Goal: Task Accomplishment & Management: Manage account settings

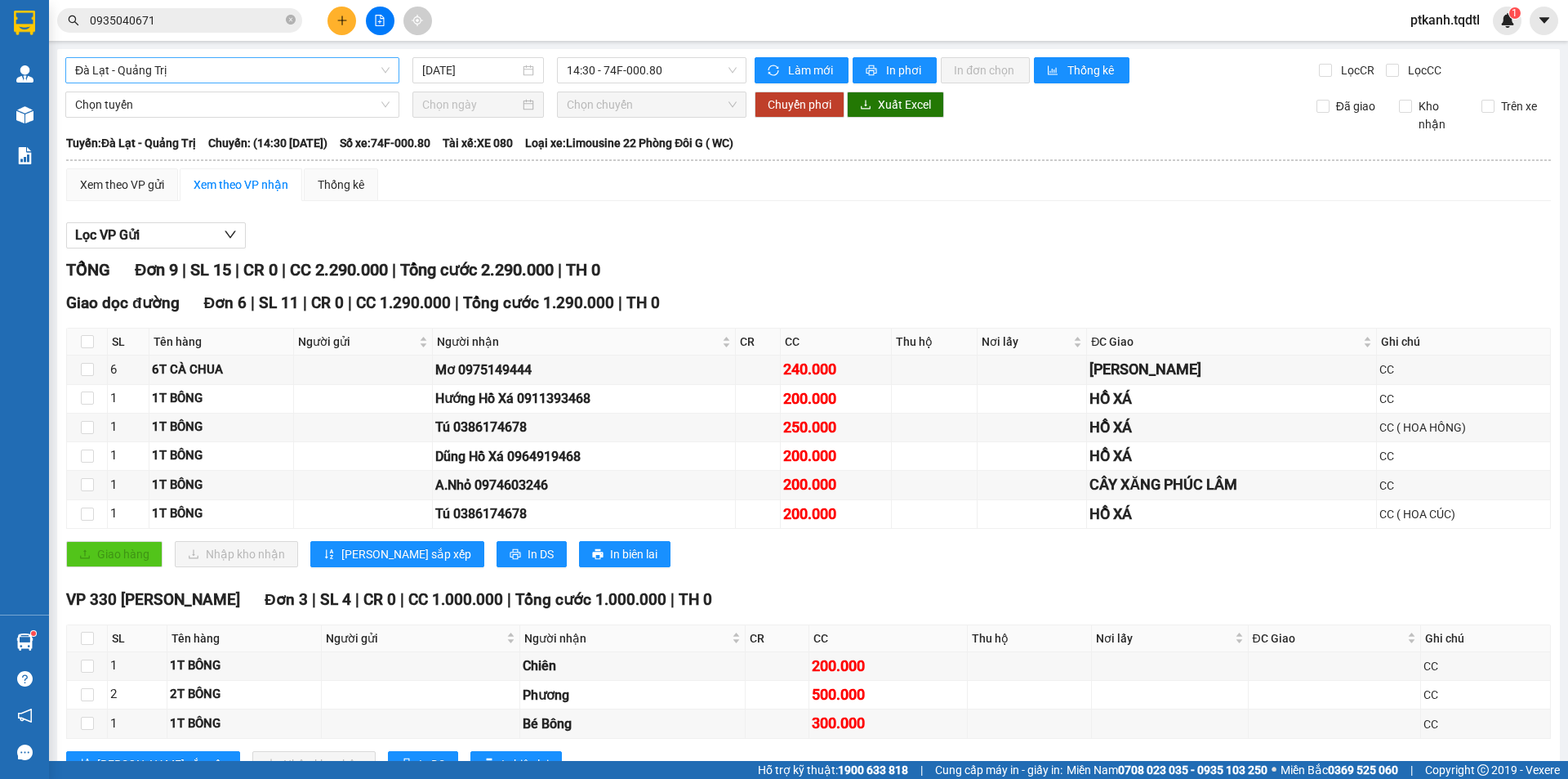
click at [386, 74] on span "Đà Lạt - Quảng Trị" at bounding box center [232, 70] width 314 height 25
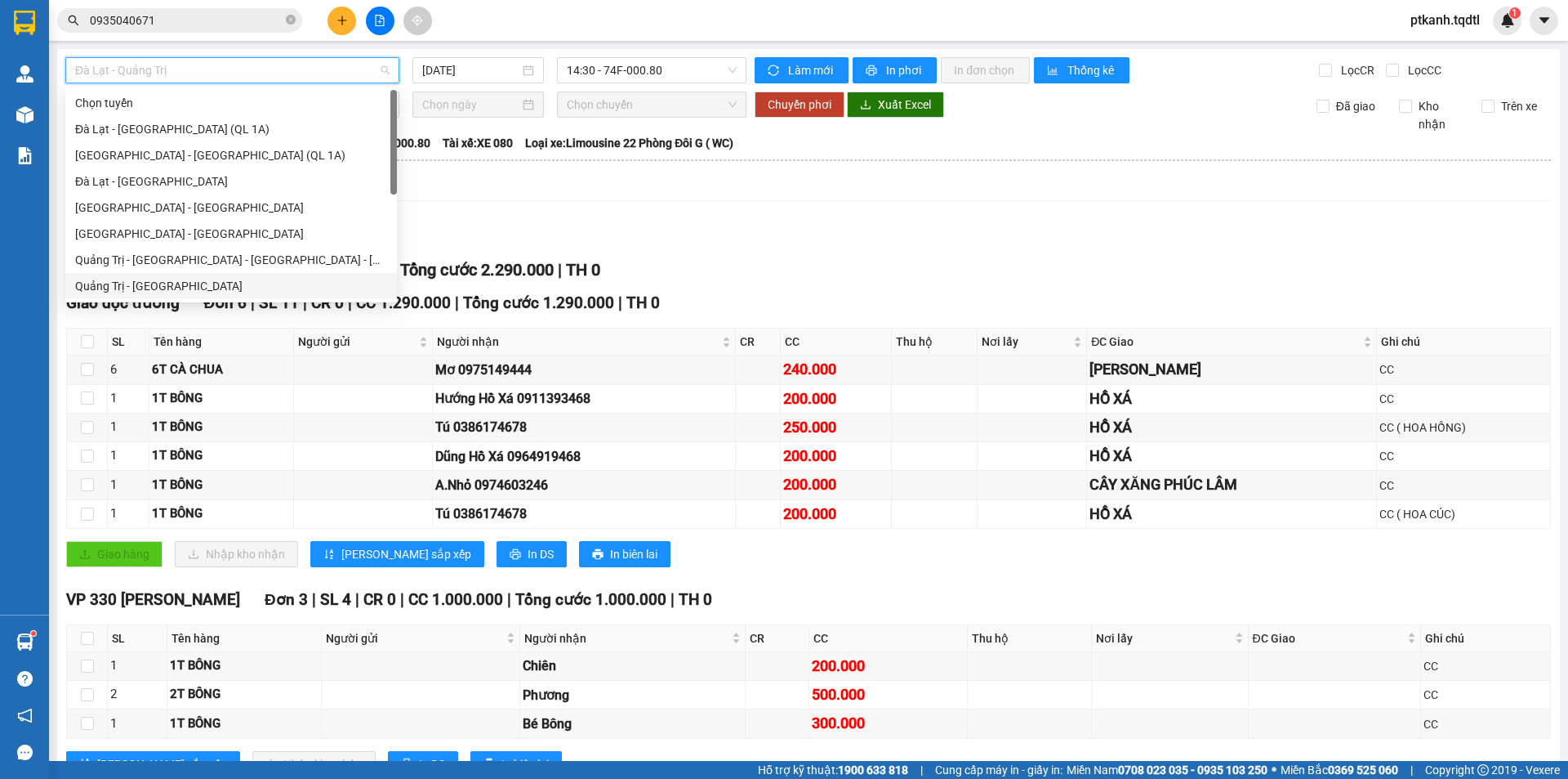
click at [256, 289] on div "Quảng Trị - [GEOGRAPHIC_DATA]" at bounding box center [230, 286] width 312 height 18
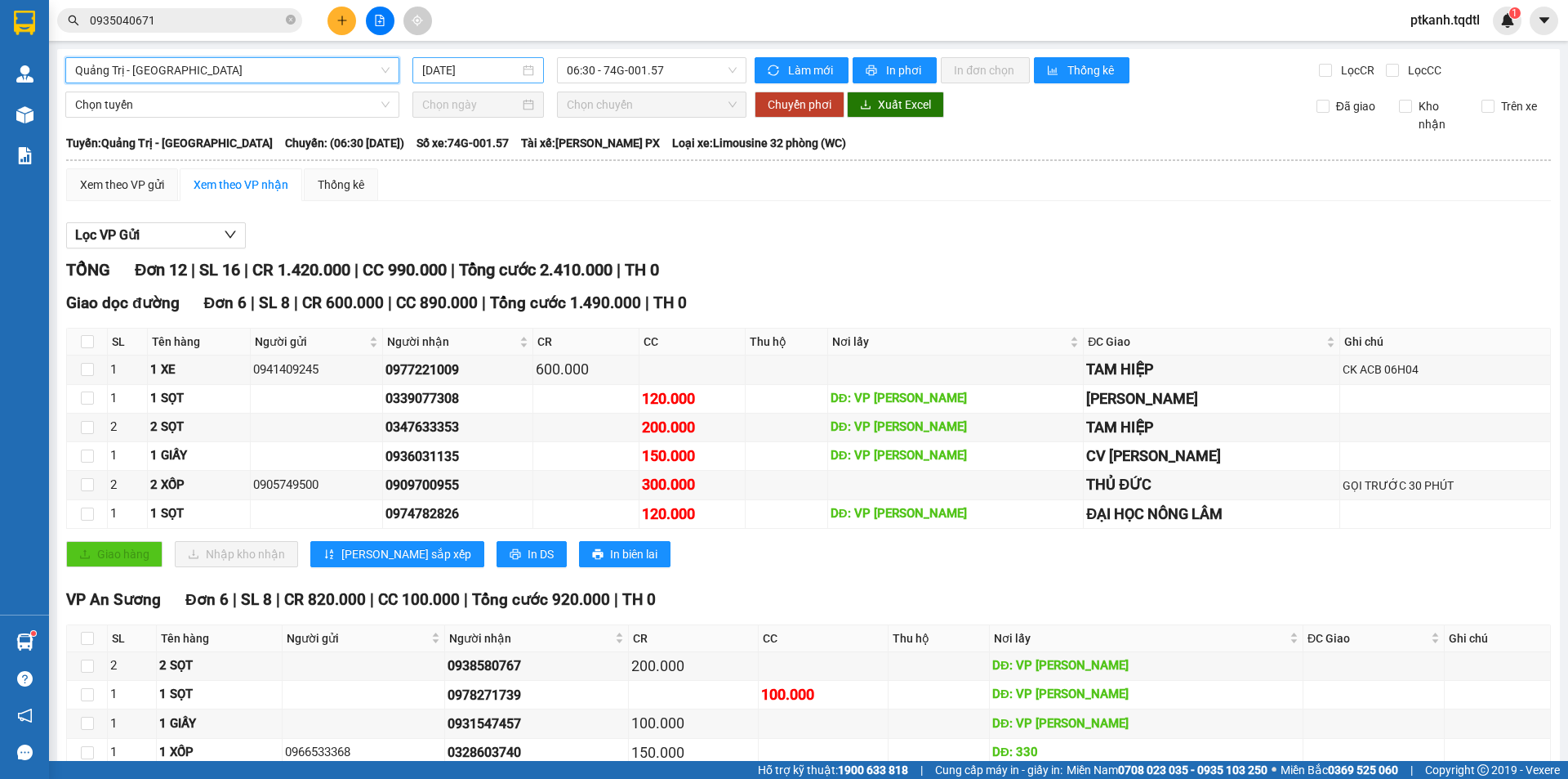
click at [529, 71] on div "[DATE]" at bounding box center [478, 70] width 112 height 18
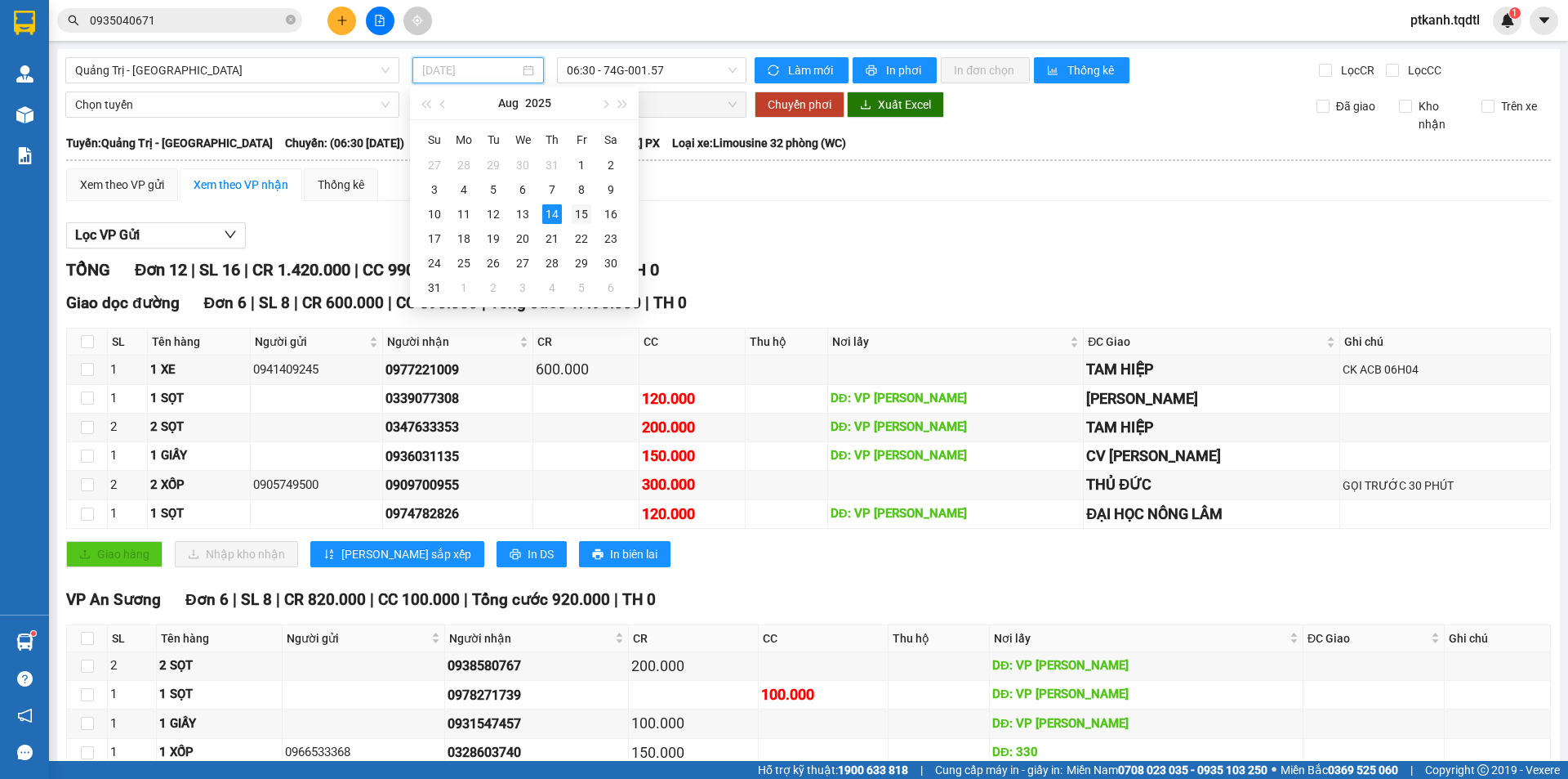
click at [584, 215] on div "15" at bounding box center [582, 214] width 20 height 20
type input "[DATE]"
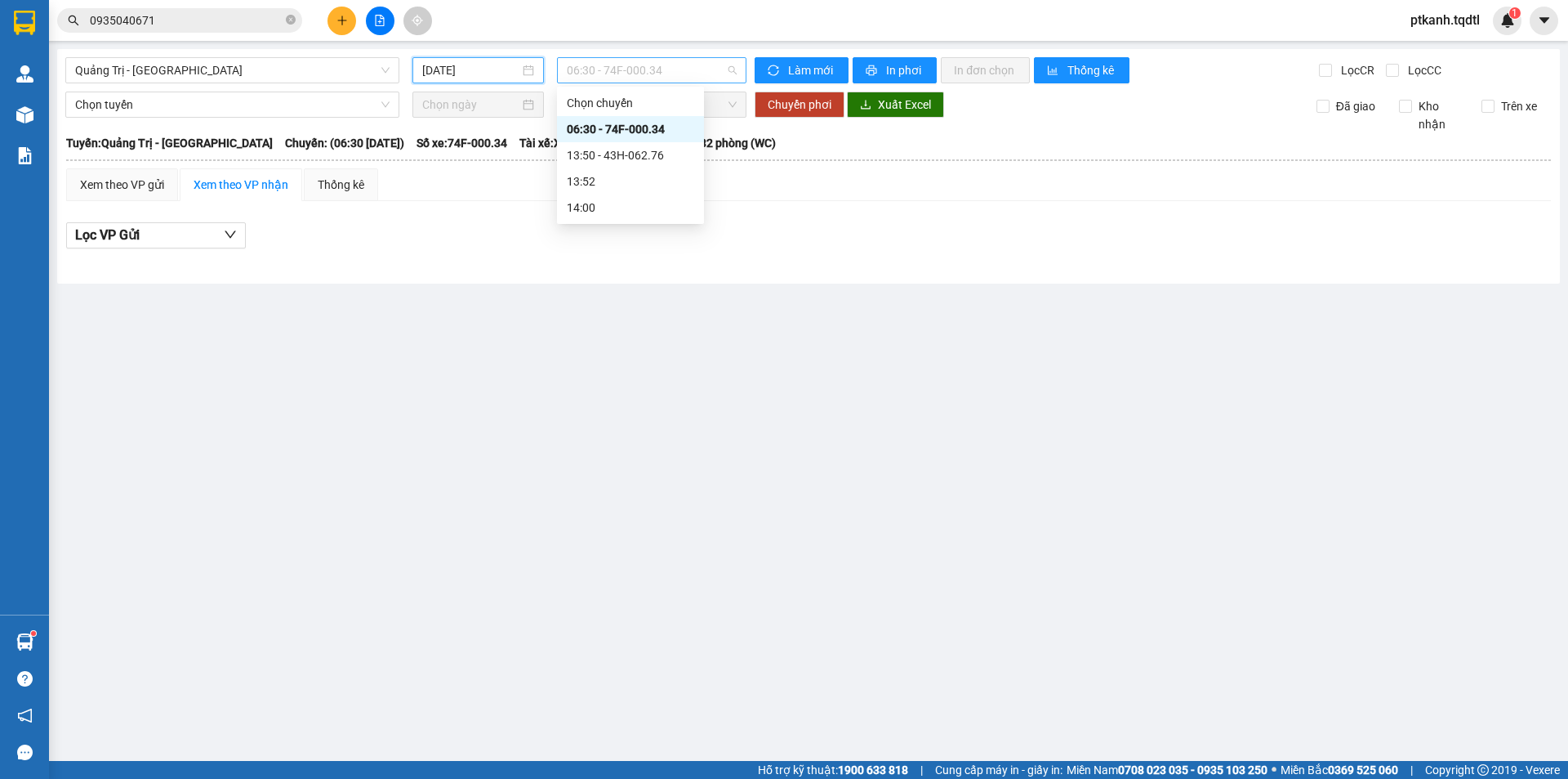
click at [710, 73] on span "06:30 - 74F-000.34" at bounding box center [652, 70] width 170 height 25
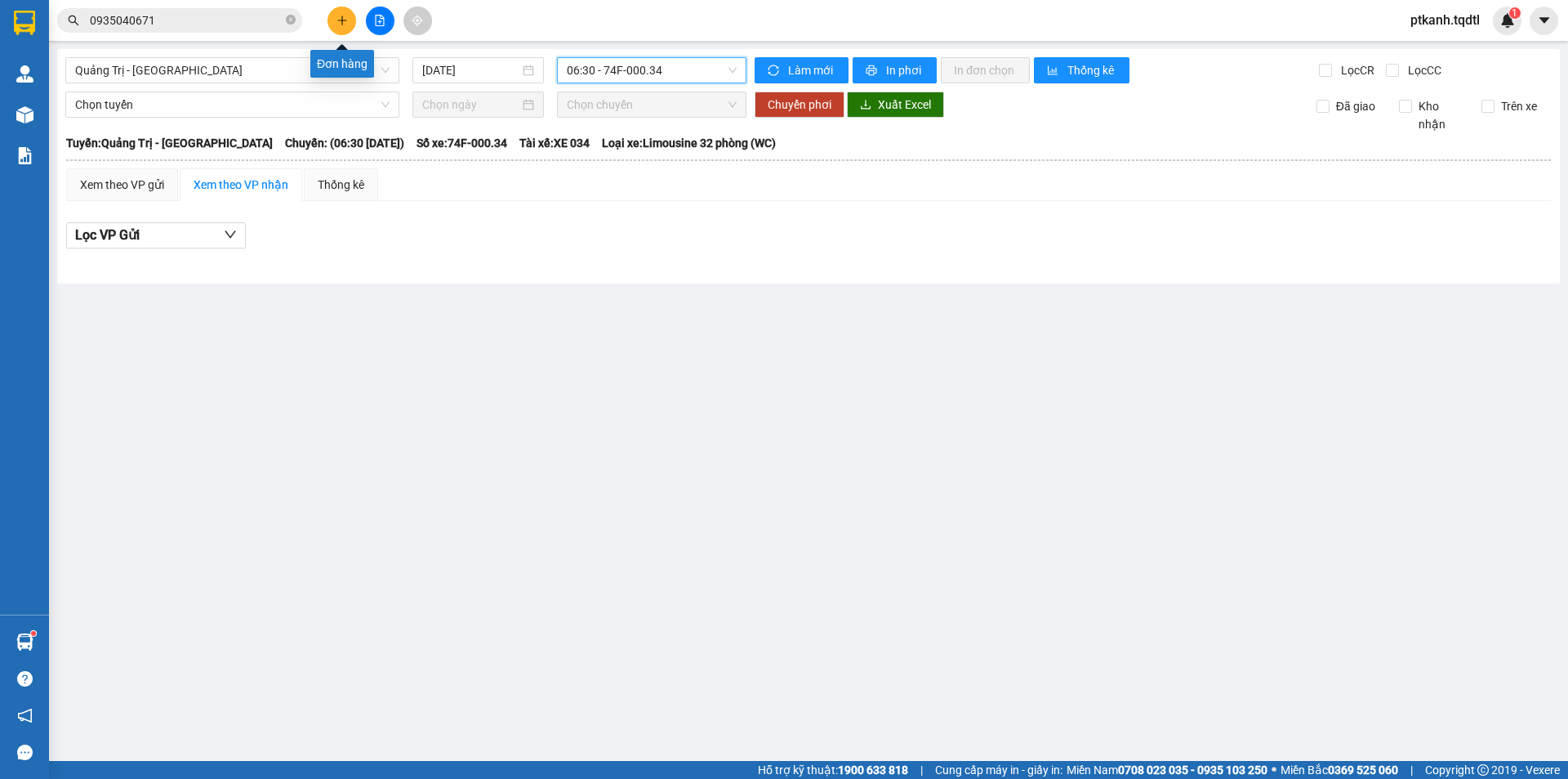
click at [343, 21] on icon "plus" at bounding box center [342, 21] width 12 height 12
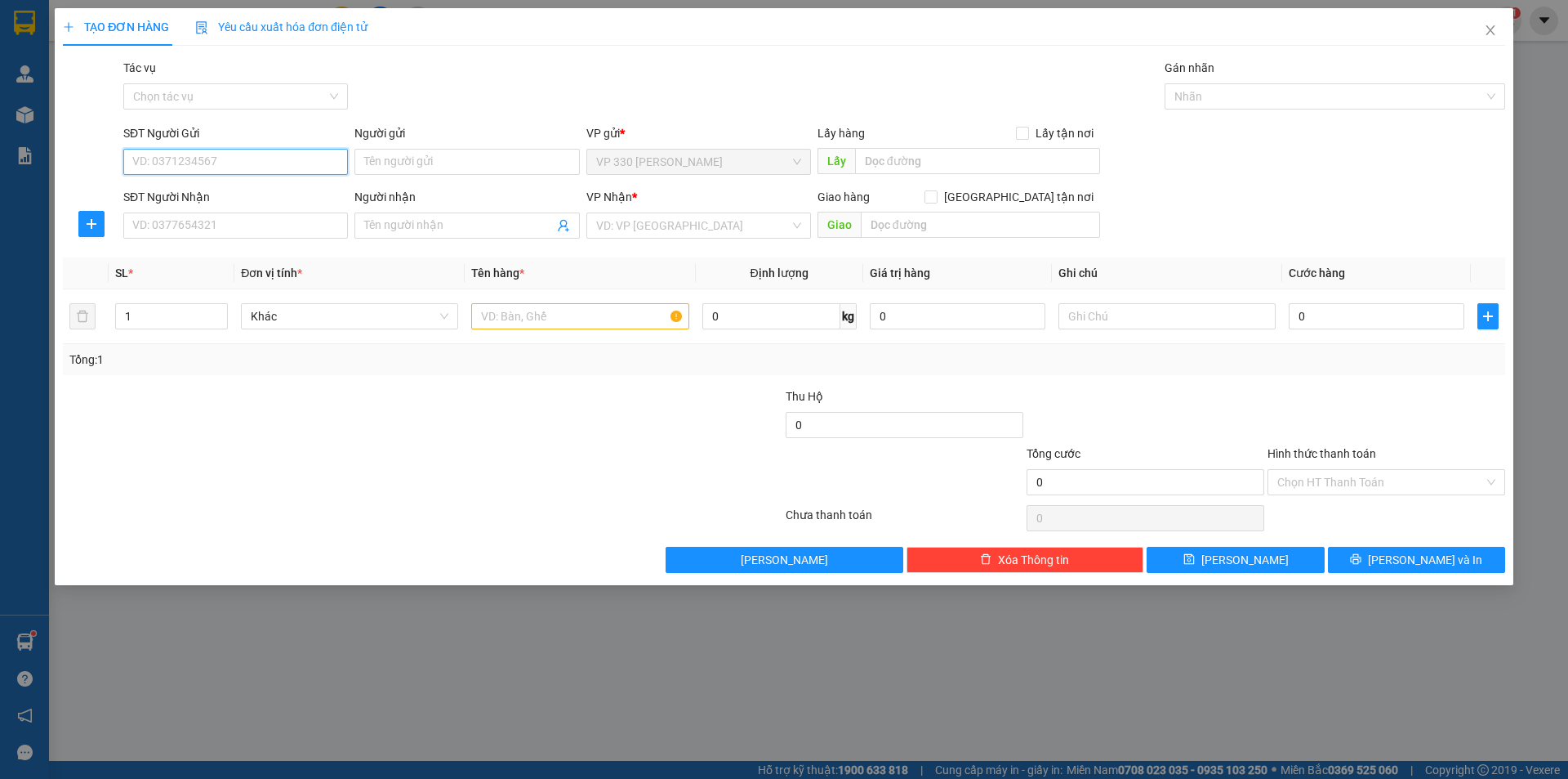
click at [300, 165] on input "SĐT Người Gửi" at bounding box center [235, 162] width 225 height 26
type input "0889583245"
click at [245, 224] on input "SĐT Người Nhận" at bounding box center [235, 226] width 225 height 26
drag, startPoint x: 155, startPoint y: 148, endPoint x: 0, endPoint y: 130, distance: 156.0
click at [0, 142] on div "TẠO ĐƠN HÀNG Yêu cầu xuất hóa đơn điện tử Transit Pickup Surcharge Ids Transit …" at bounding box center [784, 390] width 1568 height 779
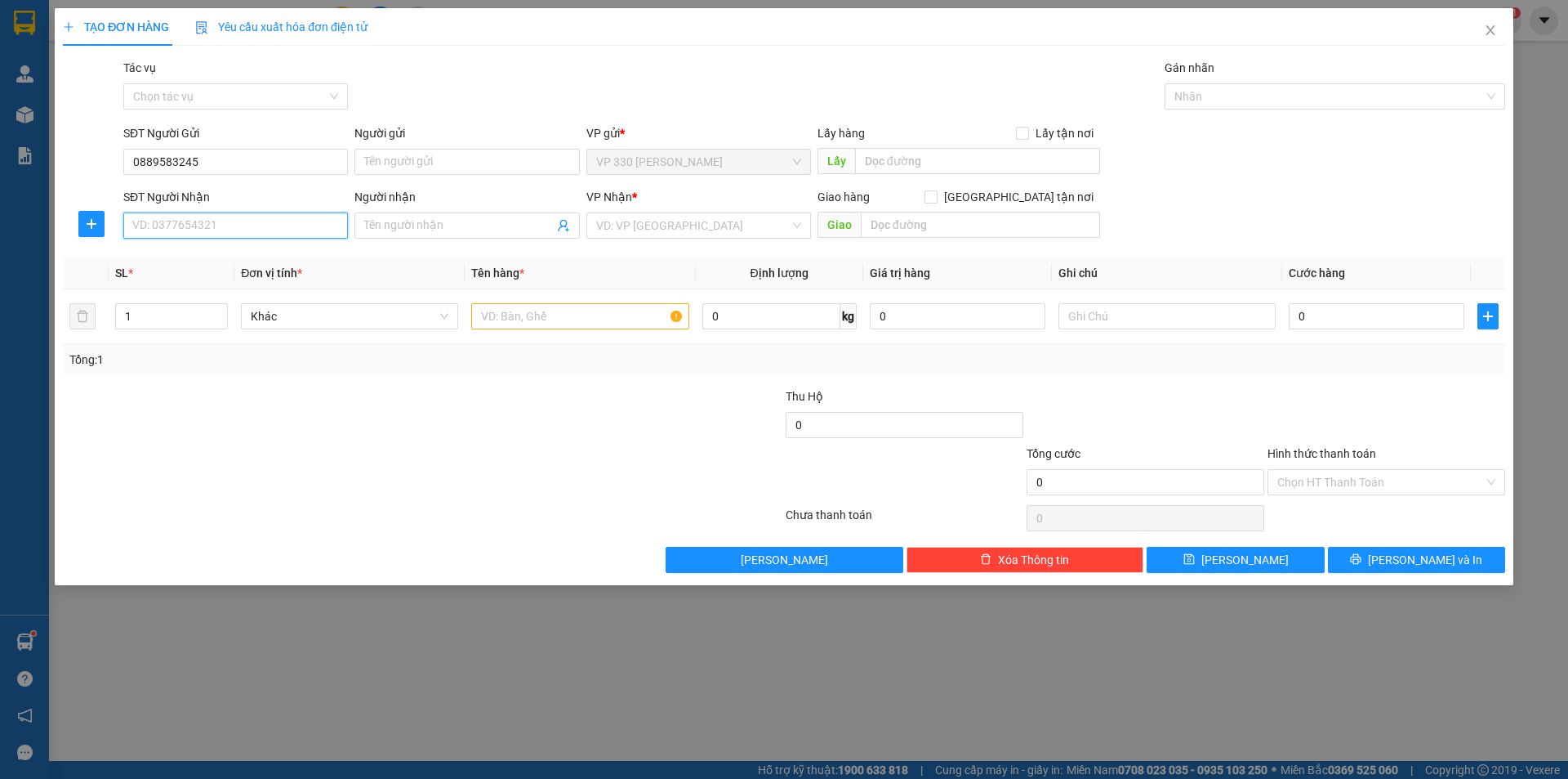
click at [265, 220] on input "SĐT Người Nhận" at bounding box center [235, 226] width 225 height 26
paste input "0889583245"
type input "0889583245"
drag, startPoint x: 642, startPoint y: 223, endPoint x: 650, endPoint y: 230, distance: 10.6
click at [644, 223] on input "search" at bounding box center [692, 226] width 193 height 25
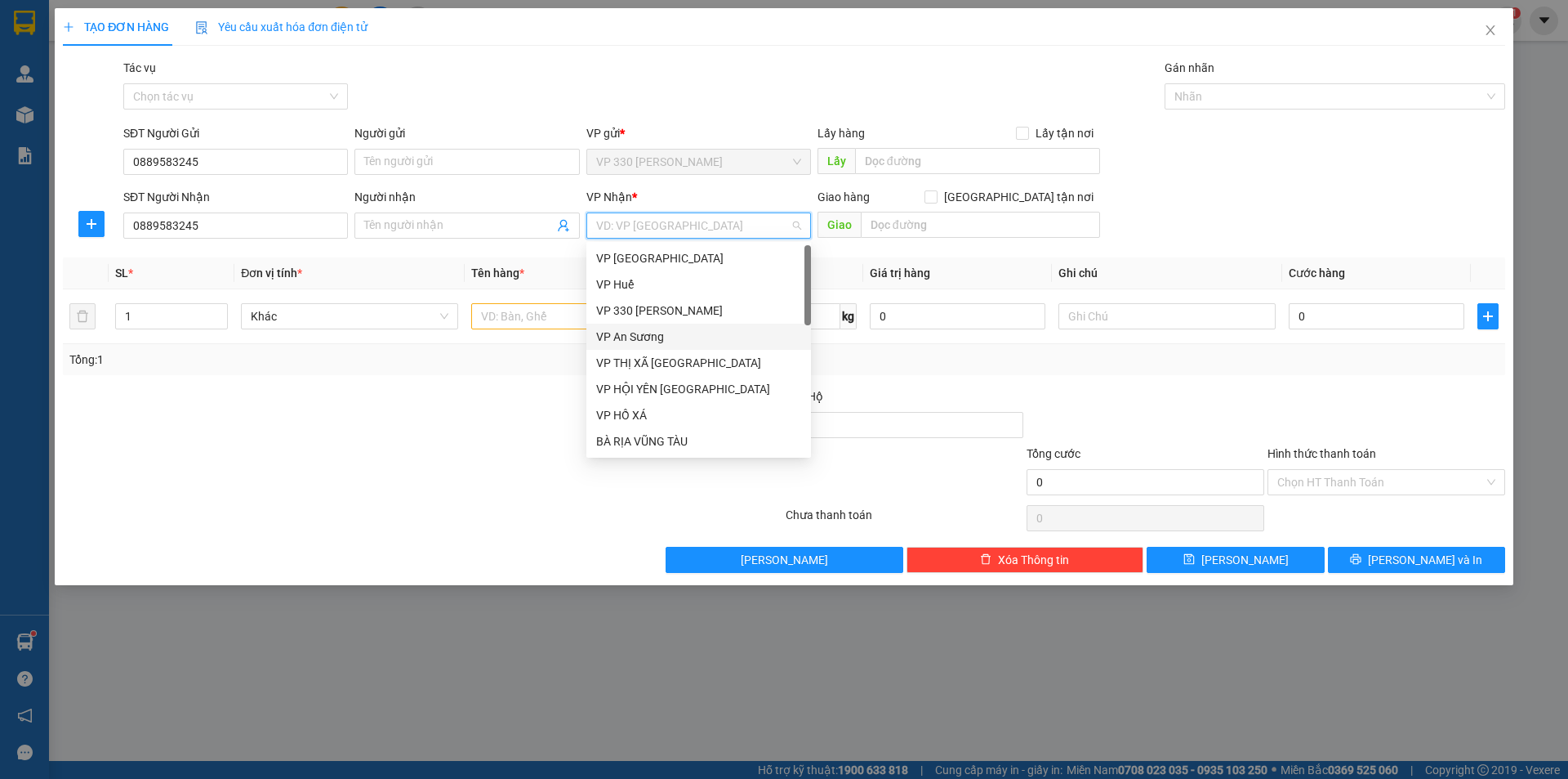
click at [650, 338] on div "VP An Sương" at bounding box center [698, 337] width 205 height 18
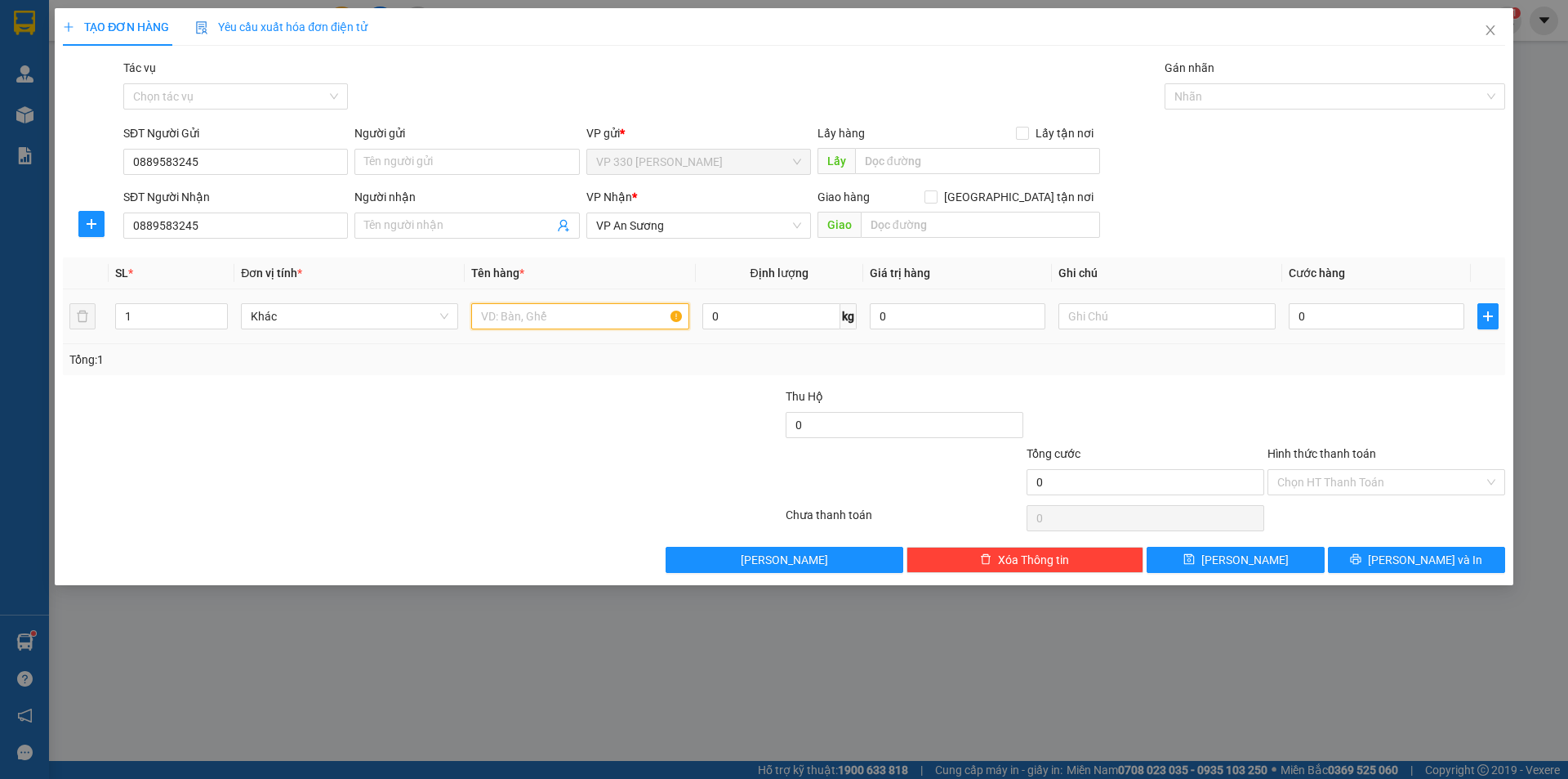
click at [528, 320] on input "text" at bounding box center [579, 316] width 217 height 26
click at [573, 315] on input "1 XE SH" at bounding box center [579, 316] width 217 height 26
type input "1 XE SH 30904"
click at [1360, 323] on input "0" at bounding box center [1376, 316] width 175 height 26
type input "1"
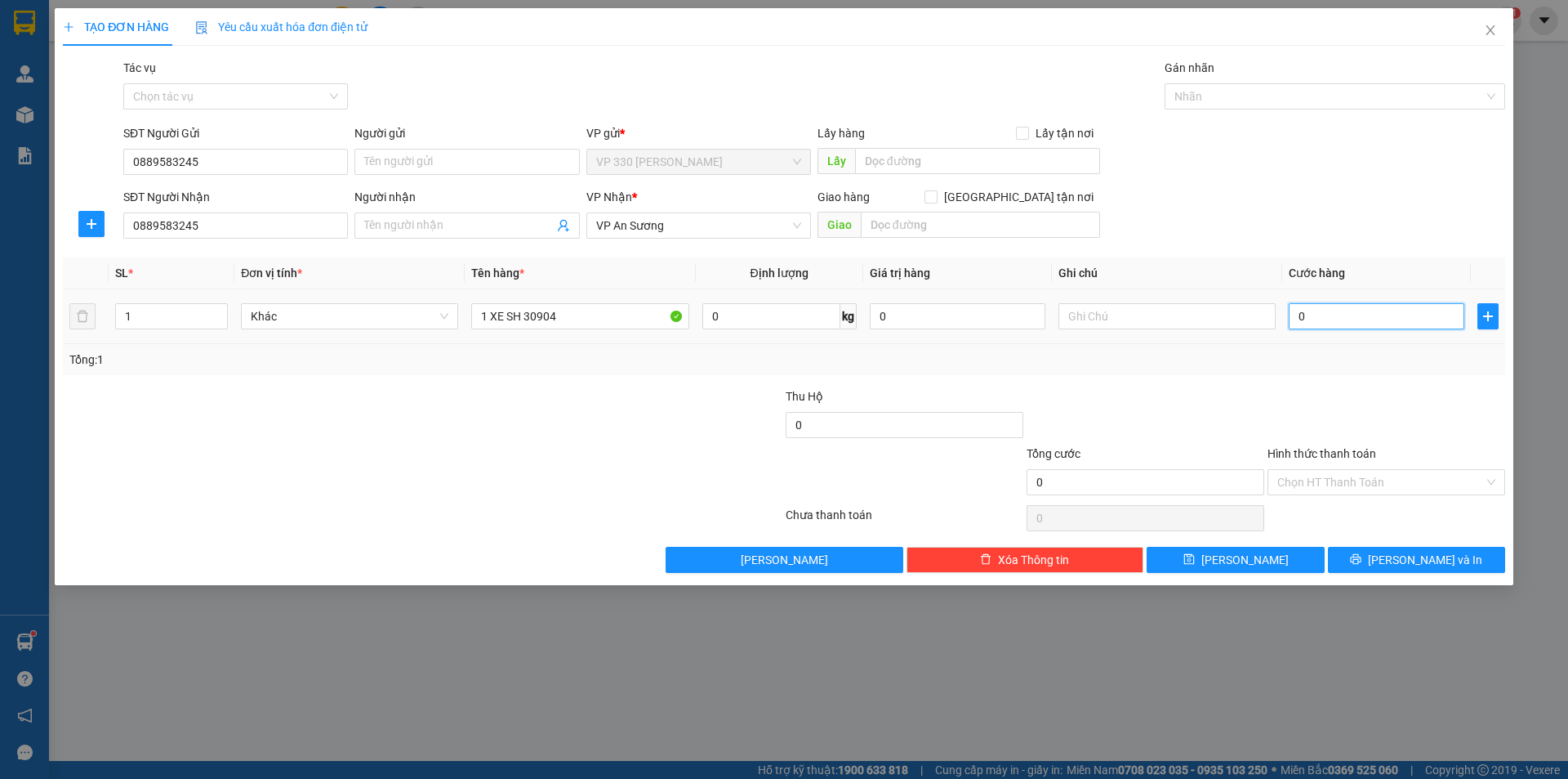
type input "1"
type input "12"
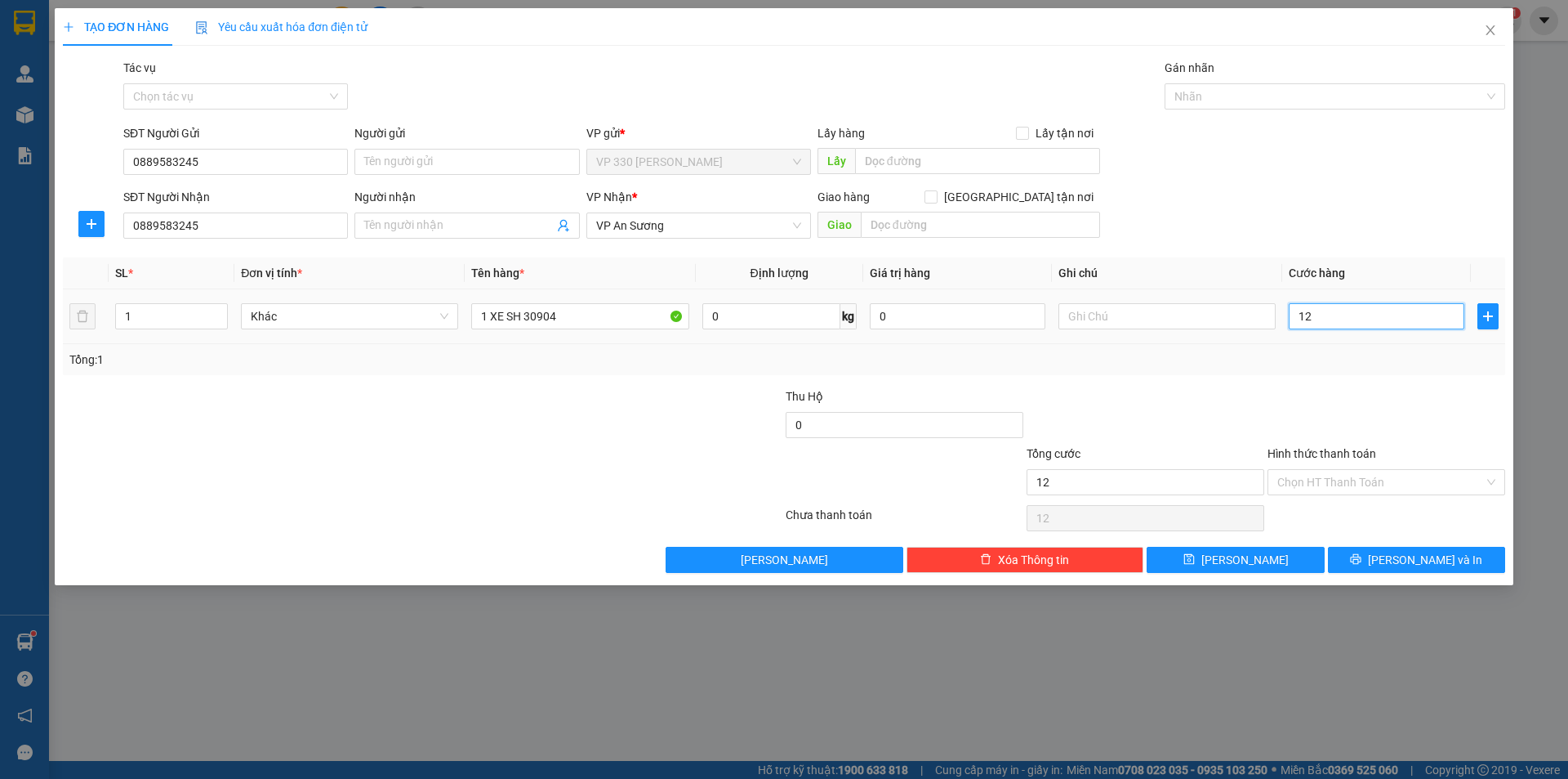
type input "120"
type input "1.200"
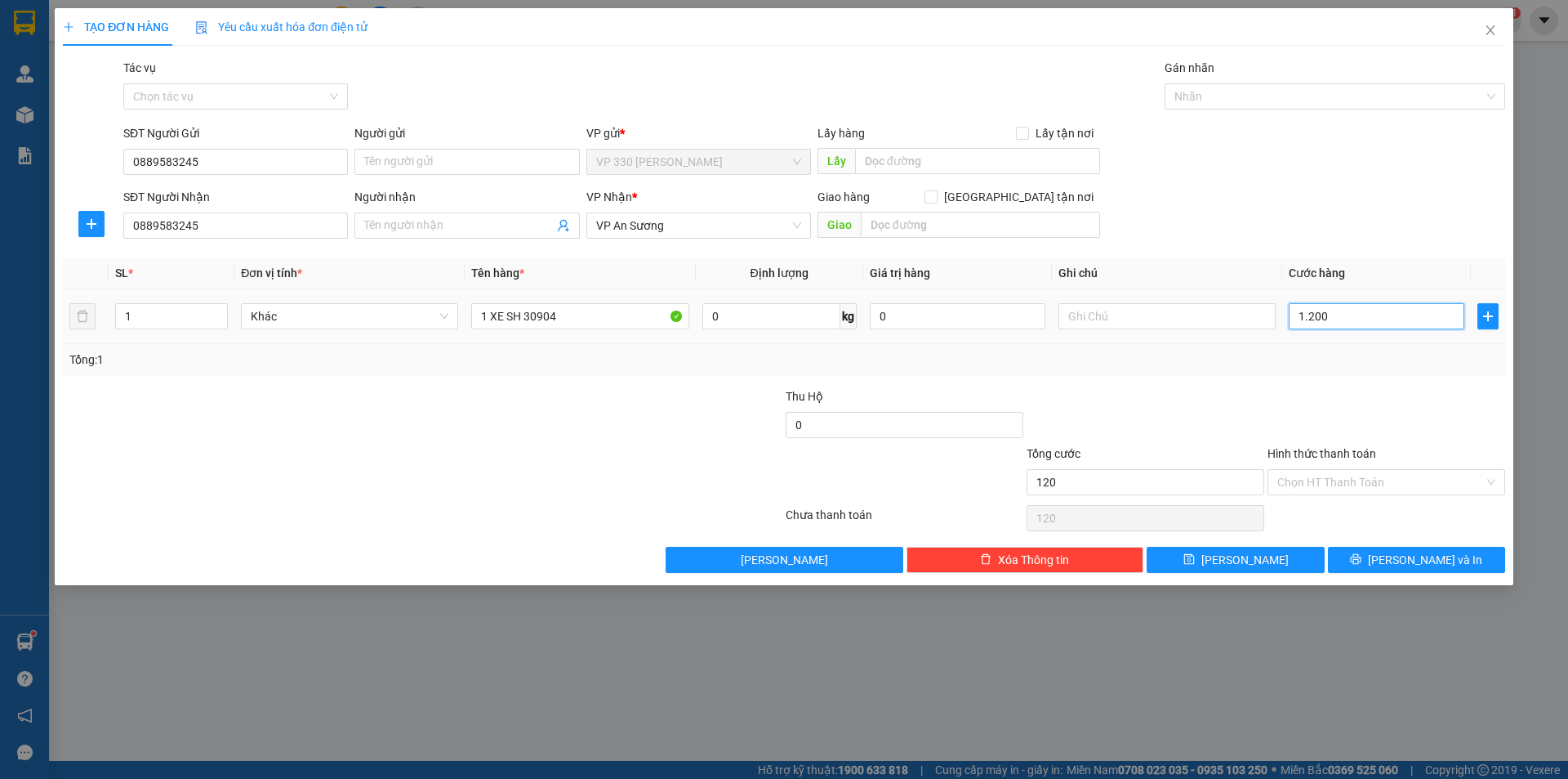
type input "1.200"
type input "12.000"
type input "120.000"
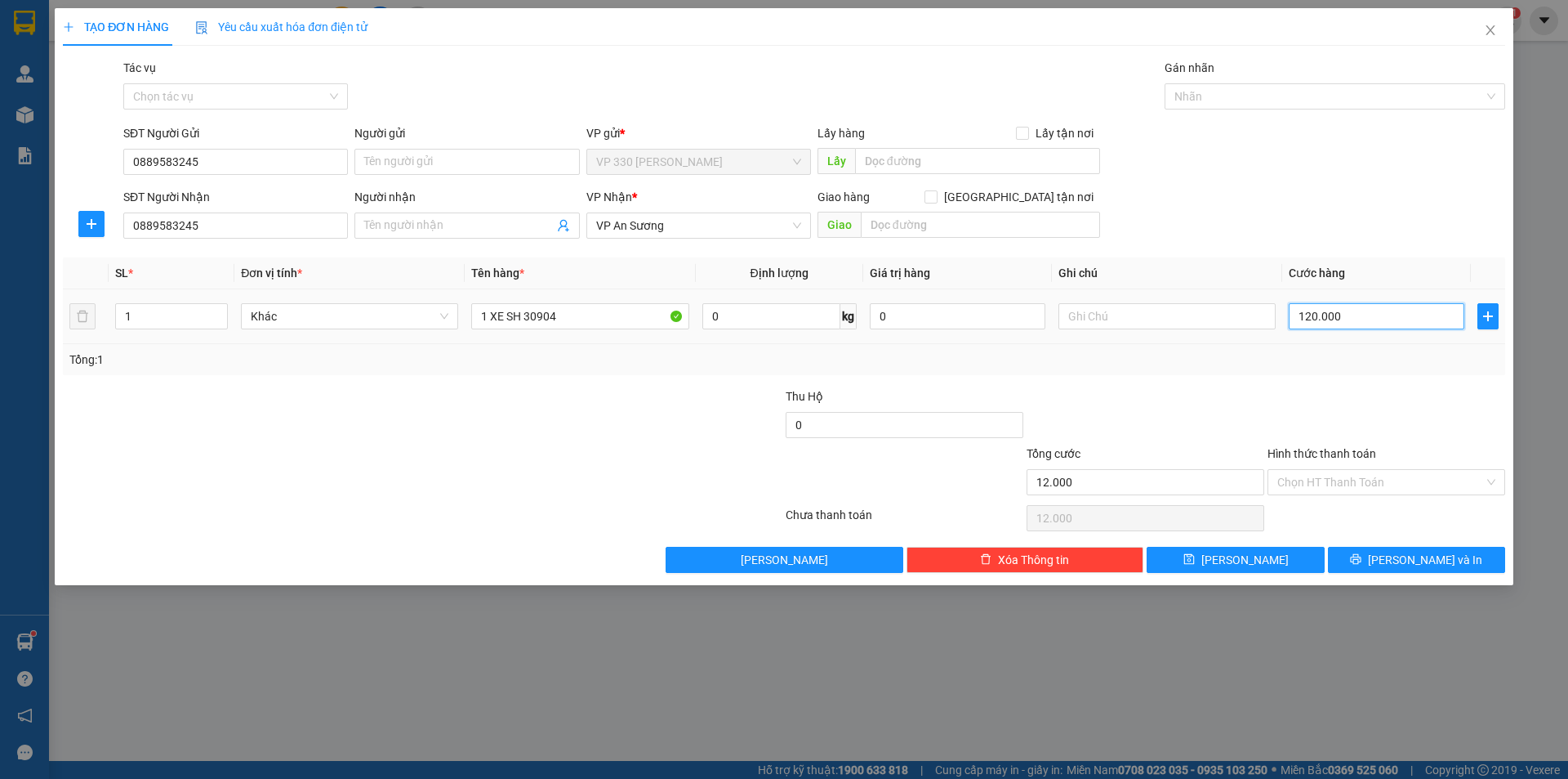
type input "120.000"
type input "1.200.000"
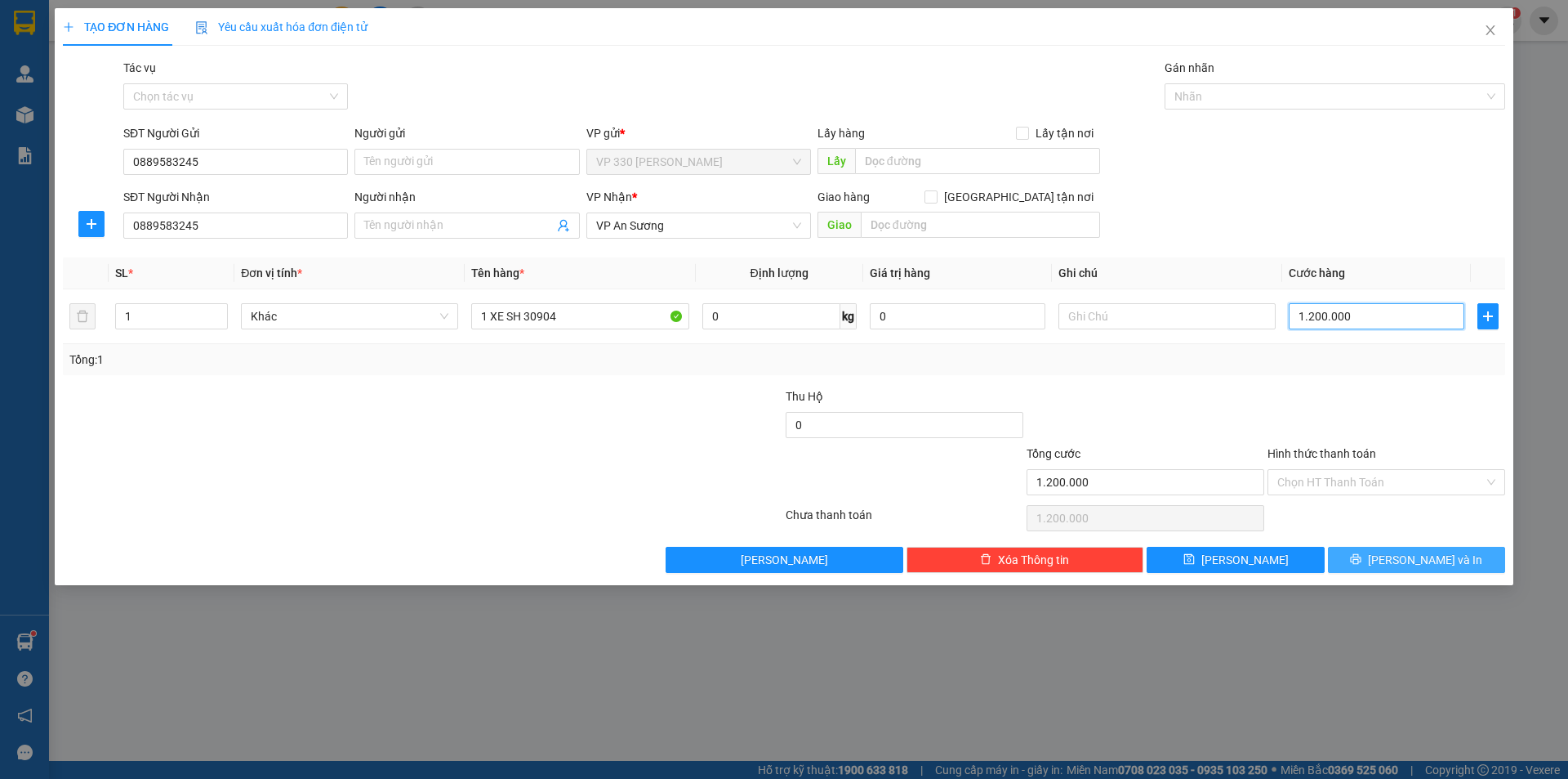
type input "1.200.000"
click at [1456, 560] on button "[PERSON_NAME] và In" at bounding box center [1416, 560] width 177 height 26
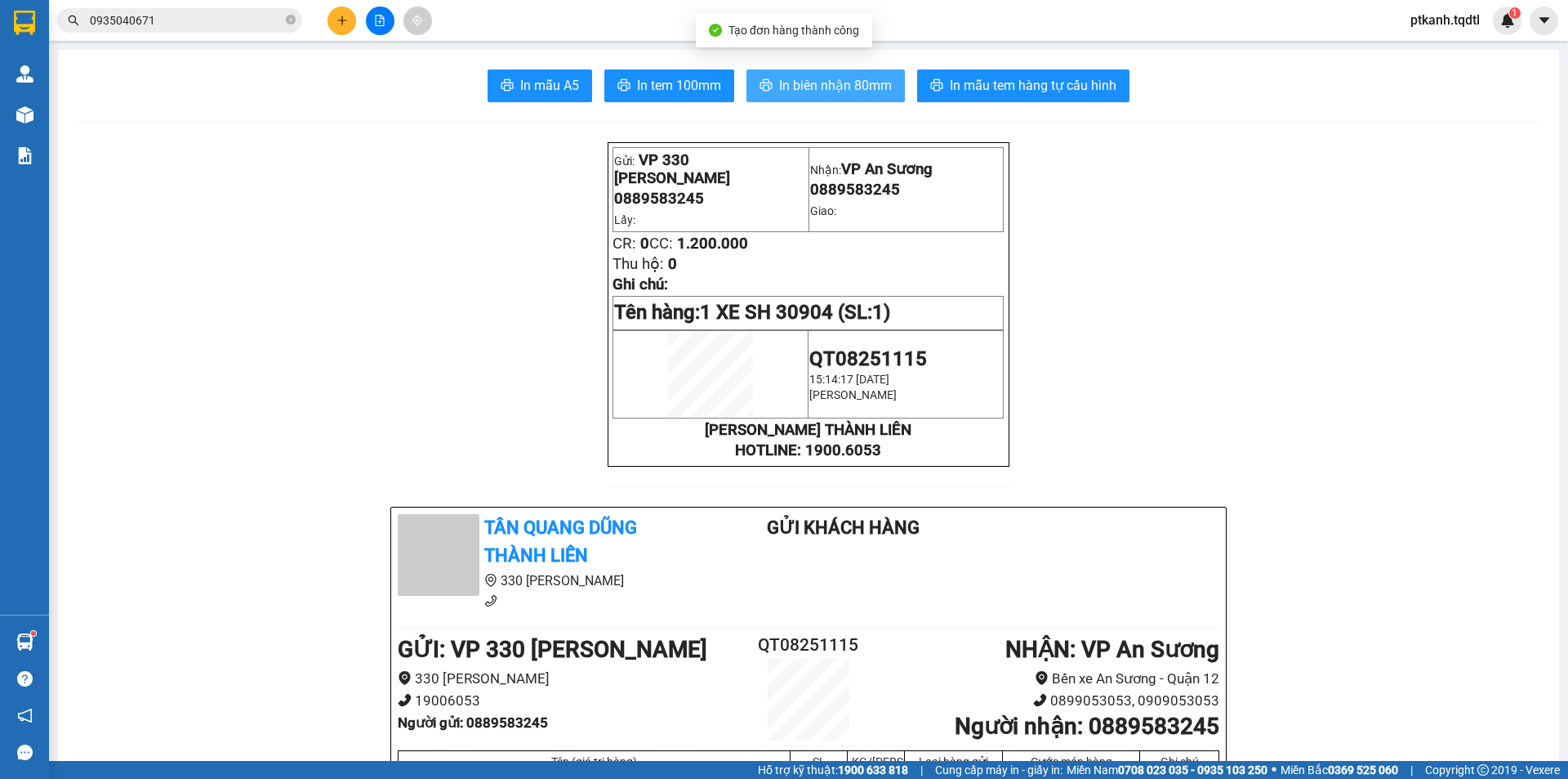
click at [805, 93] on span "In biên nhận 80mm" at bounding box center [835, 85] width 113 height 21
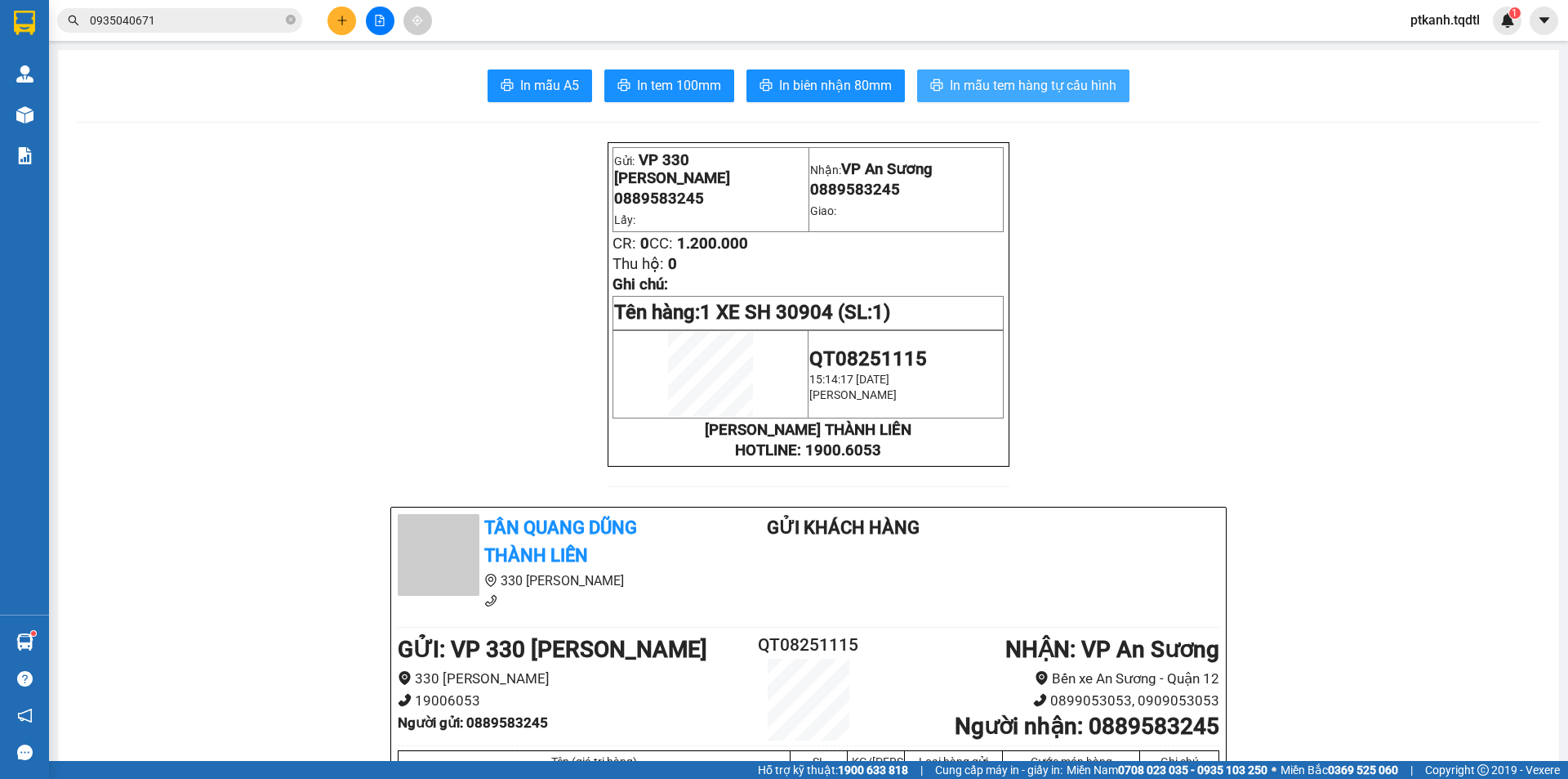
click at [1029, 79] on span "In mẫu tem hàng tự cấu hình" at bounding box center [1033, 85] width 166 height 21
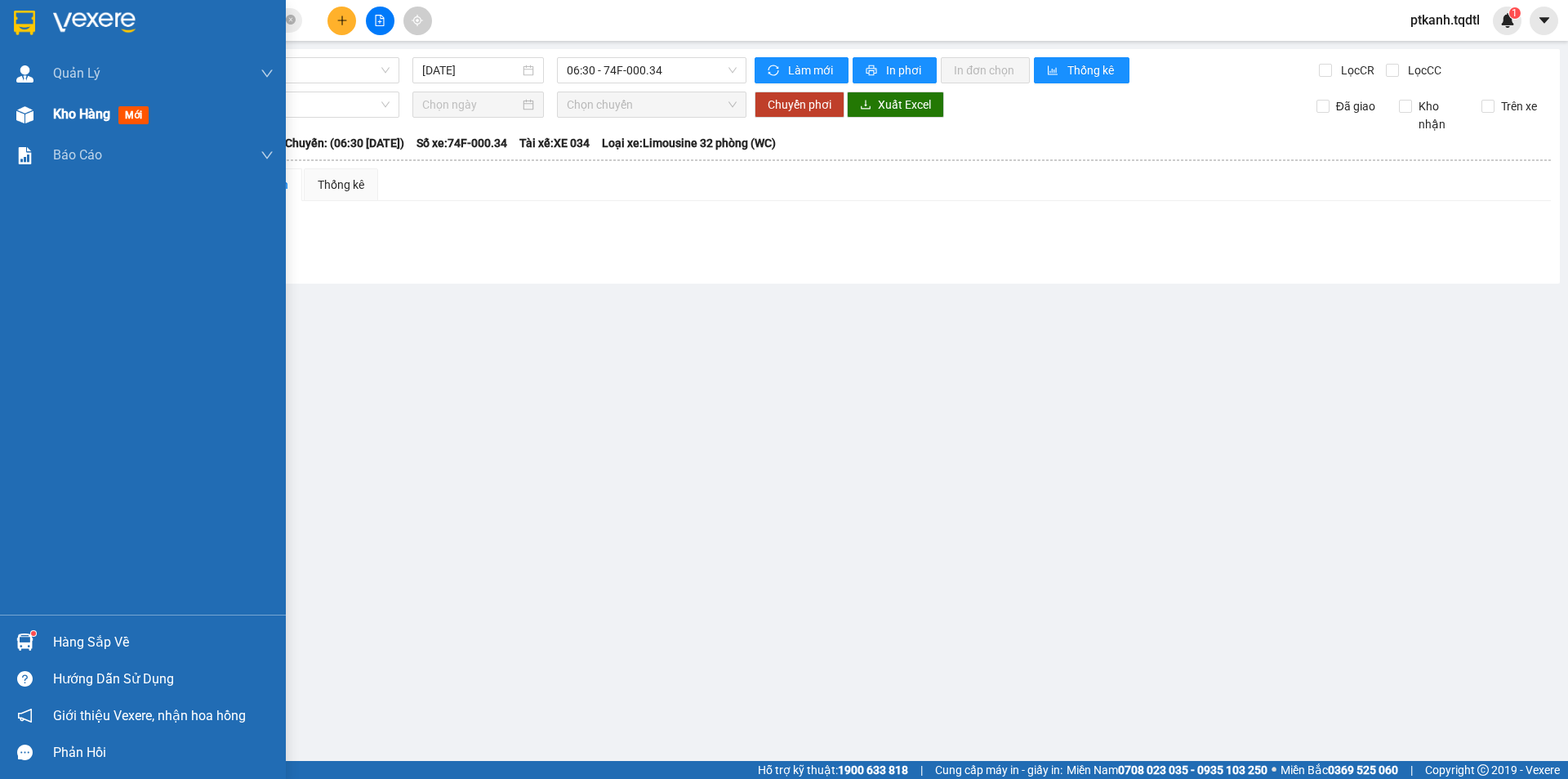
click at [67, 113] on span "Kho hàng" at bounding box center [81, 114] width 57 height 16
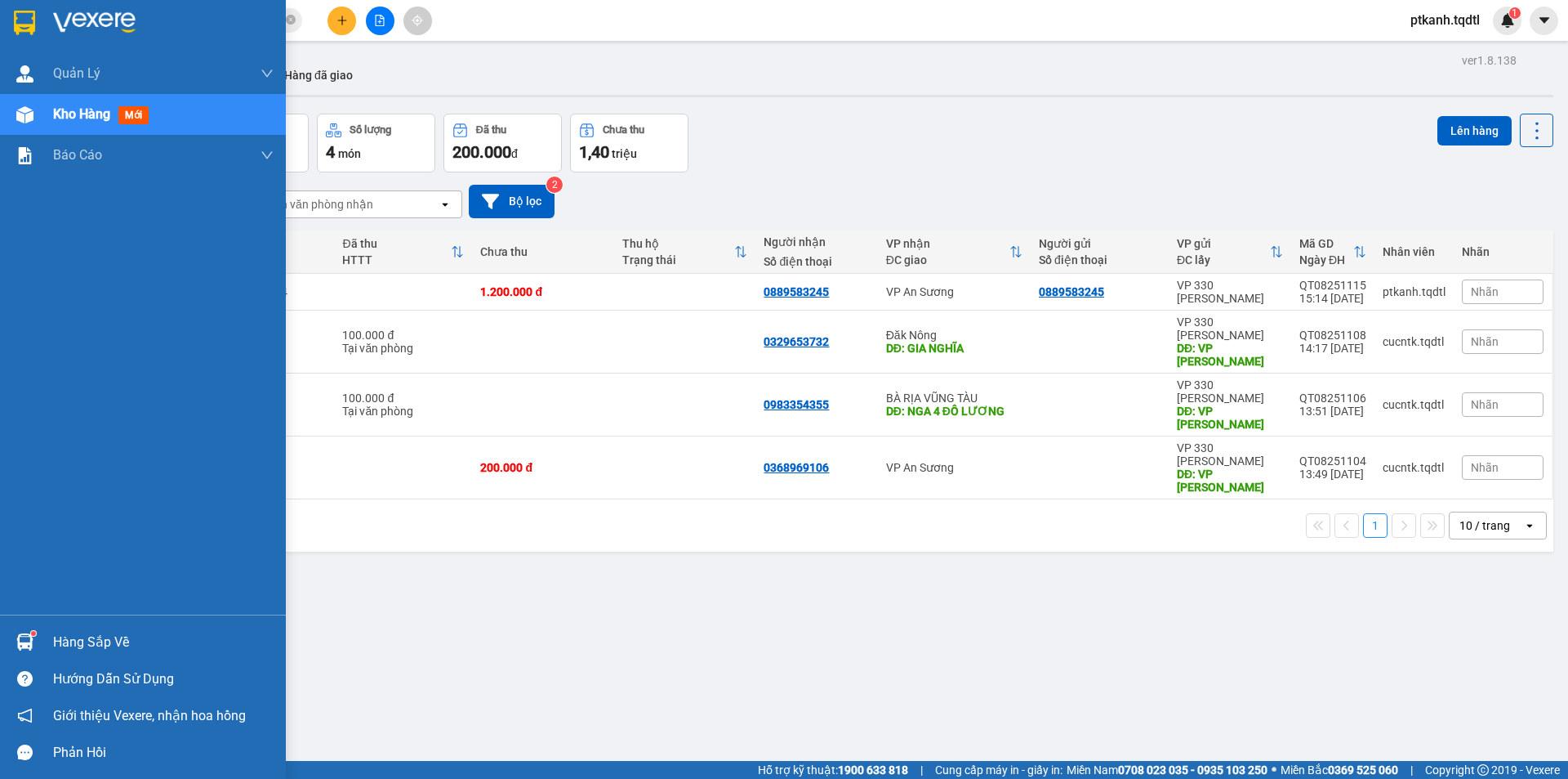
click at [27, 633] on img at bounding box center [25, 641] width 17 height 17
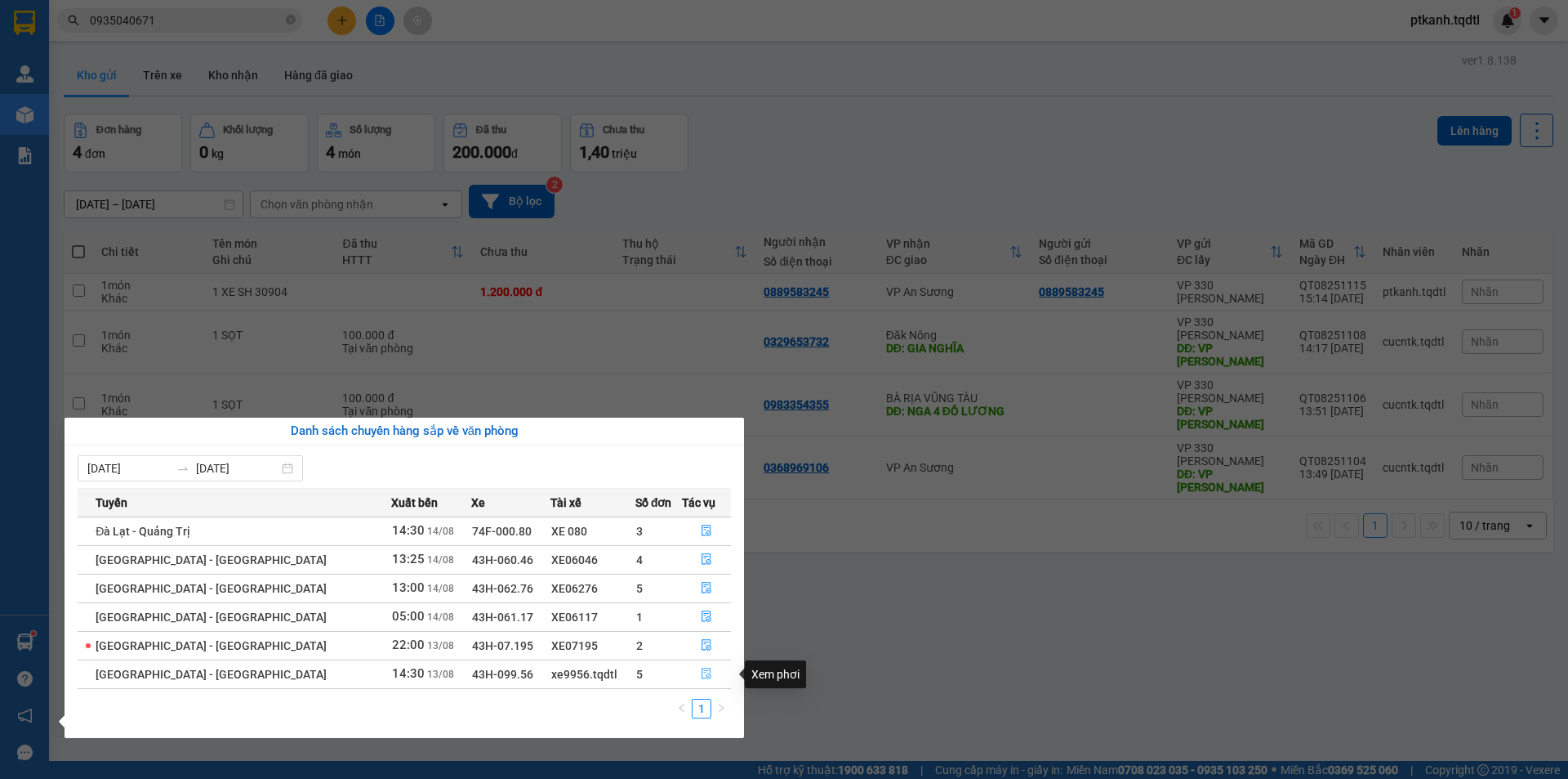
click at [701, 671] on icon "file-done" at bounding box center [706, 674] width 10 height 12
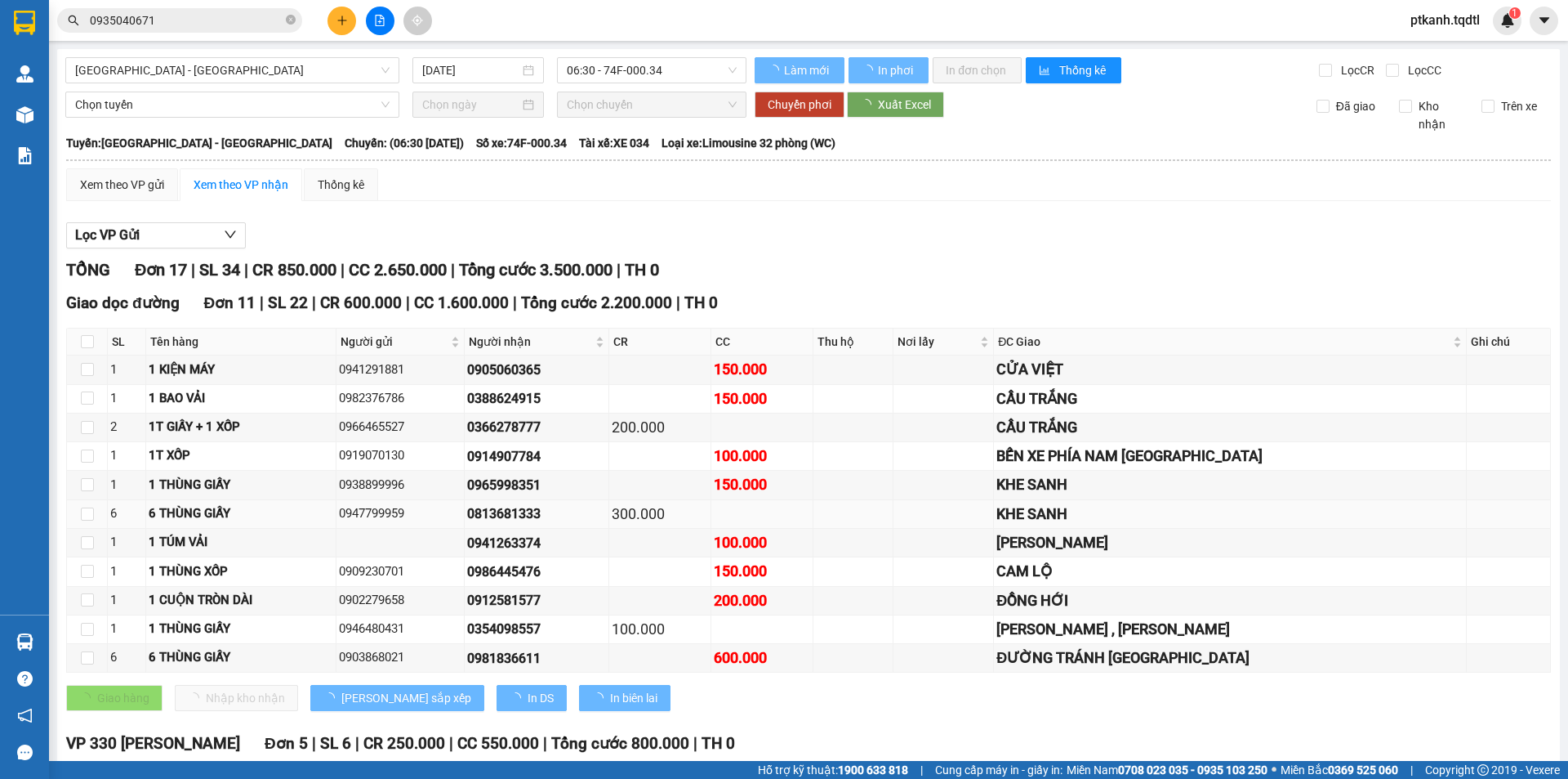
type input "[DATE]"
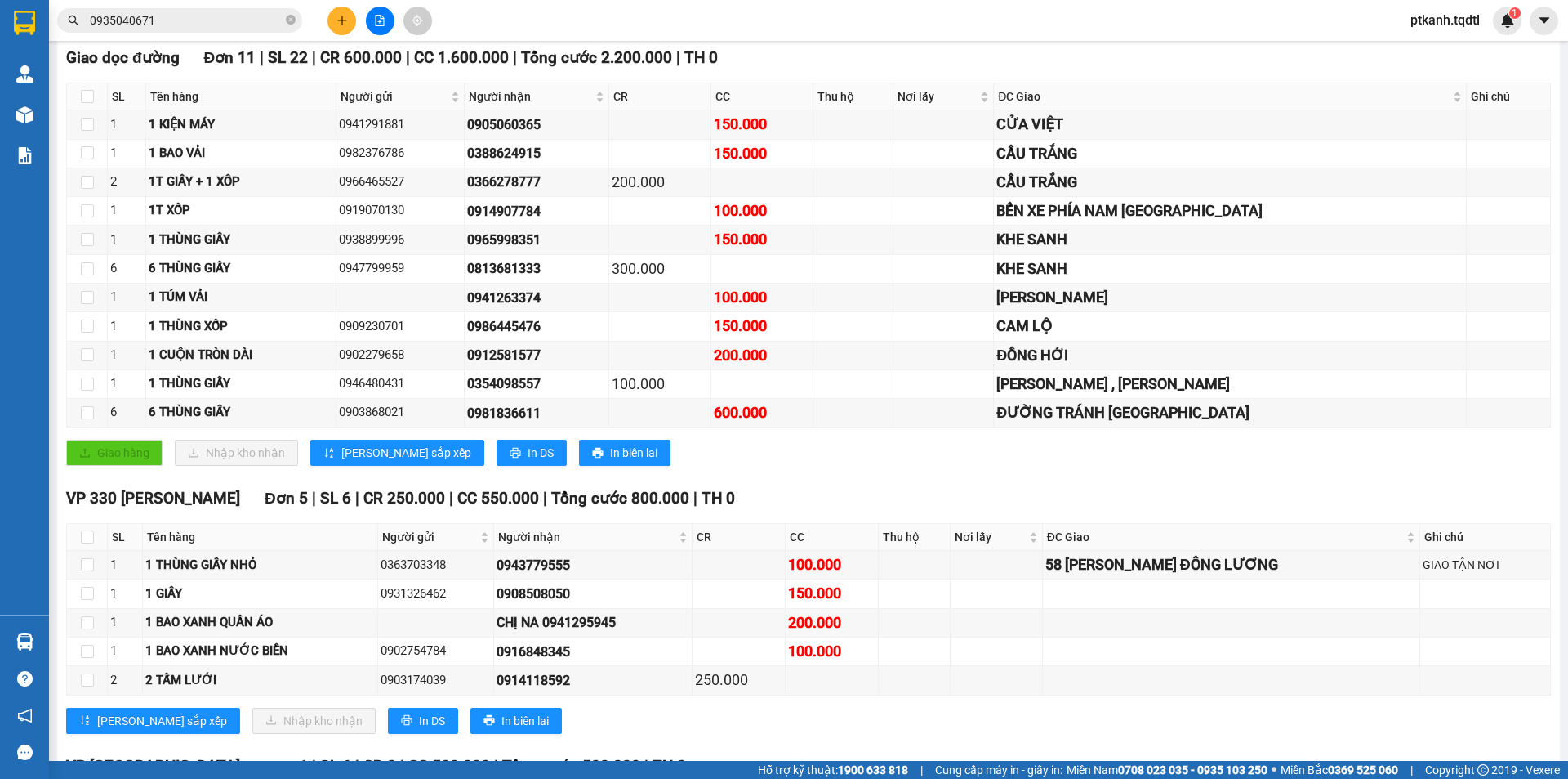
scroll to position [410, 0]
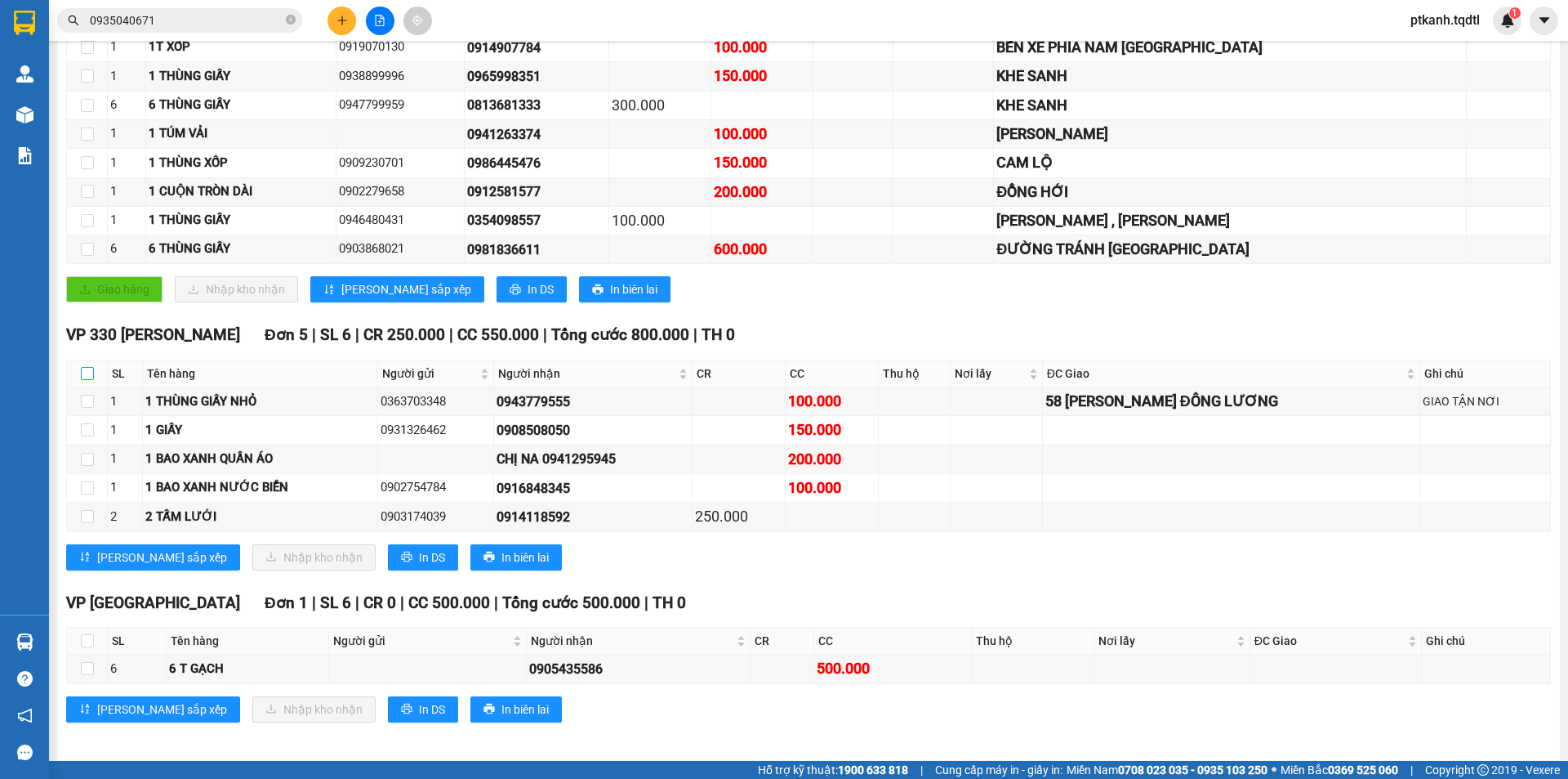
click at [86, 371] on input "checkbox" at bounding box center [87, 373] width 13 height 13
checkbox input "true"
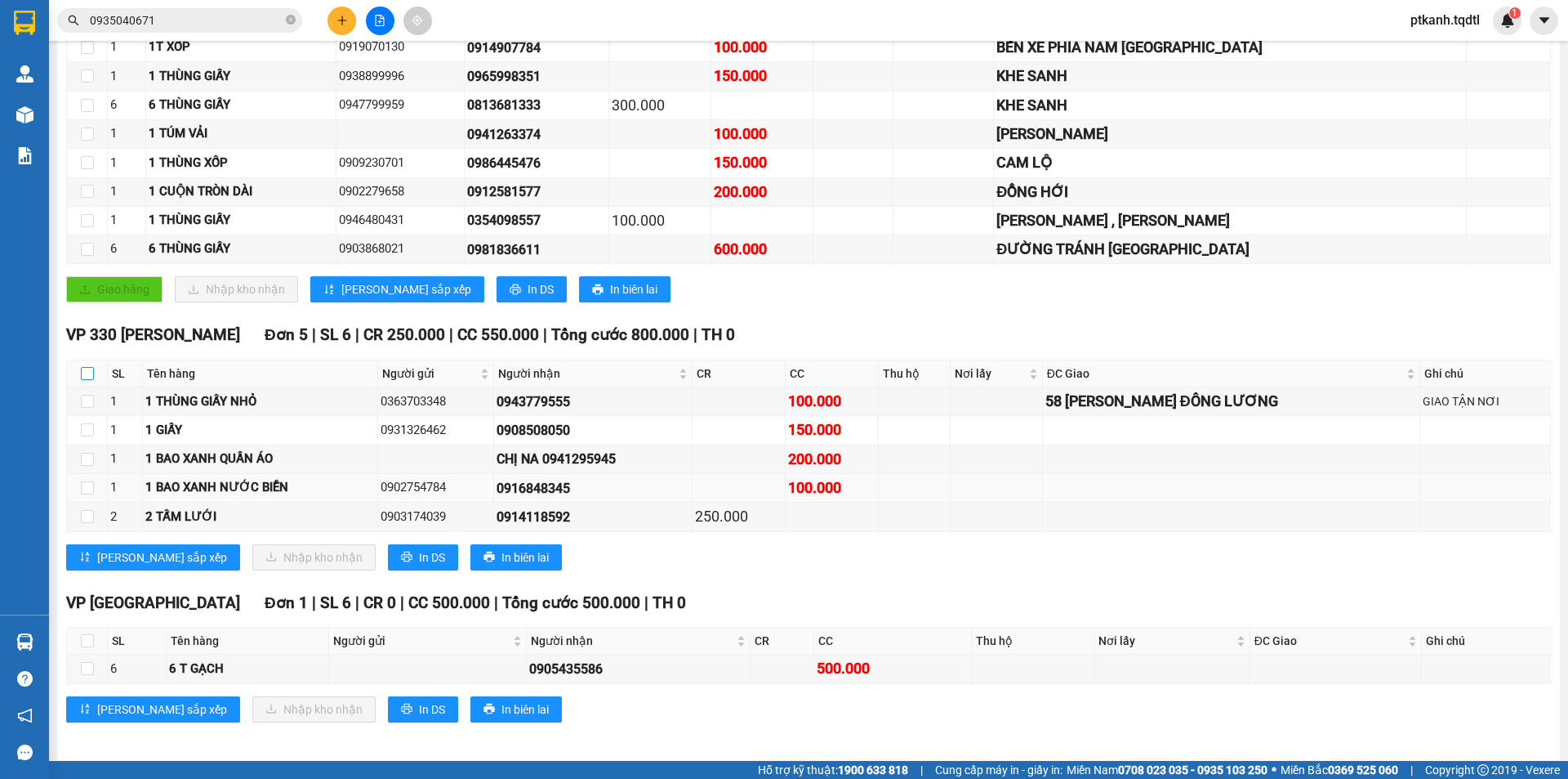
checkbox input "true"
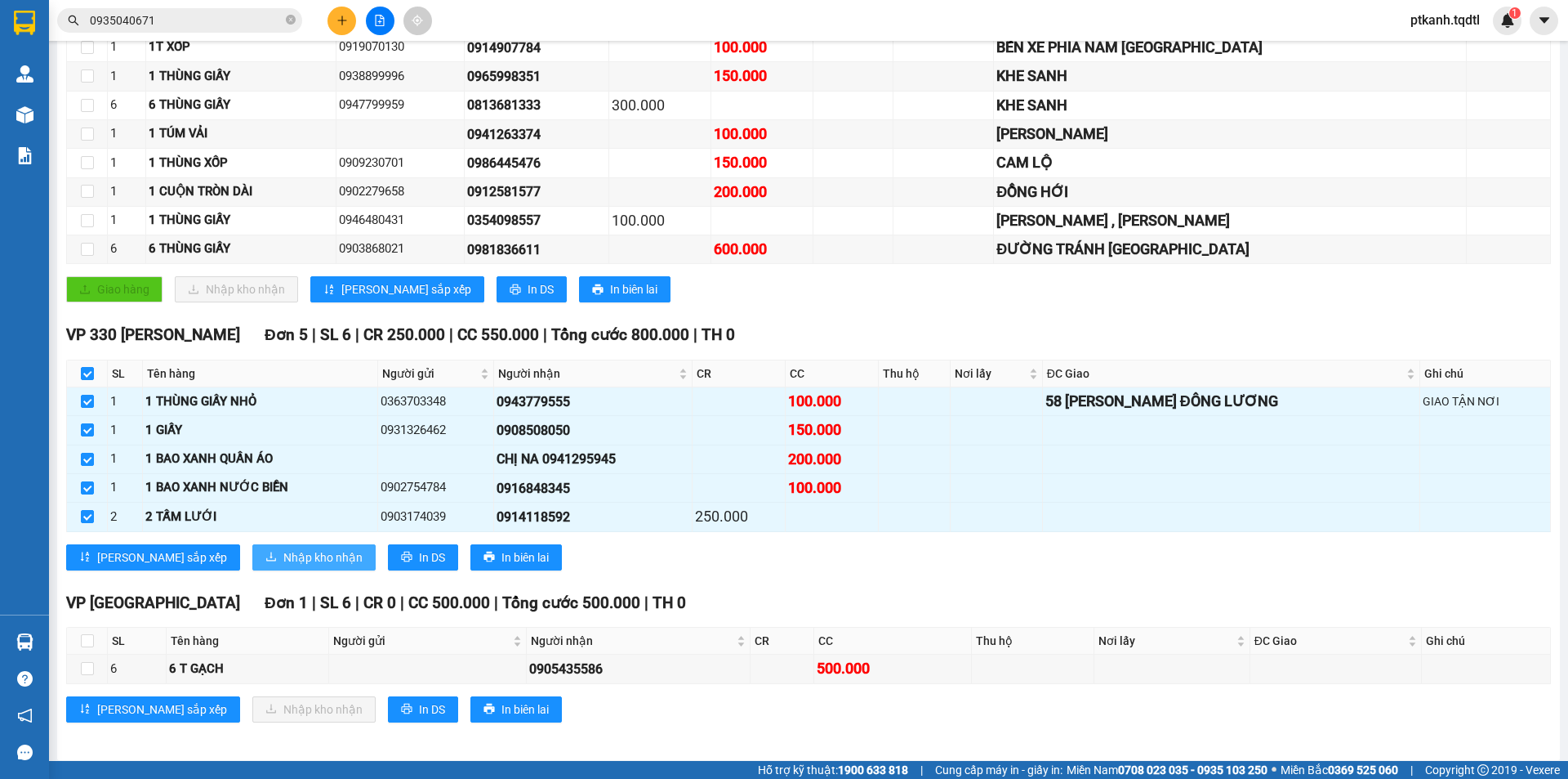
click at [283, 556] on span "Nhập kho nhận" at bounding box center [323, 557] width 79 height 18
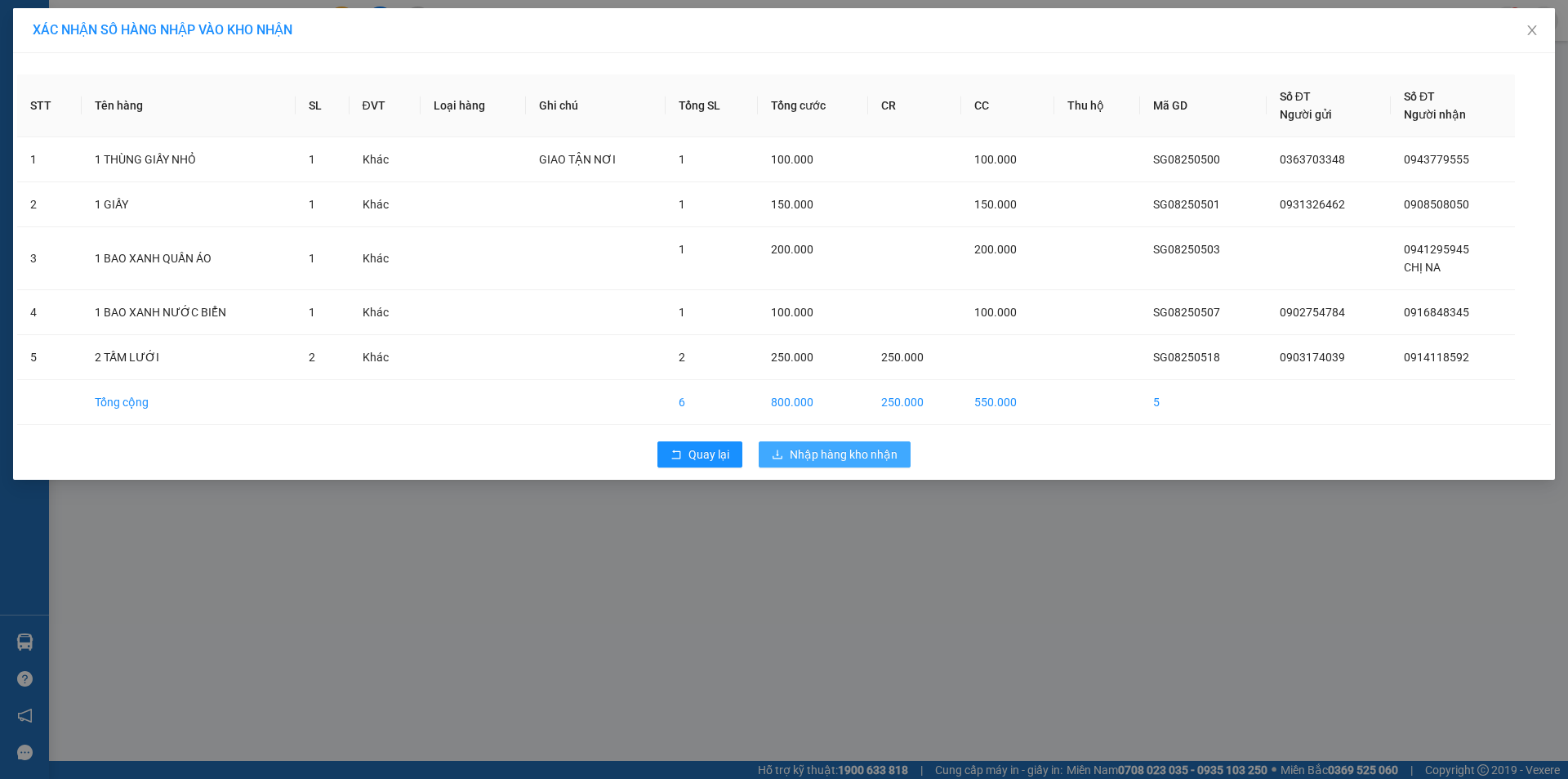
click at [853, 455] on span "Nhập hàng kho nhận" at bounding box center [843, 455] width 108 height 18
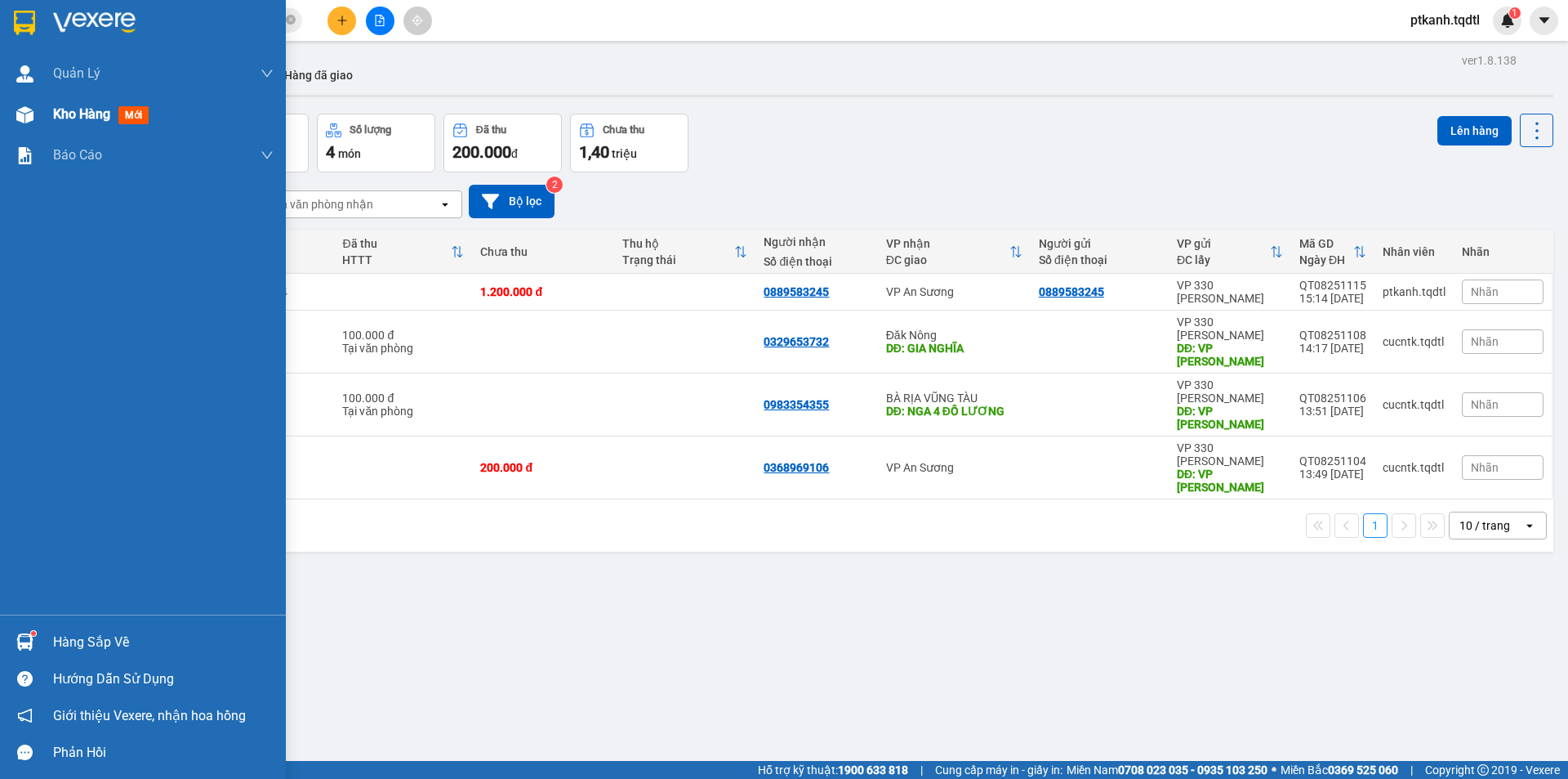
click at [35, 112] on div at bounding box center [25, 114] width 29 height 29
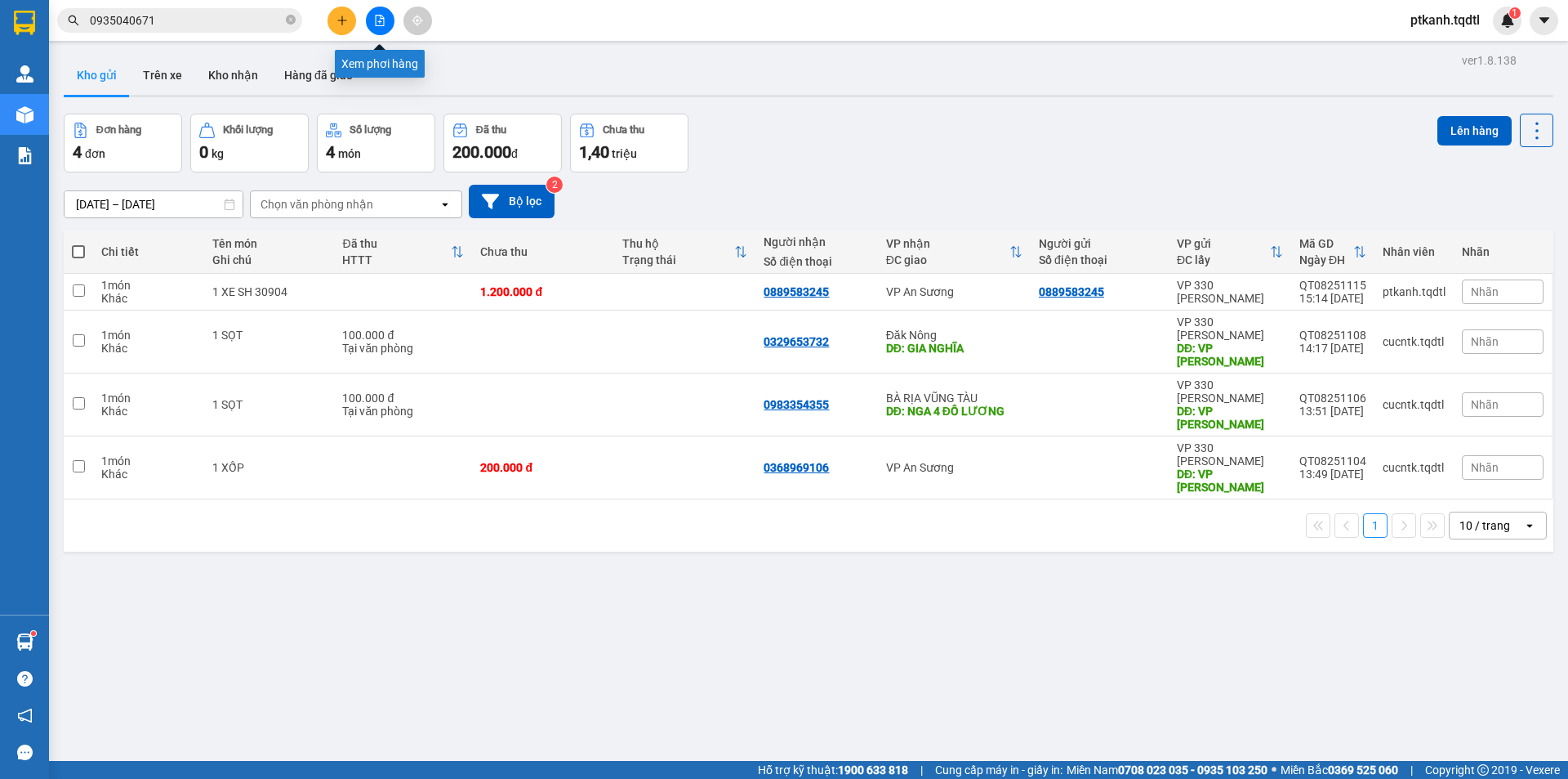
click at [386, 24] on button at bounding box center [379, 21] width 29 height 29
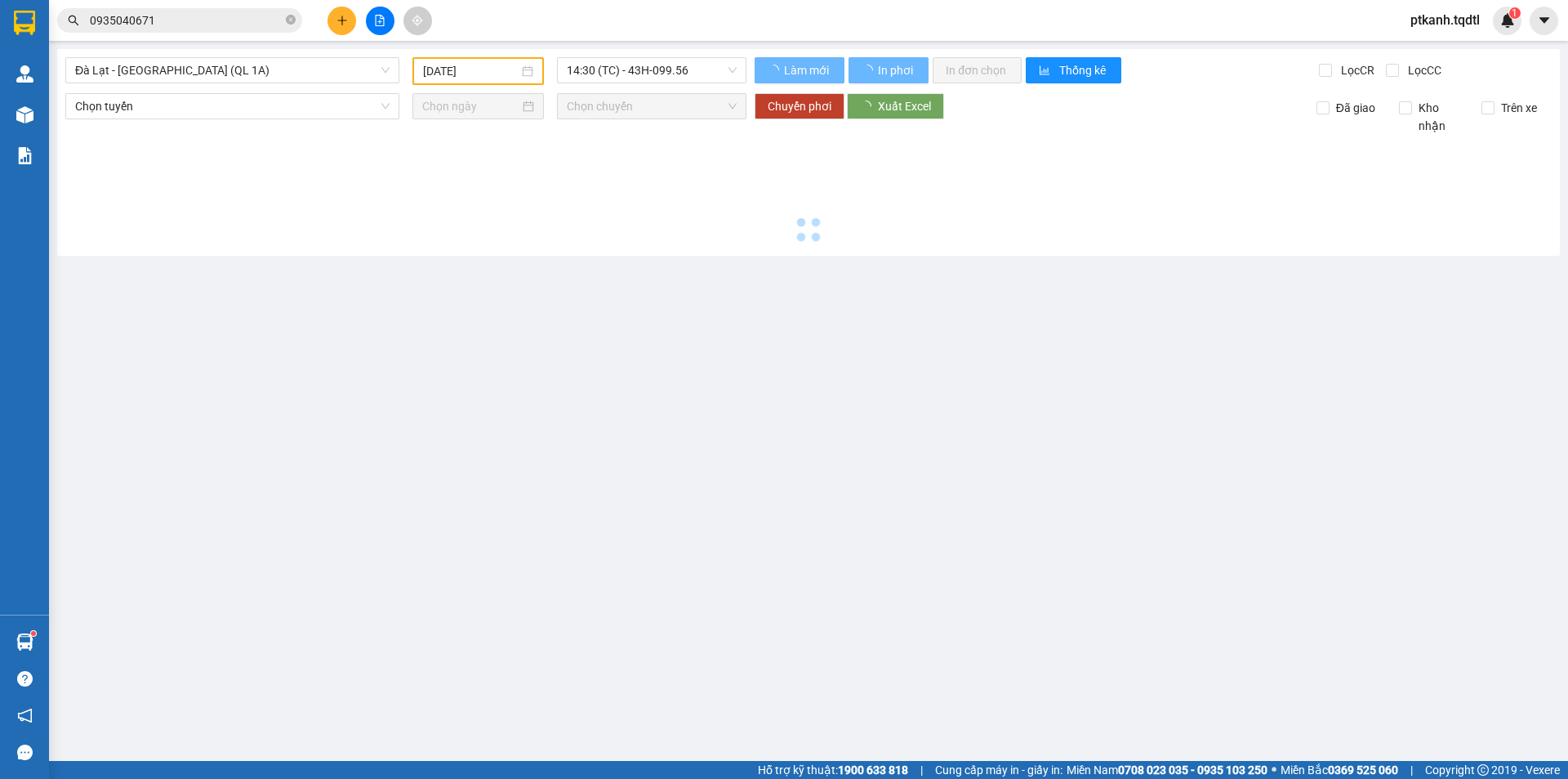
type input "[DATE]"
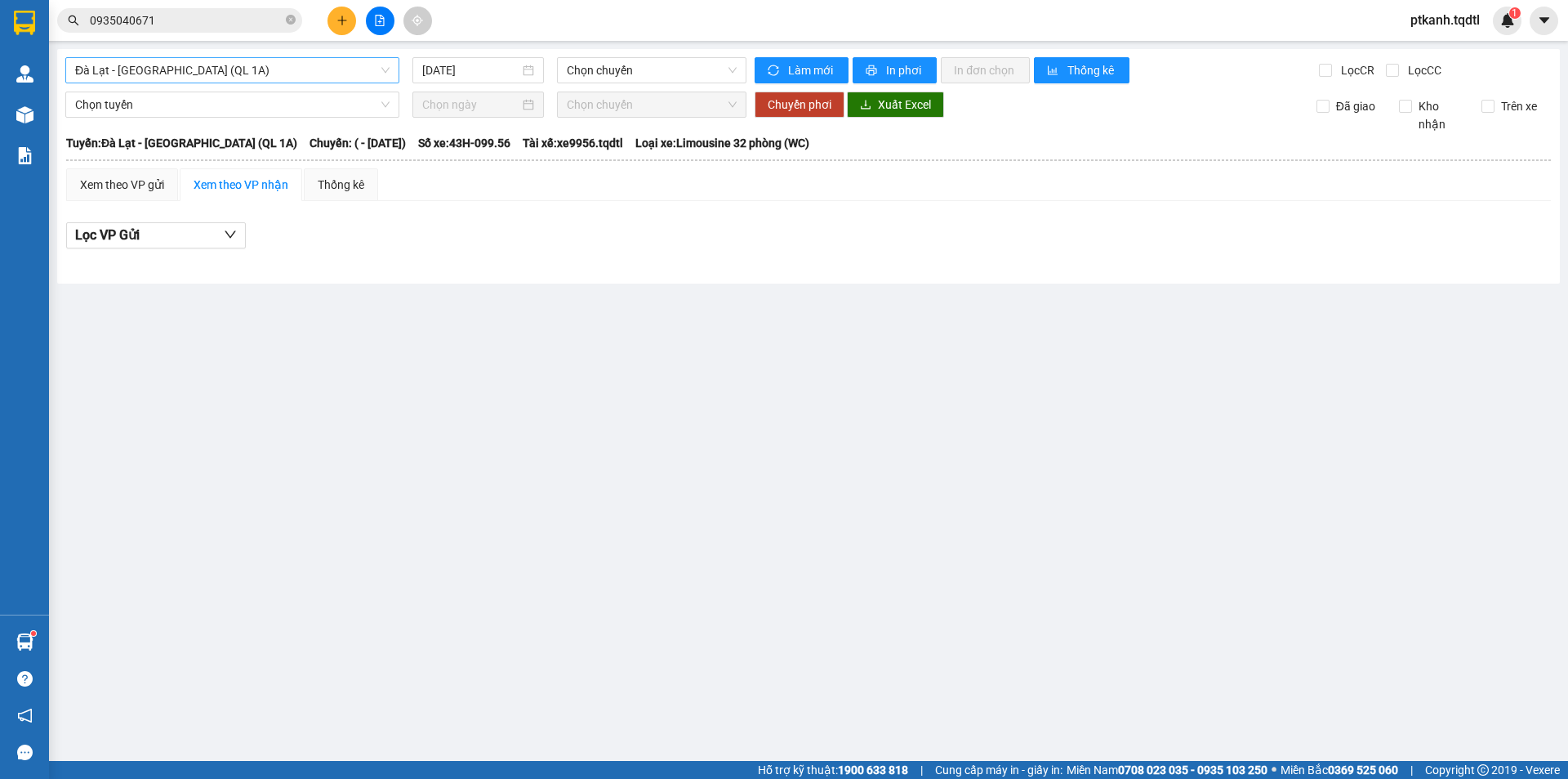
drag, startPoint x: 390, startPoint y: 65, endPoint x: 384, endPoint y: 81, distance: 17.1
click at [390, 68] on div "Đà Lạt - [GEOGRAPHIC_DATA] (QL 1A)" at bounding box center [232, 70] width 334 height 26
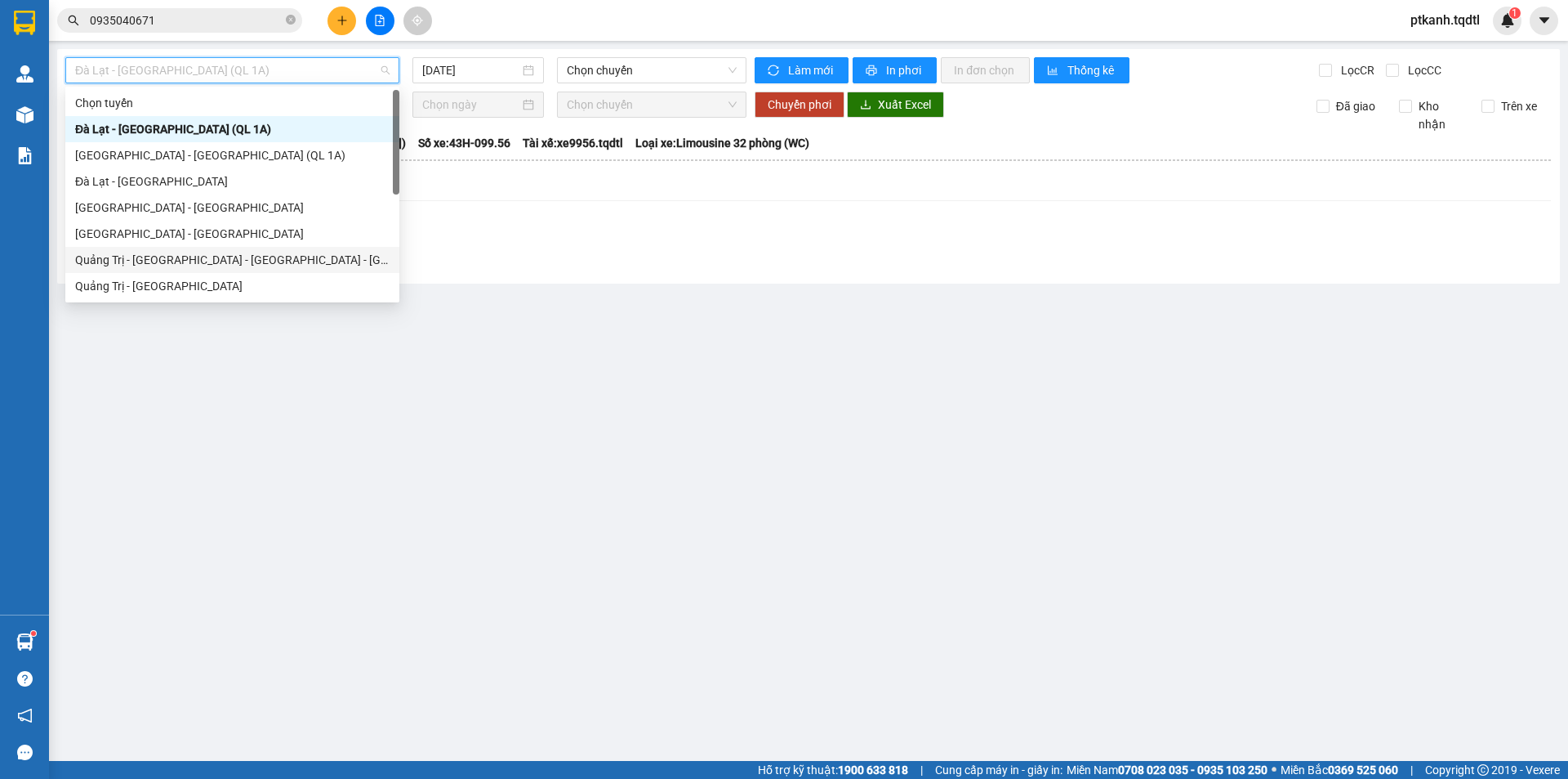
click at [282, 254] on div "Quảng Trị - [GEOGRAPHIC_DATA] - [GEOGRAPHIC_DATA] - [GEOGRAPHIC_DATA]" at bounding box center [232, 260] width 334 height 26
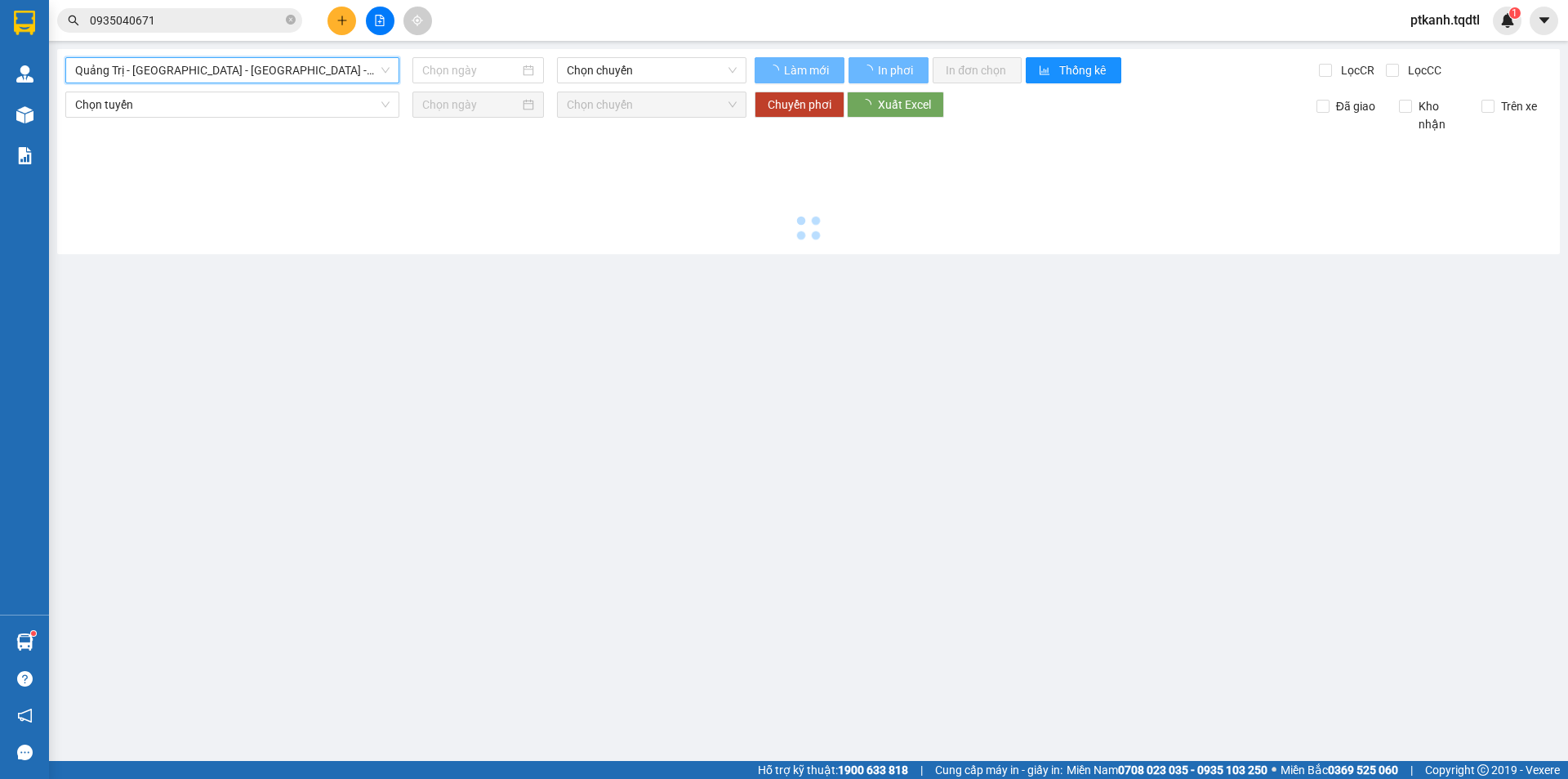
type input "[DATE]"
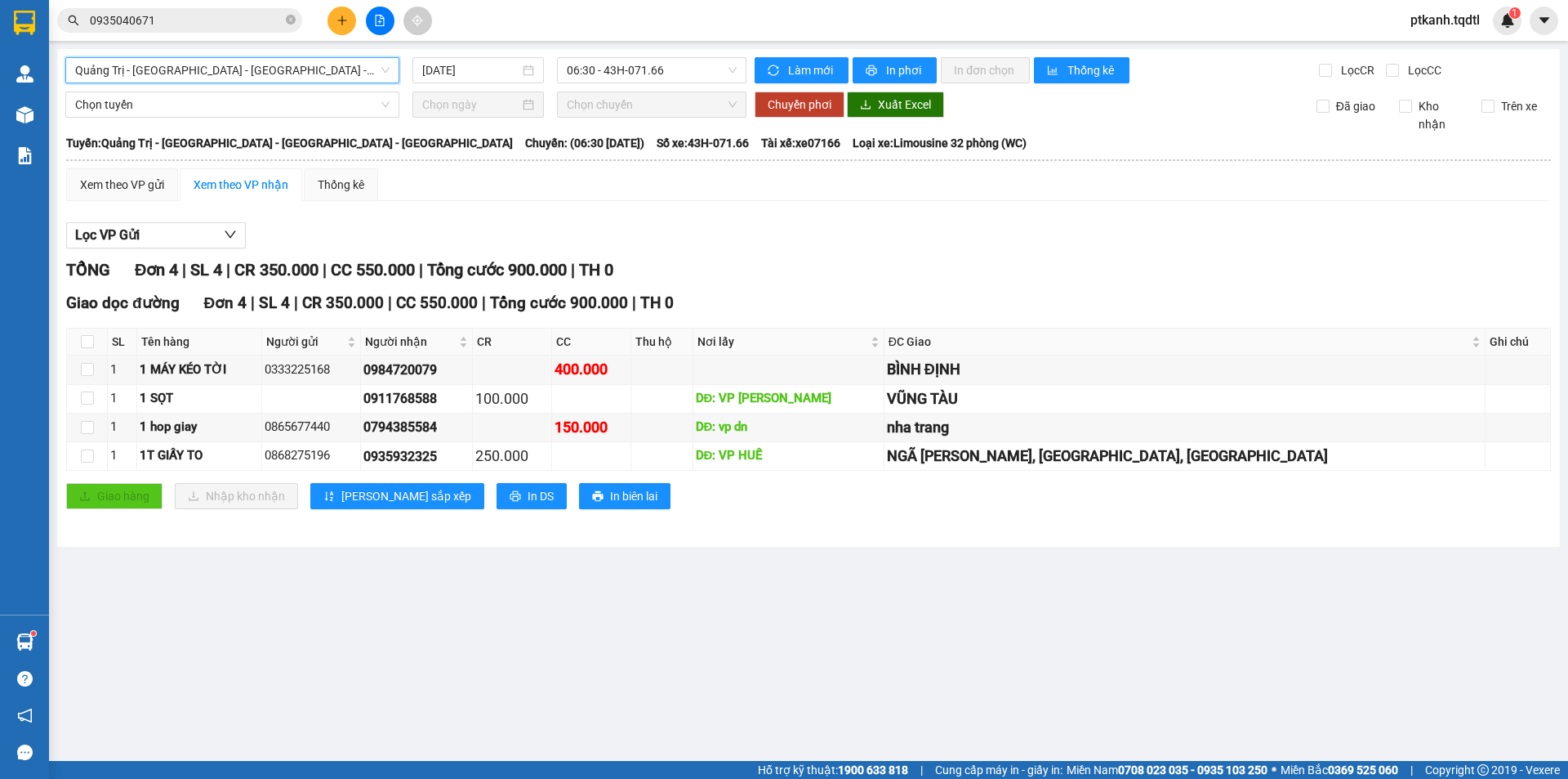
click at [384, 72] on span "Quảng Trị - [GEOGRAPHIC_DATA] - [GEOGRAPHIC_DATA] - [GEOGRAPHIC_DATA]" at bounding box center [232, 70] width 314 height 25
click at [702, 71] on span "06:30 - 43H-071.66" at bounding box center [652, 70] width 170 height 25
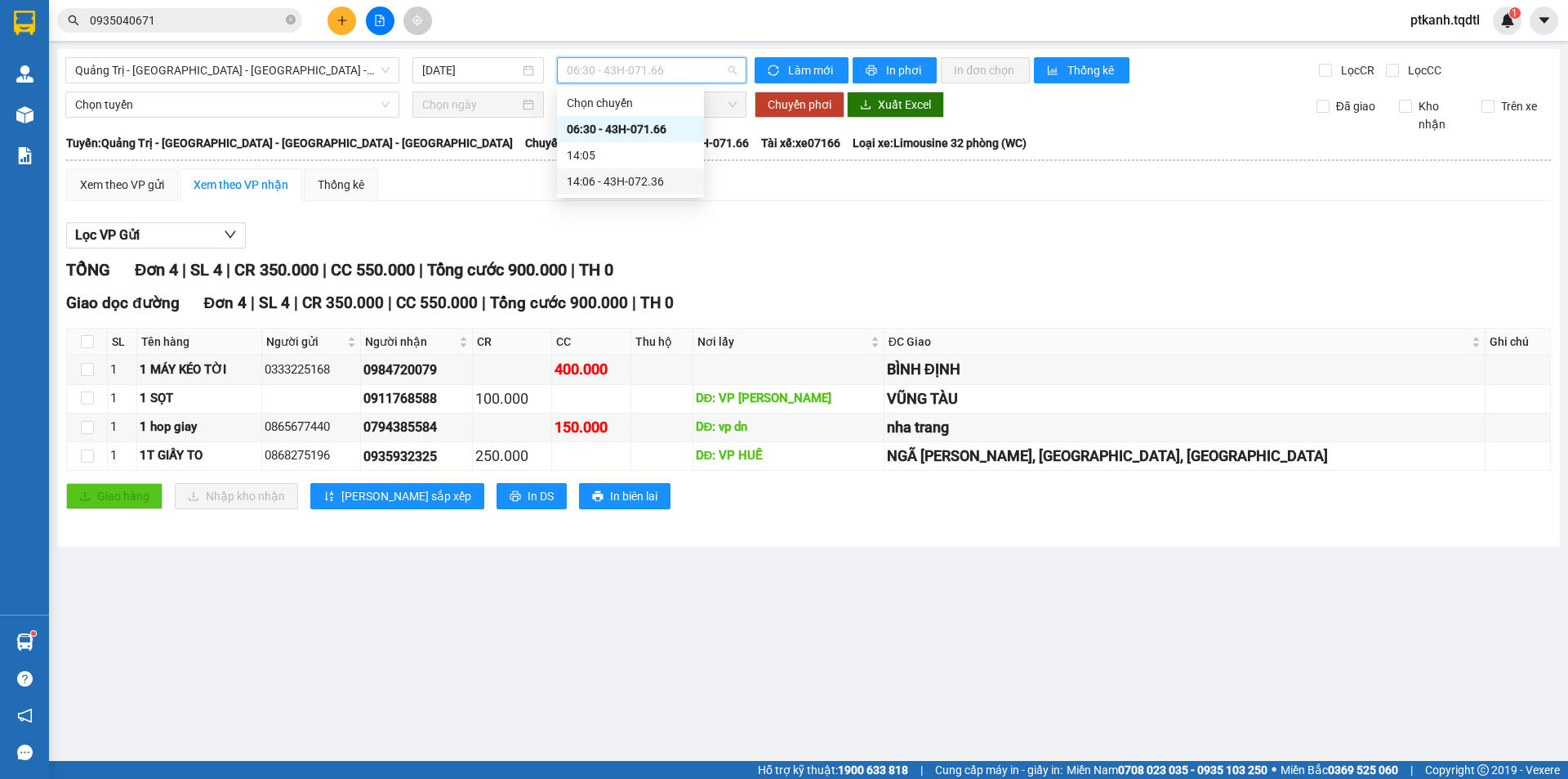
click at [669, 185] on div "14:06 - 43H-072.36" at bounding box center [630, 181] width 128 height 18
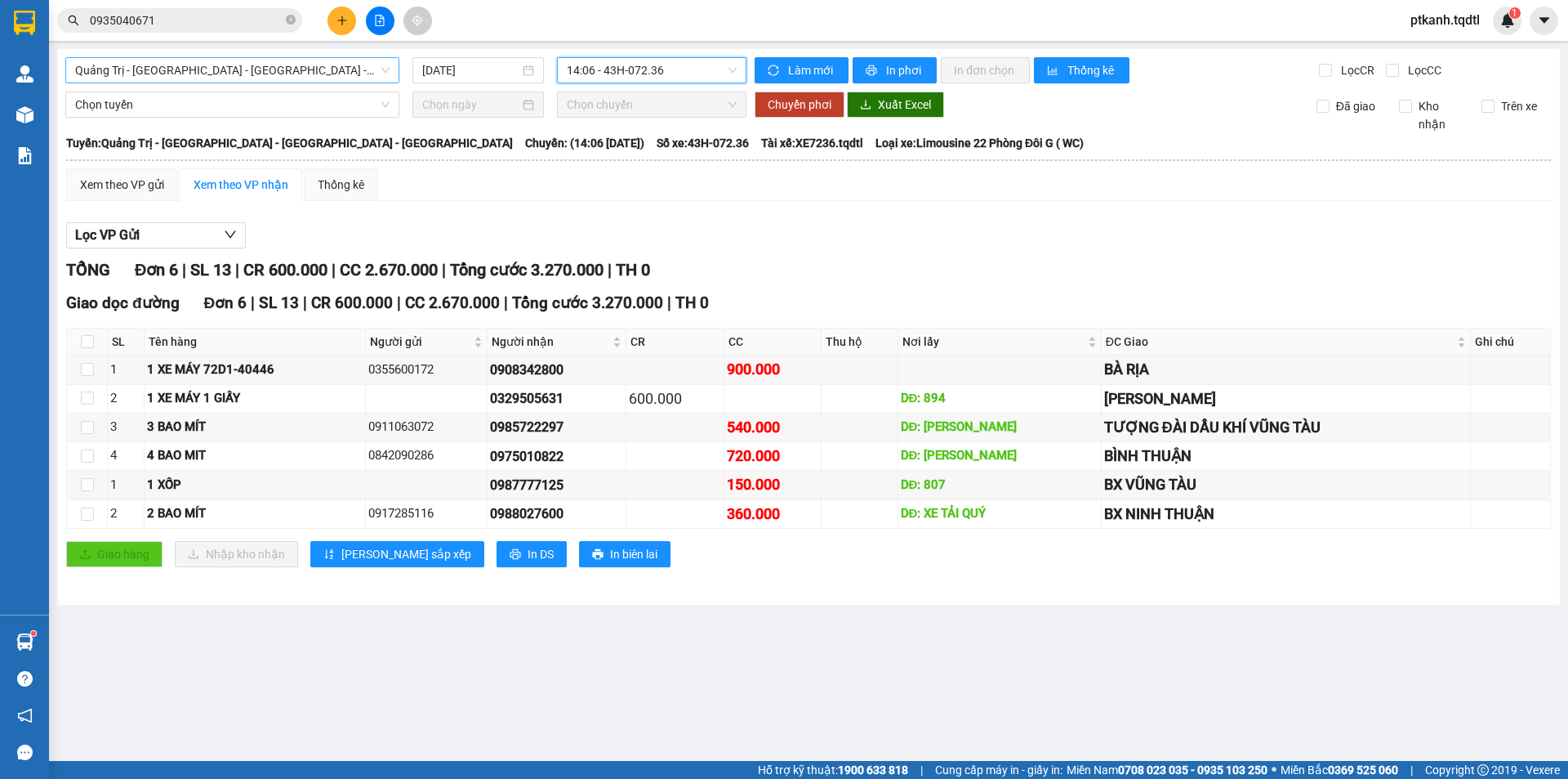
click at [387, 72] on span "Quảng Trị - [GEOGRAPHIC_DATA] - [GEOGRAPHIC_DATA] - [GEOGRAPHIC_DATA]" at bounding box center [232, 70] width 314 height 25
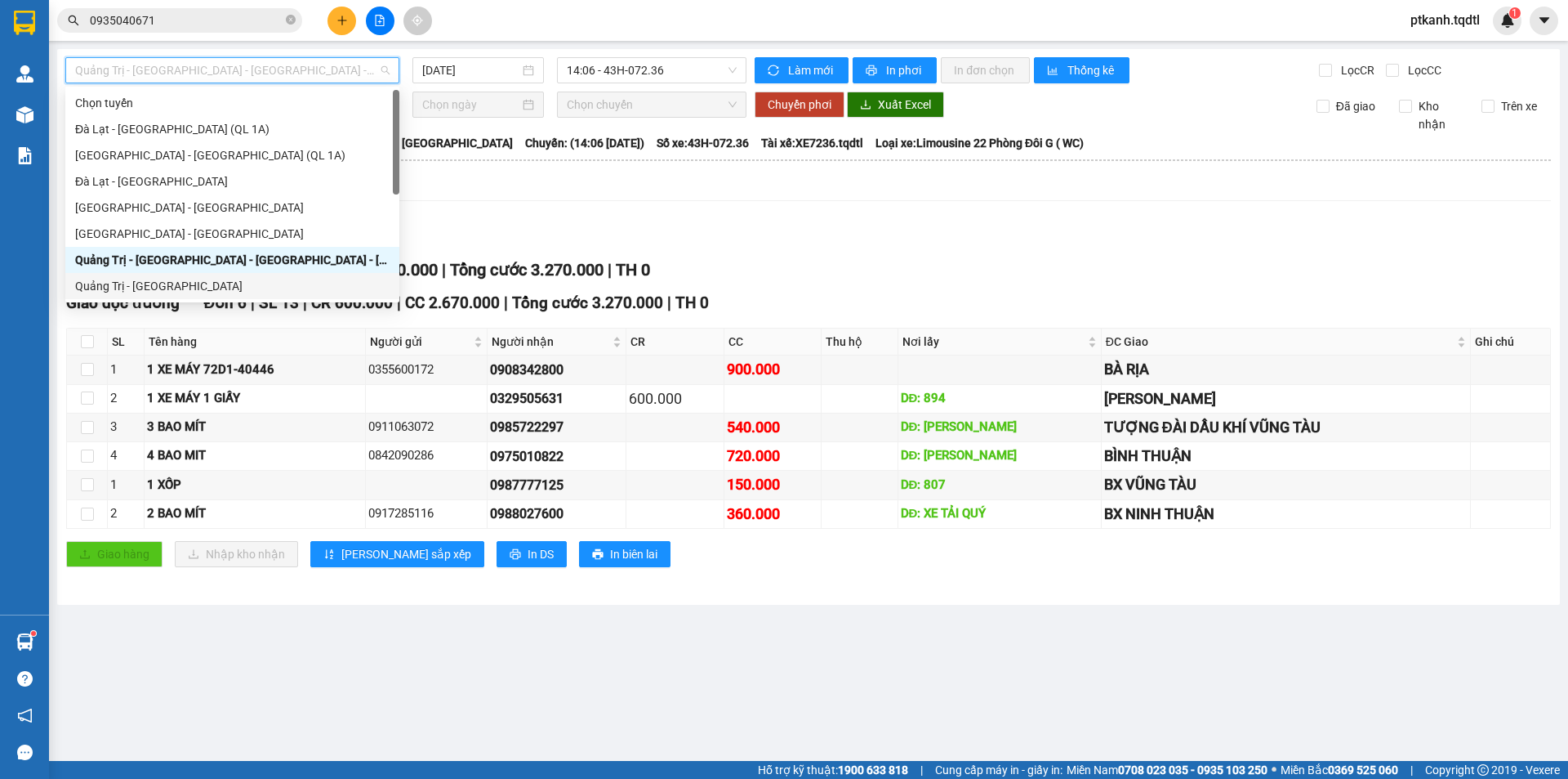
drag, startPoint x: 306, startPoint y: 282, endPoint x: 351, endPoint y: 273, distance: 45.9
click at [306, 283] on div "Quảng Trị - [GEOGRAPHIC_DATA]" at bounding box center [232, 286] width 314 height 18
type input "[DATE]"
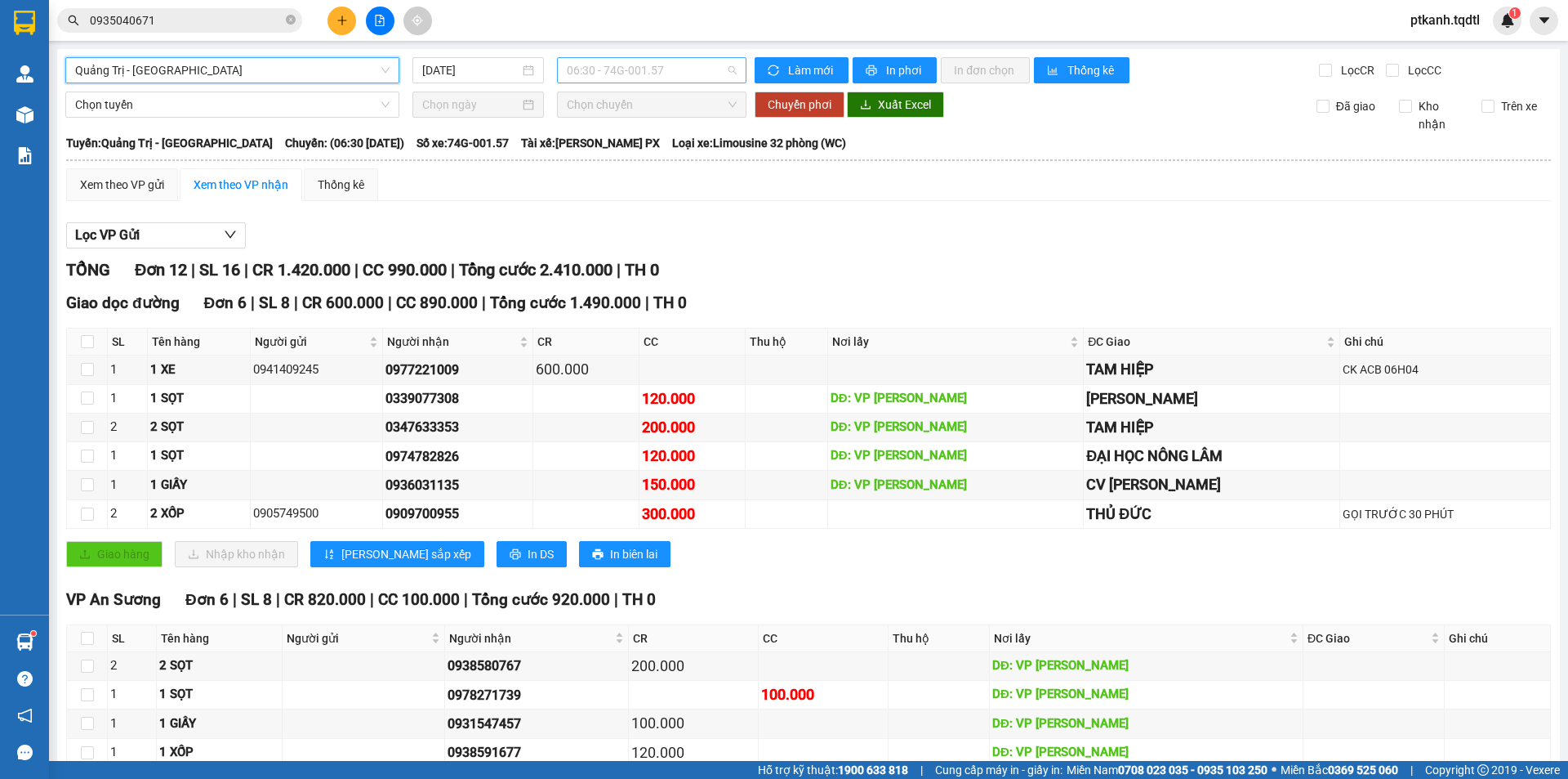
click at [696, 72] on span "06:30 - 74G-001.57" at bounding box center [652, 70] width 170 height 25
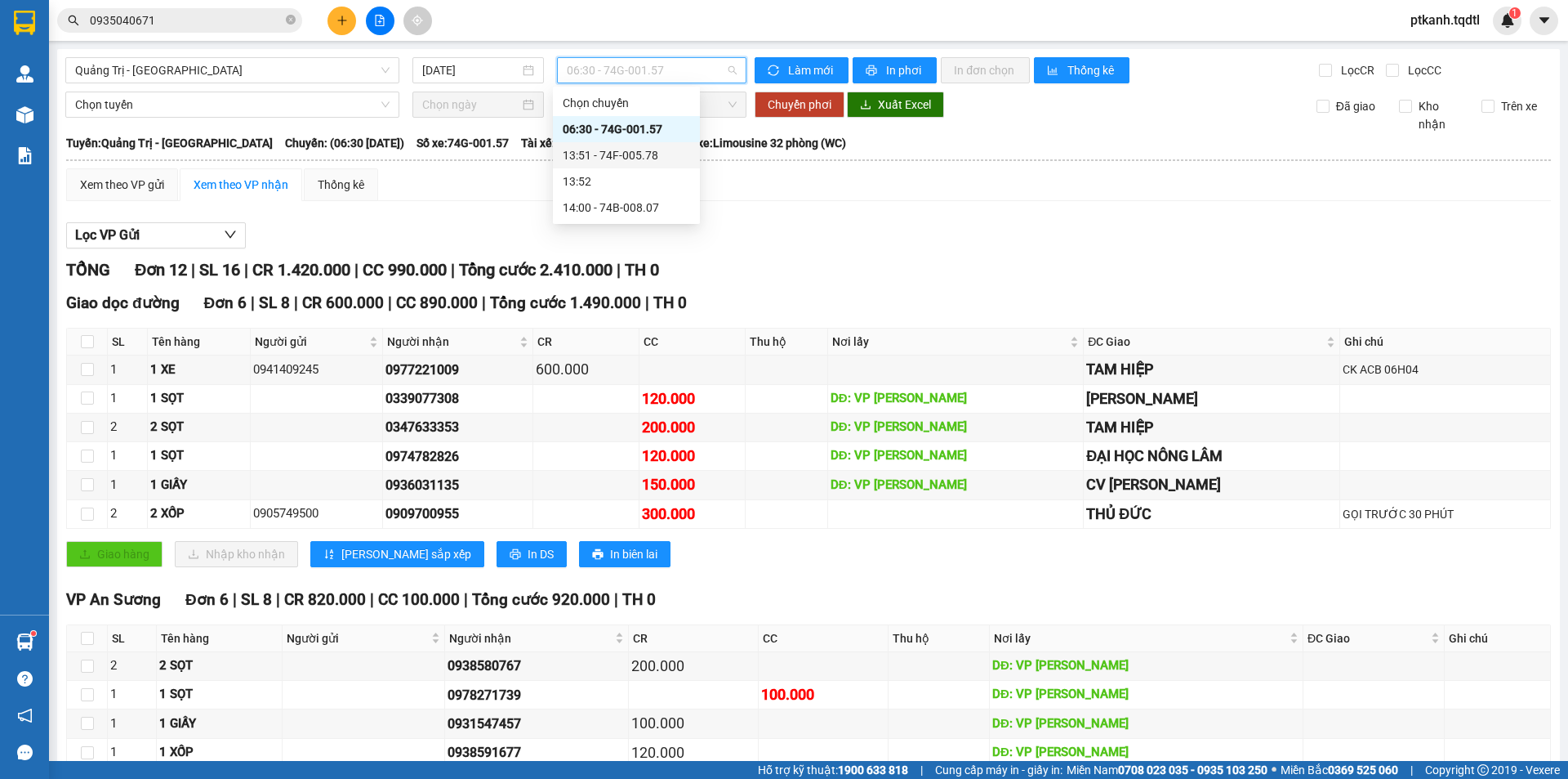
click at [657, 154] on div "13:51 - 74F-005.78" at bounding box center [626, 156] width 128 height 18
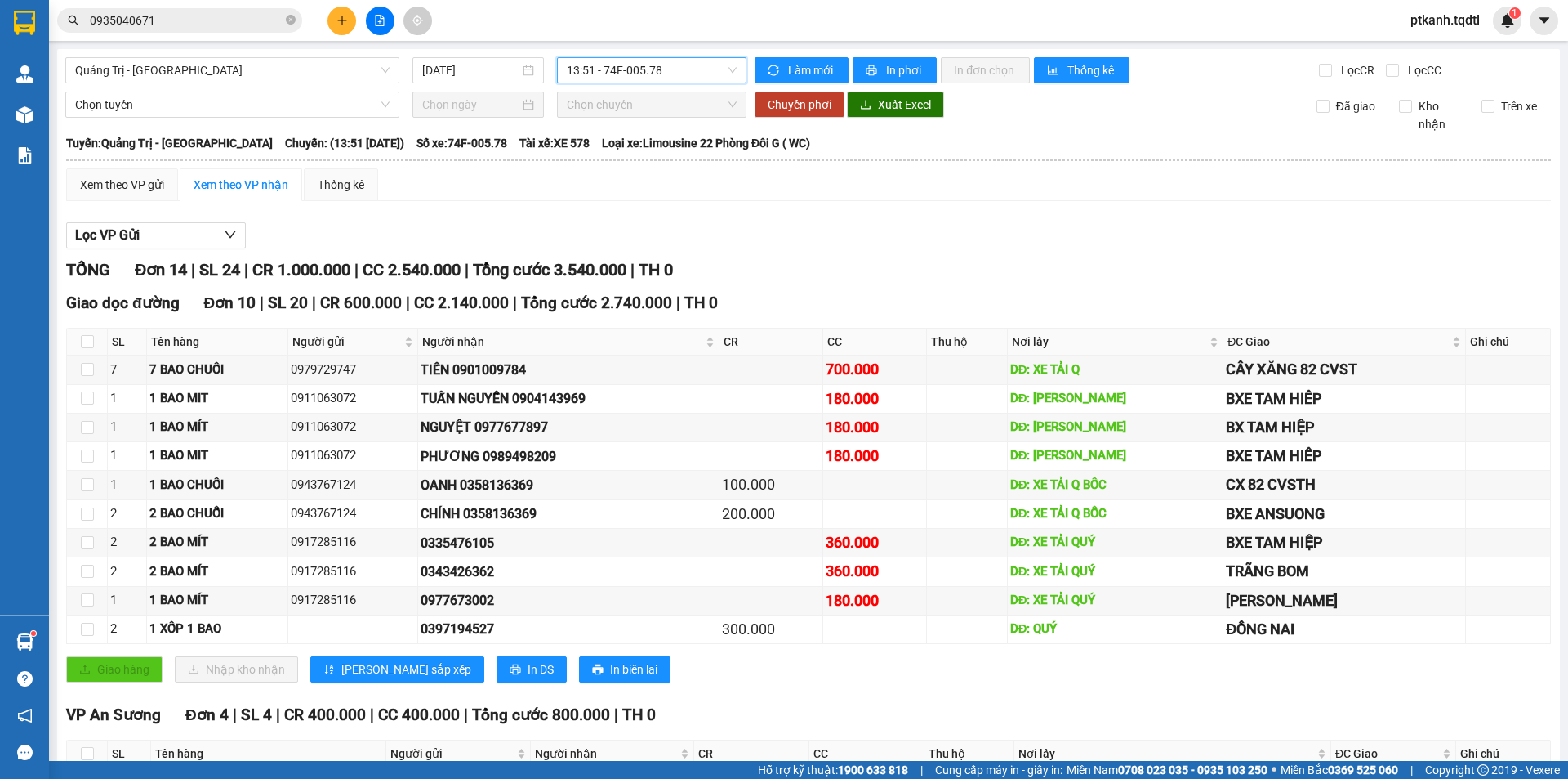
click at [720, 77] on span "13:51 - 74F-005.78" at bounding box center [652, 70] width 170 height 25
click at [666, 202] on div "14:00 - 74B-008.07" at bounding box center [626, 208] width 128 height 18
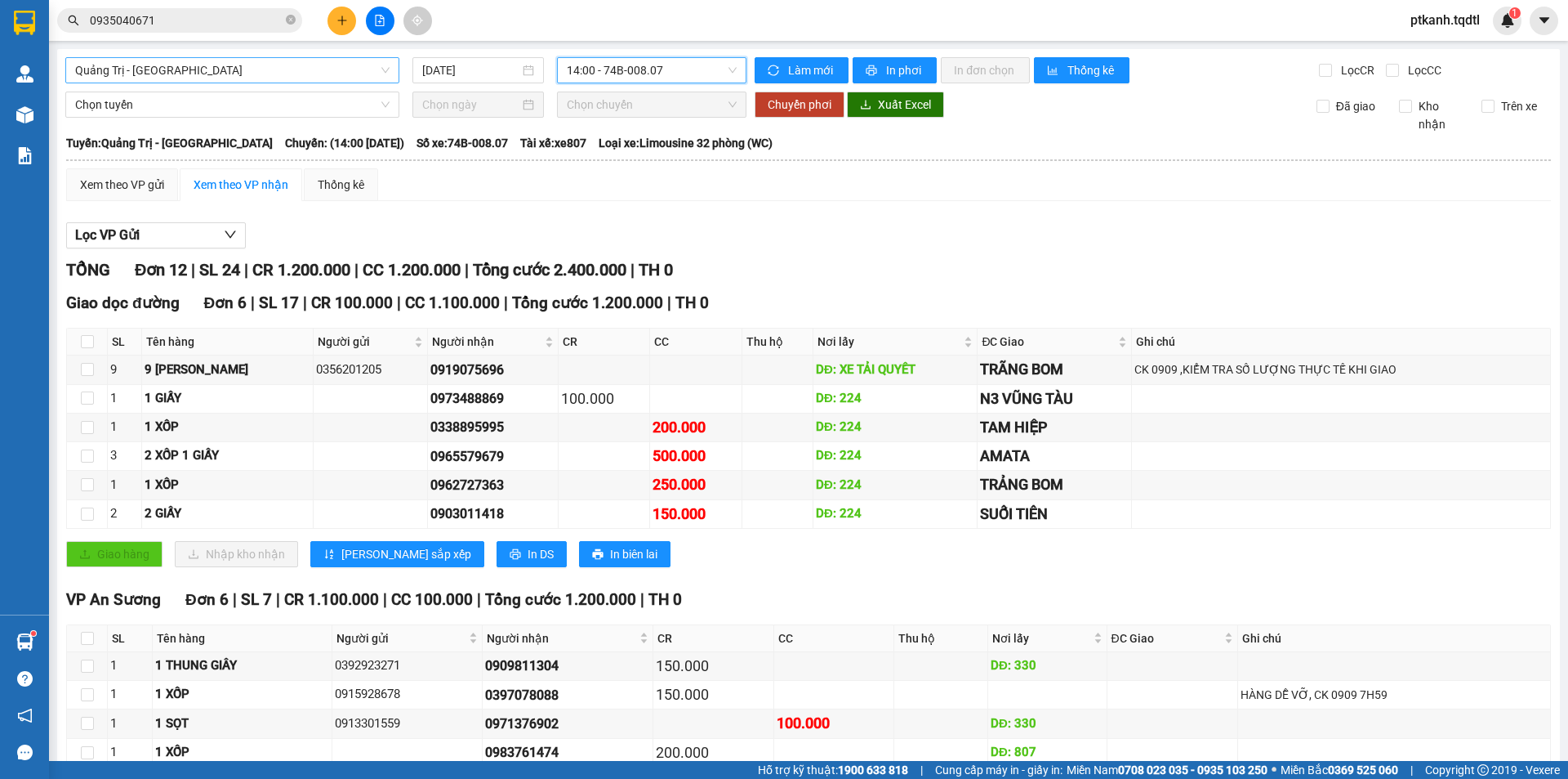
click at [377, 74] on span "Quảng Trị - [GEOGRAPHIC_DATA]" at bounding box center [232, 70] width 314 height 25
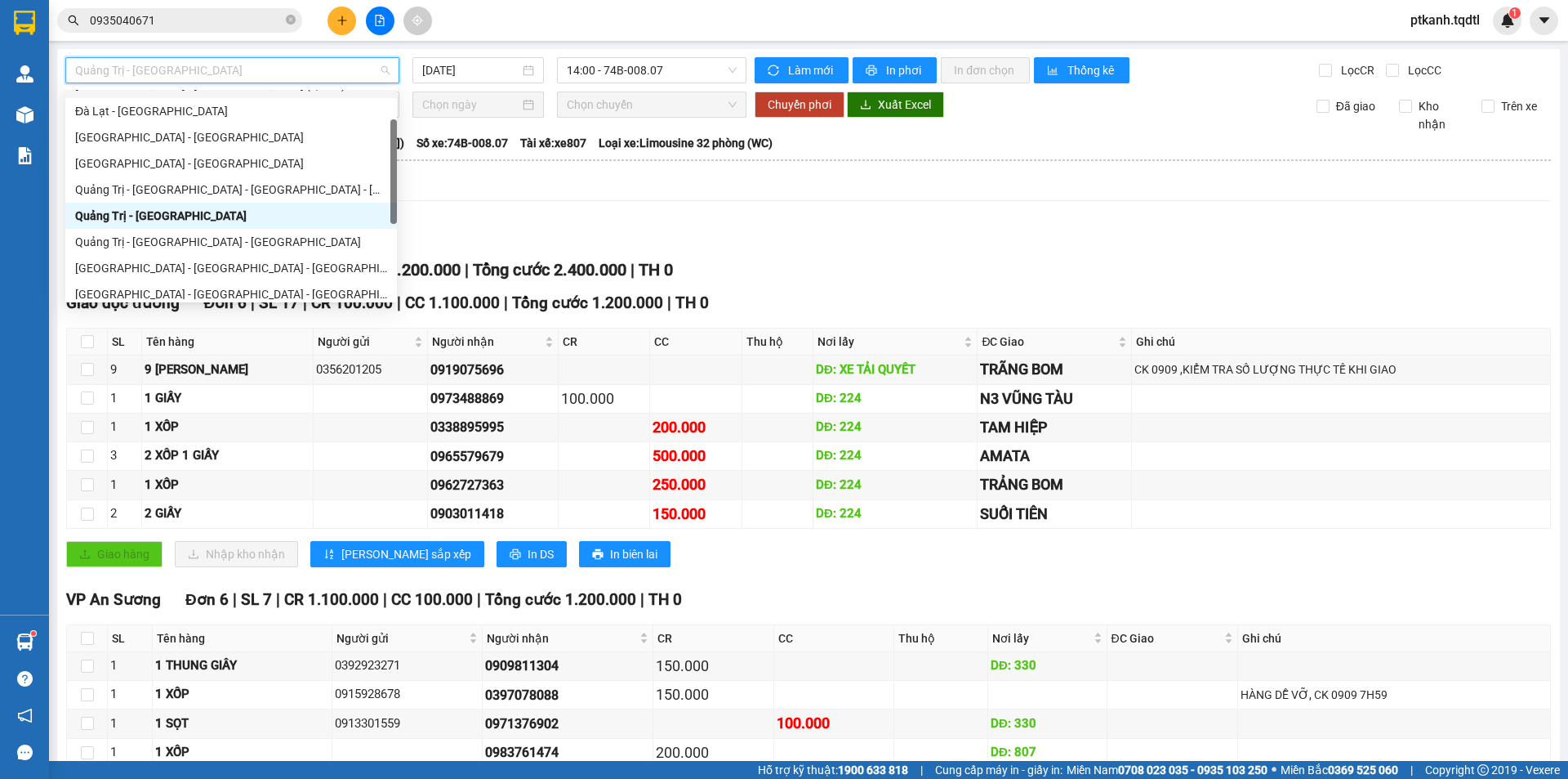
scroll to position [74, 0]
drag, startPoint x: 392, startPoint y: 159, endPoint x: 389, endPoint y: 191, distance: 32.1
click at [389, 191] on div "[GEOGRAPHIC_DATA] - [GEOGRAPHIC_DATA] (QL 1A) [GEOGRAPHIC_DATA] - [GEOGRAPHIC_D…" at bounding box center [230, 194] width 332 height 209
click at [330, 234] on div "Quảng Trị - [GEOGRAPHIC_DATA] - [GEOGRAPHIC_DATA]" at bounding box center [230, 238] width 312 height 18
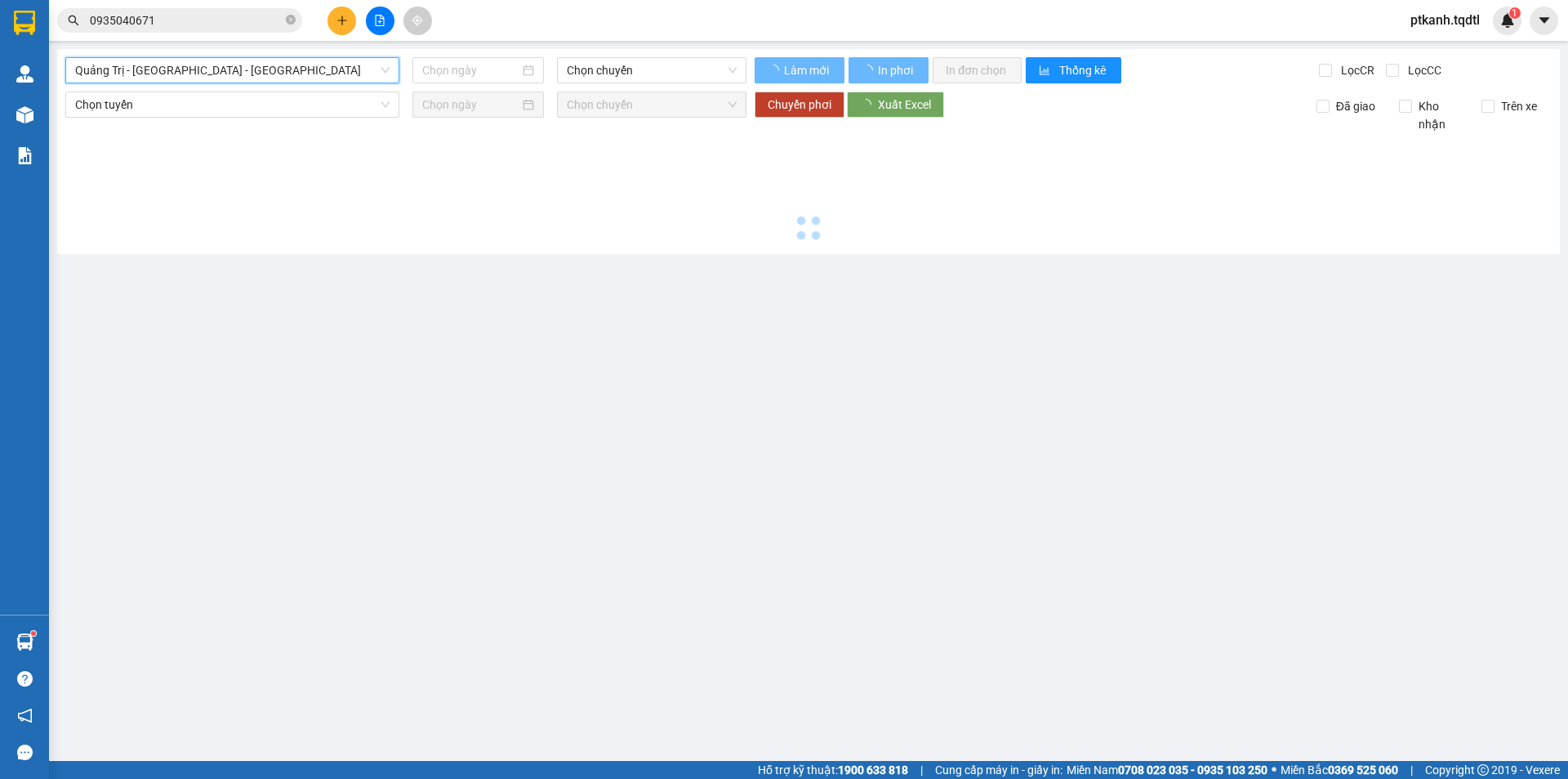
type input "[DATE]"
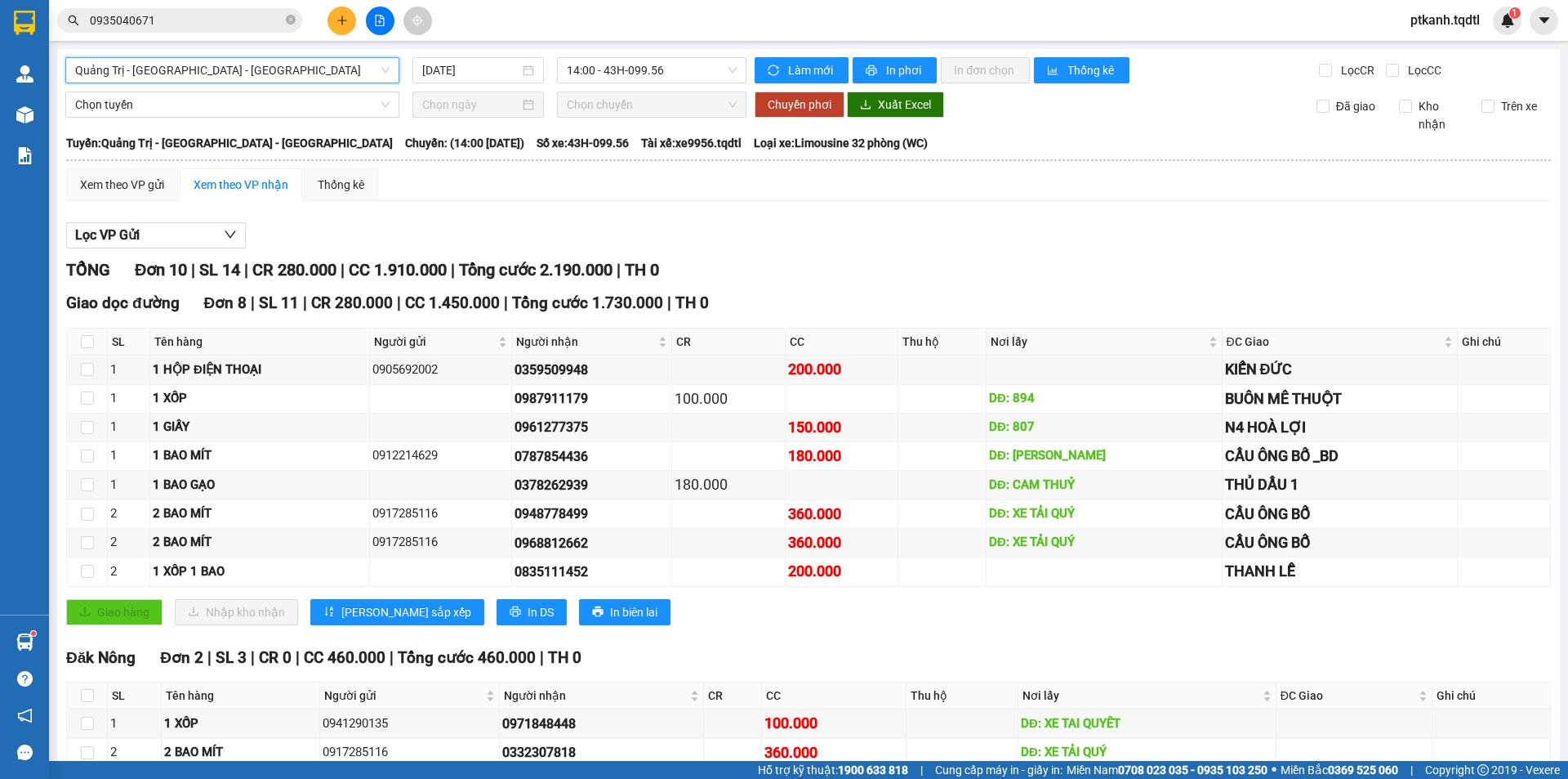
click at [388, 68] on div "Quảng Trị - [GEOGRAPHIC_DATA] - [GEOGRAPHIC_DATA]" at bounding box center [232, 70] width 334 height 26
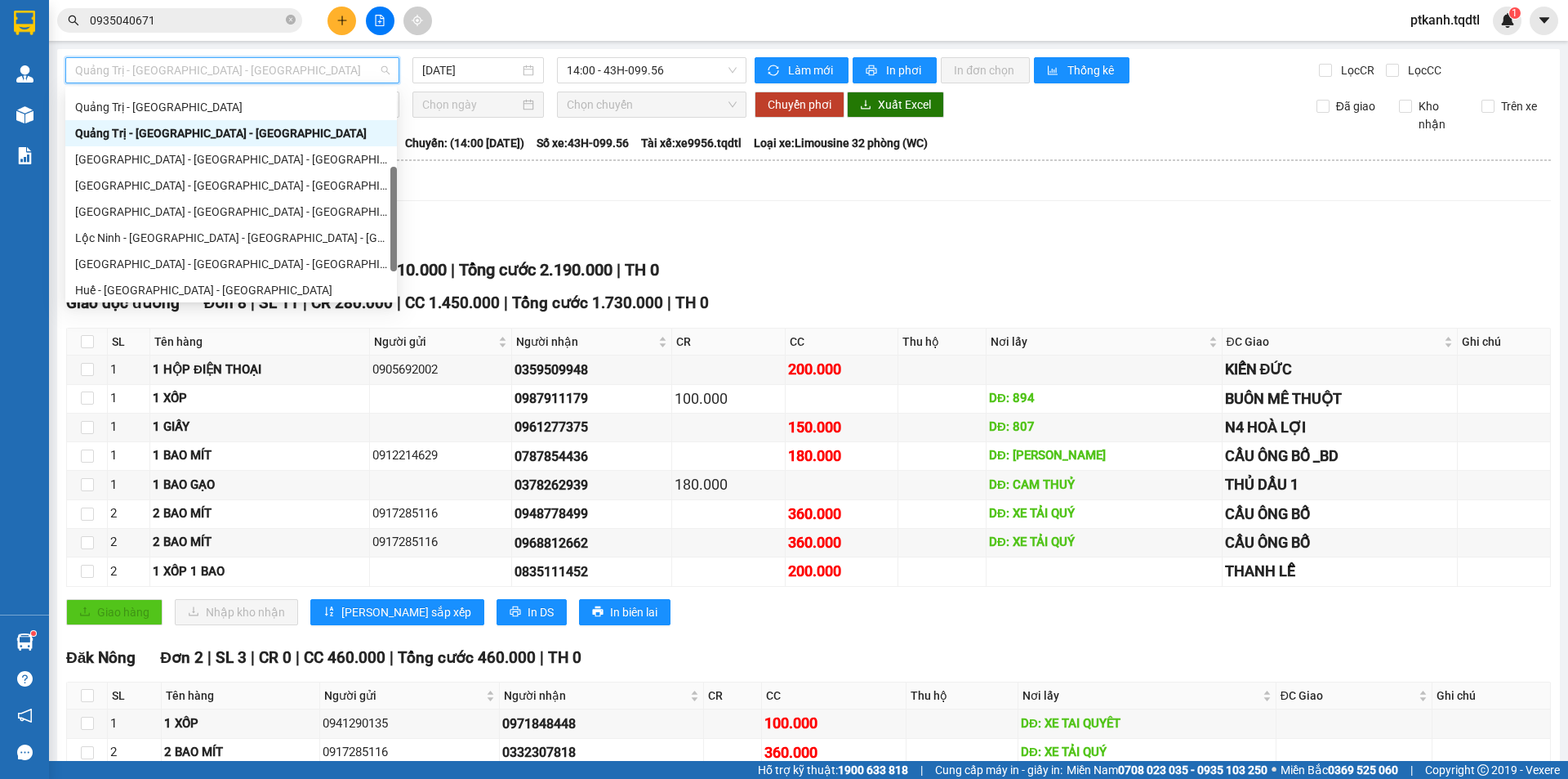
scroll to position [201, 0]
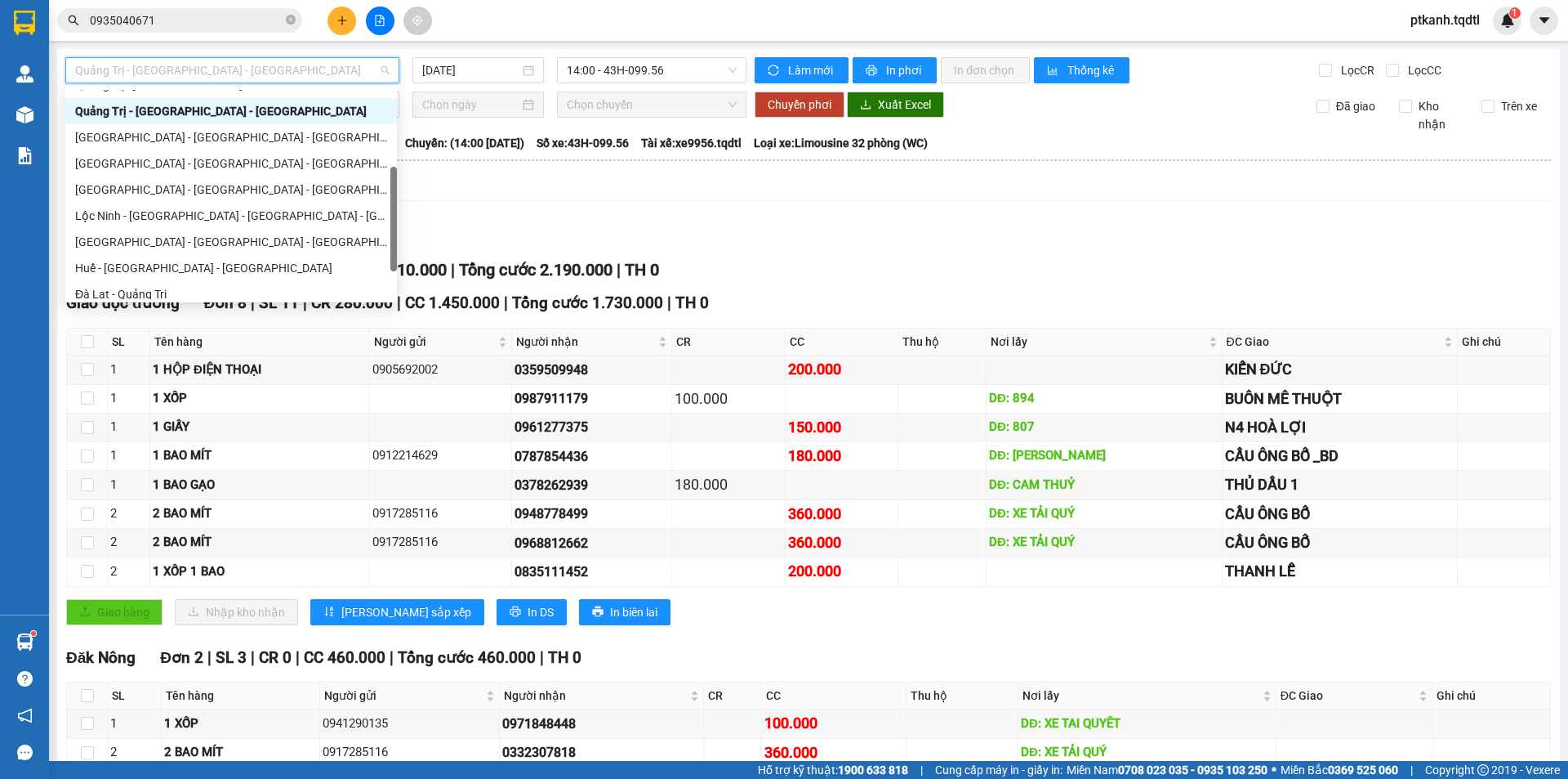
drag, startPoint x: 393, startPoint y: 147, endPoint x: 393, endPoint y: 191, distance: 44.0
click at [393, 191] on div at bounding box center [393, 218] width 7 height 105
click at [226, 165] on div "[GEOGRAPHIC_DATA] - [GEOGRAPHIC_DATA] - [GEOGRAPHIC_DATA]" at bounding box center [230, 164] width 312 height 18
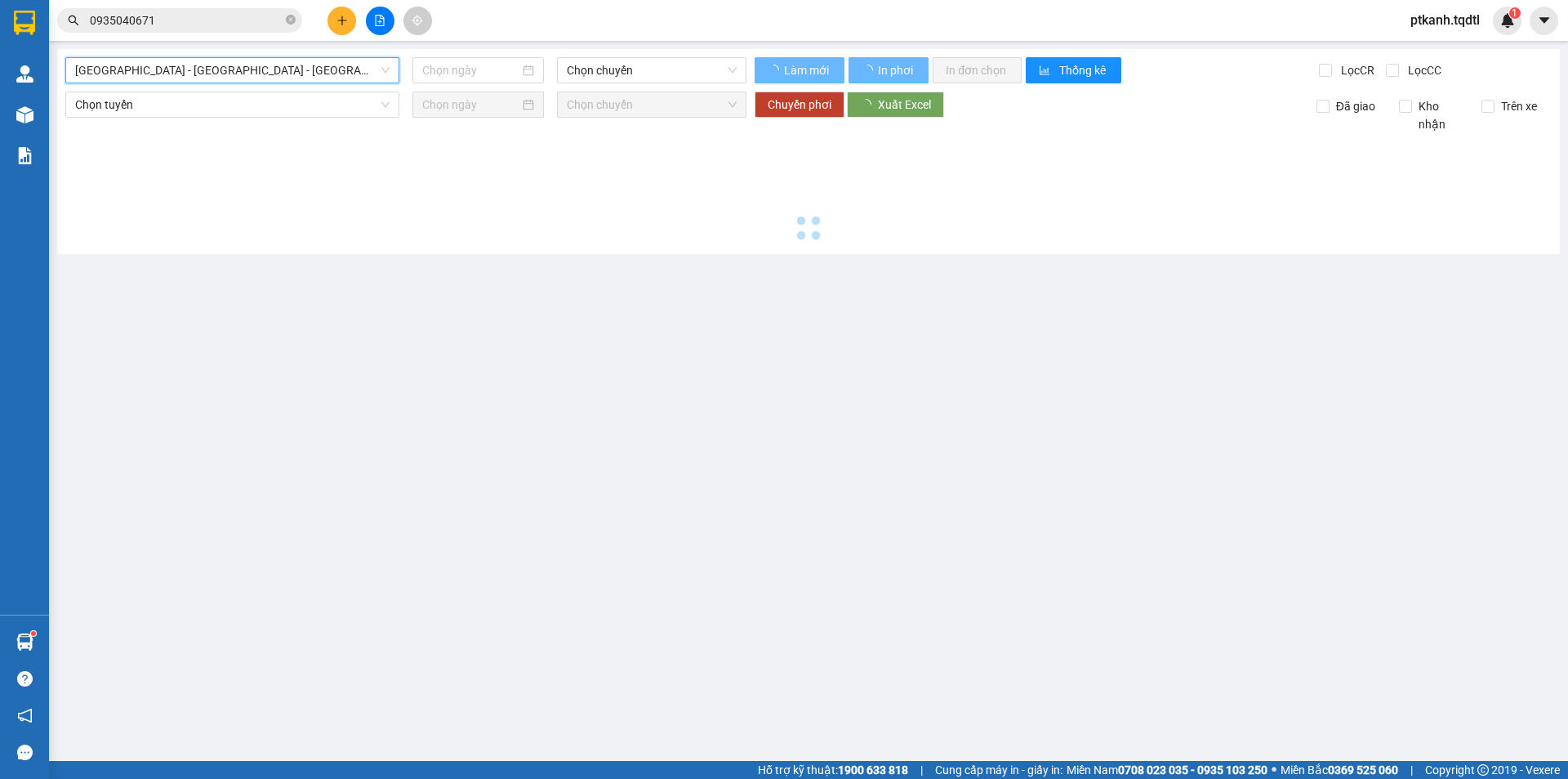
type input "[DATE]"
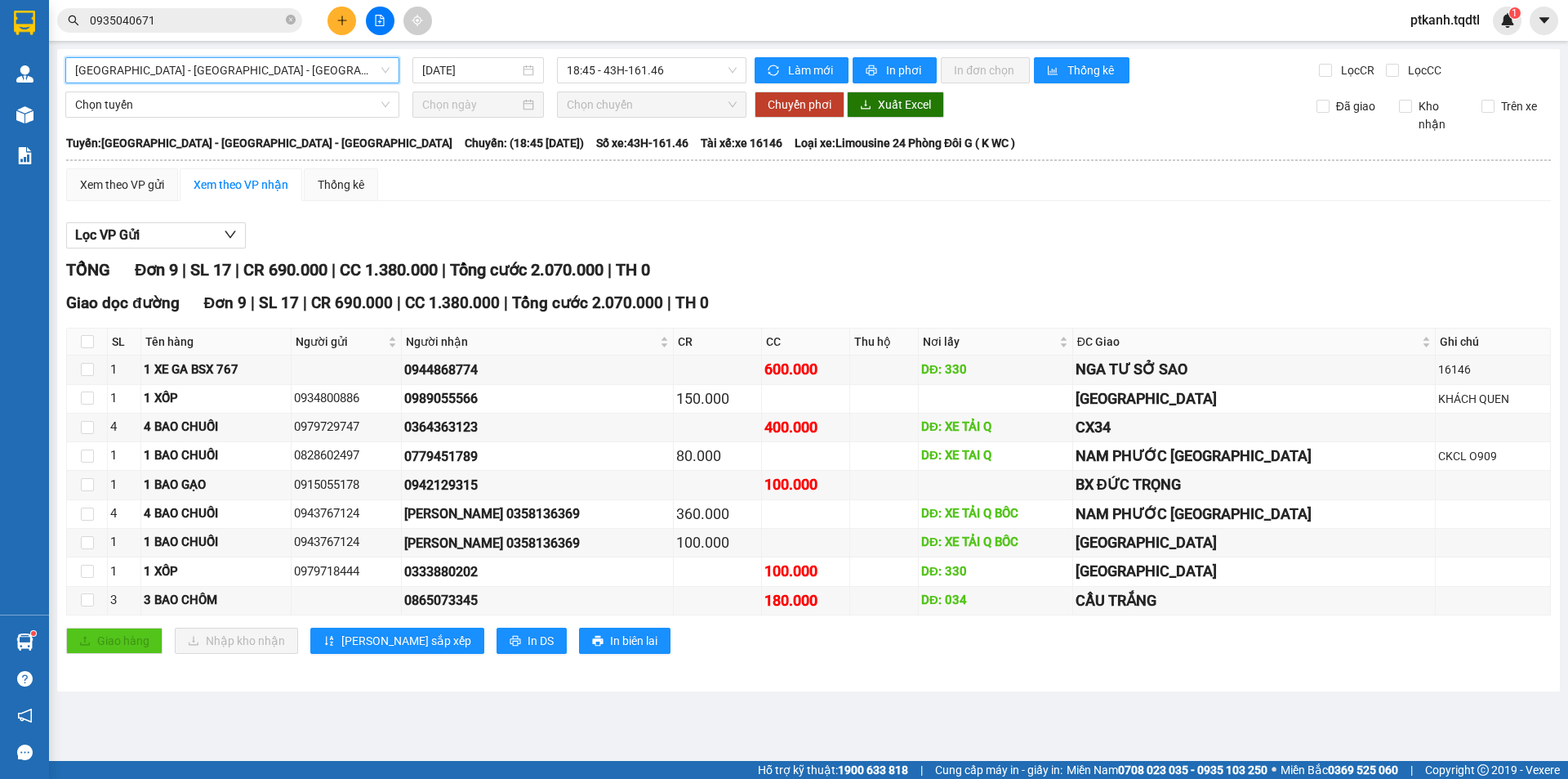
click at [388, 71] on span "[GEOGRAPHIC_DATA] - [GEOGRAPHIC_DATA] - [GEOGRAPHIC_DATA]" at bounding box center [232, 70] width 314 height 25
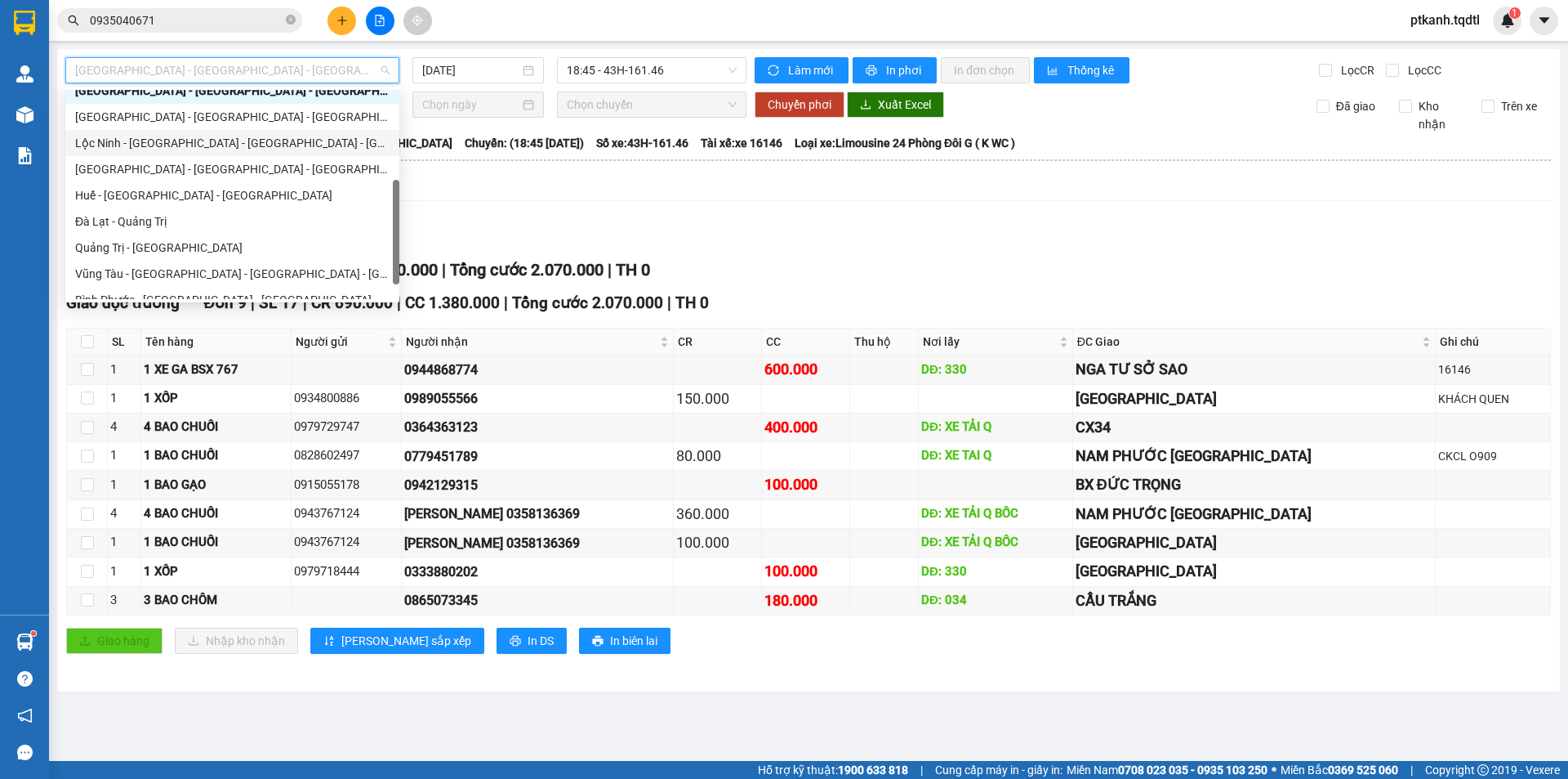
scroll to position [287, 0]
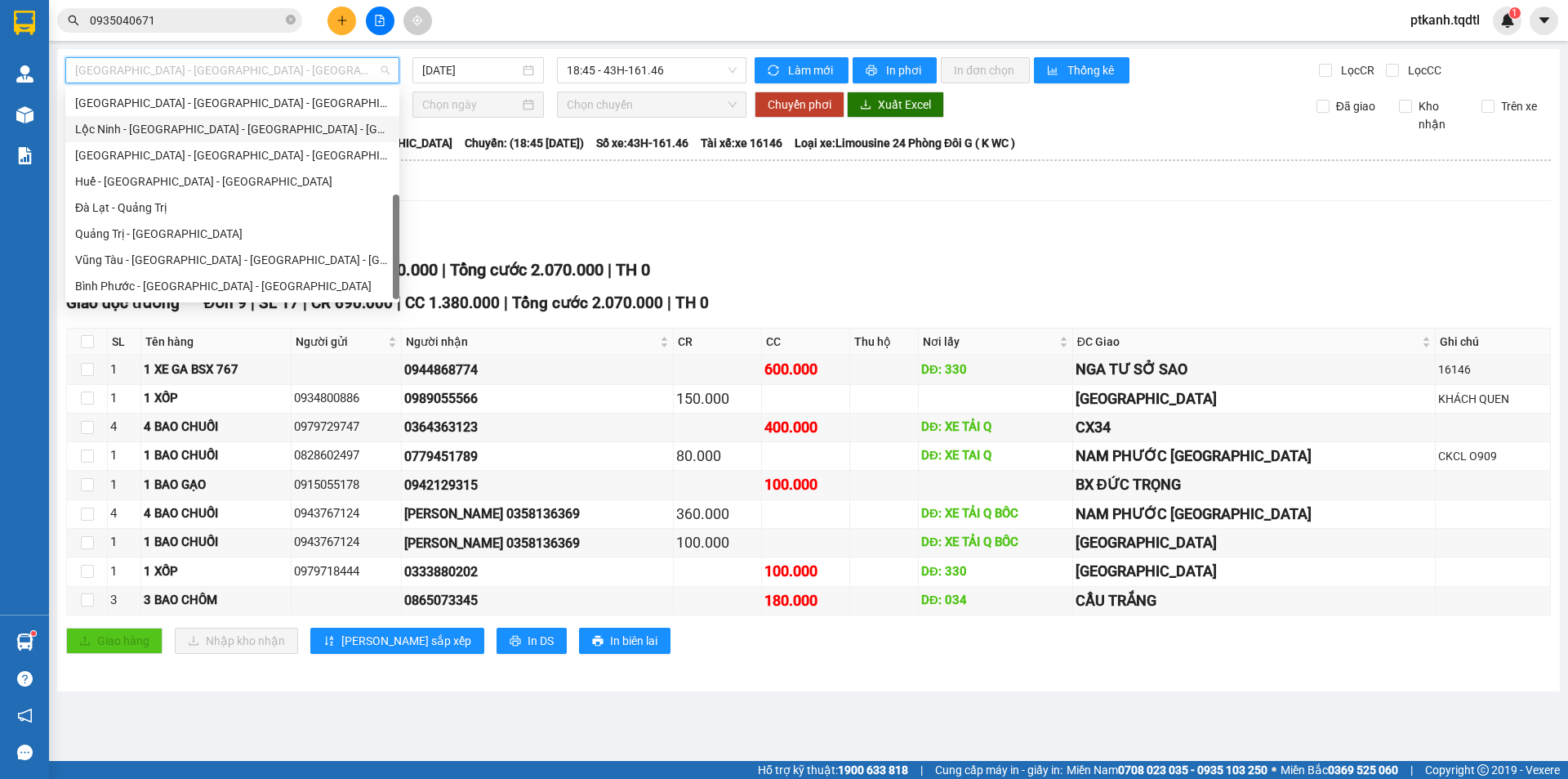
drag, startPoint x: 397, startPoint y: 206, endPoint x: 320, endPoint y: 265, distance: 97.0
click at [393, 257] on div at bounding box center [396, 246] width 7 height 105
click at [292, 234] on div "Quảng Trị - [GEOGRAPHIC_DATA]" at bounding box center [232, 234] width 314 height 18
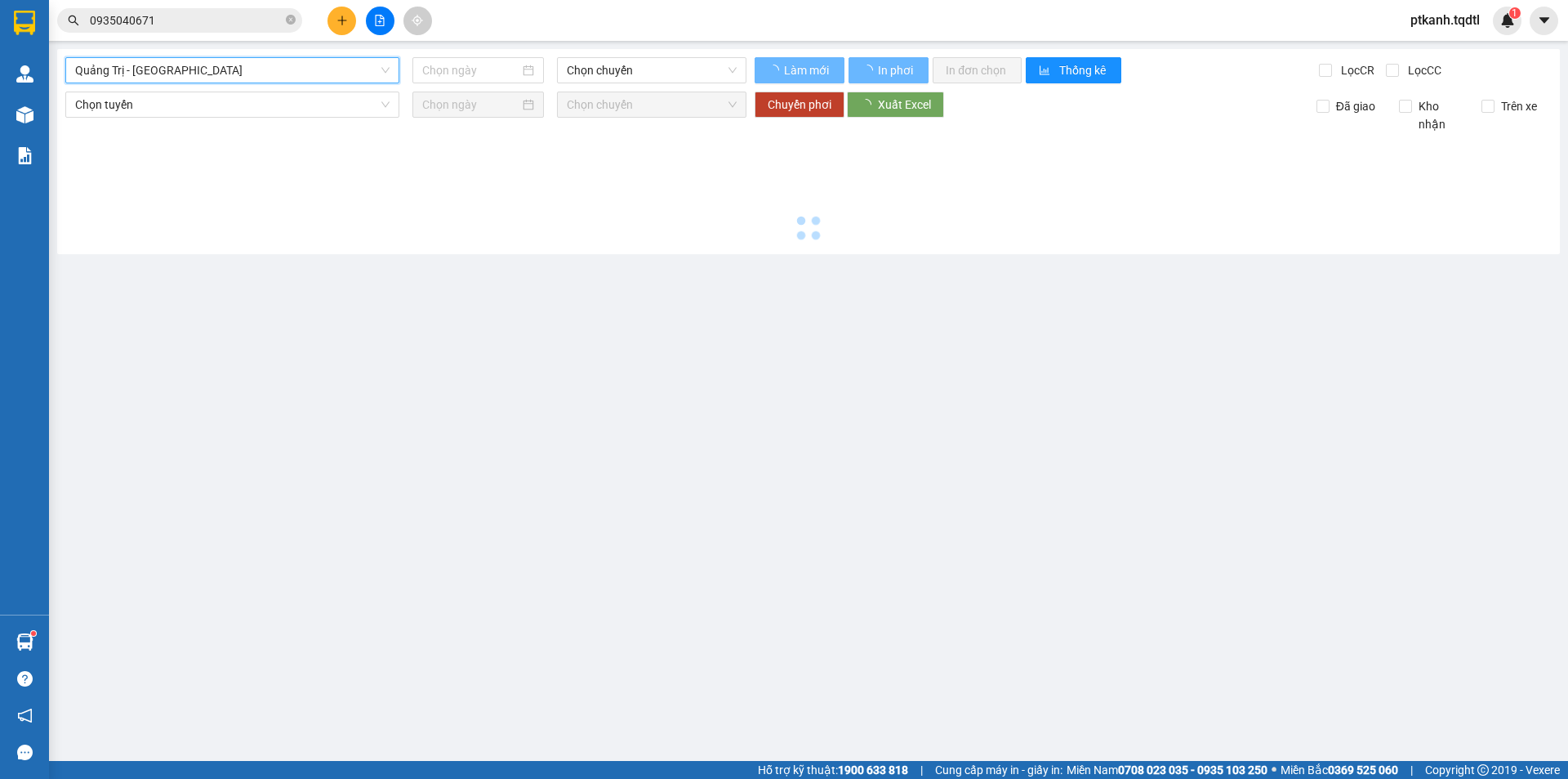
type input "[DATE]"
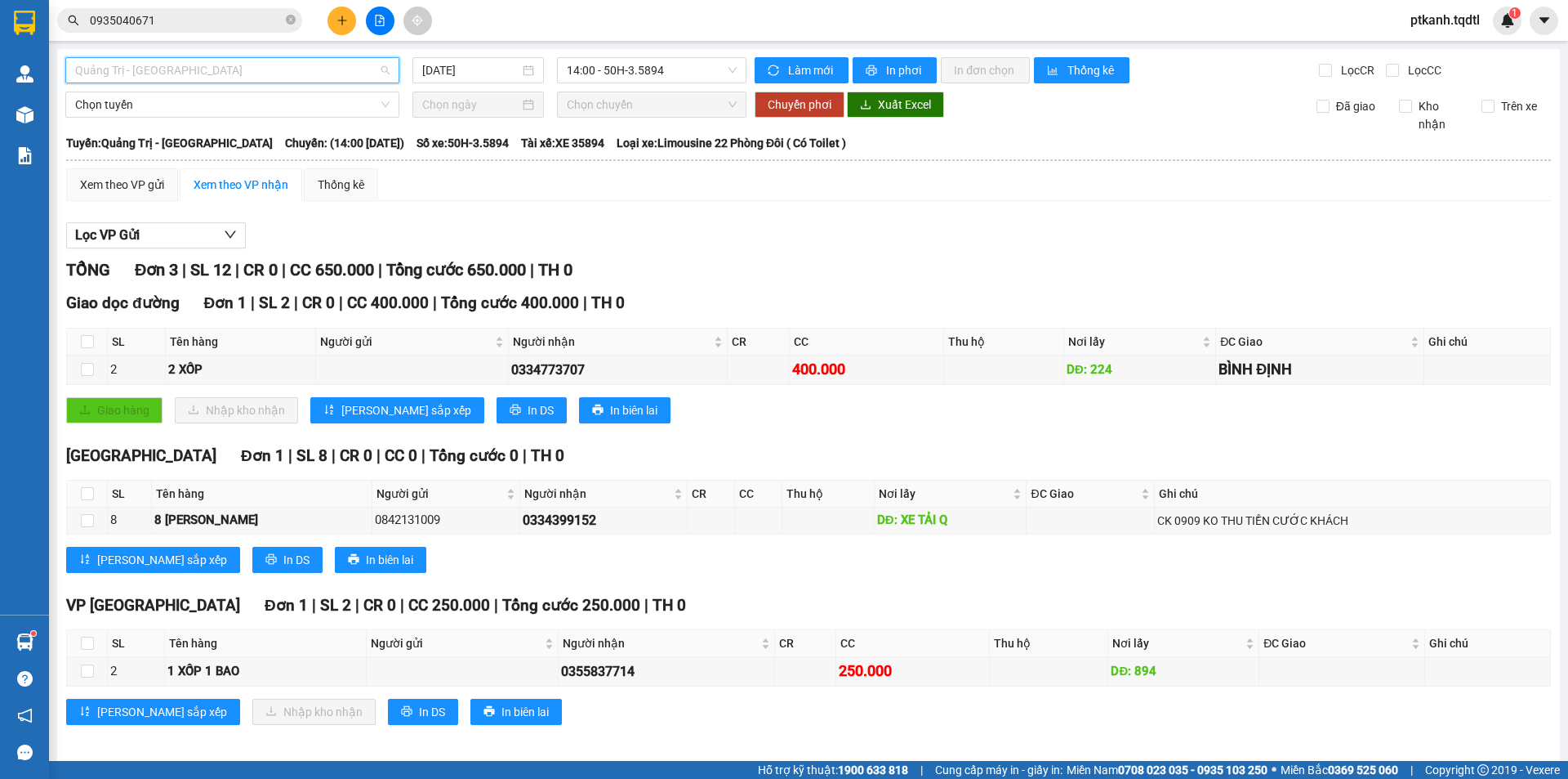
click at [388, 70] on div "Quảng Trị - [GEOGRAPHIC_DATA]" at bounding box center [232, 70] width 334 height 26
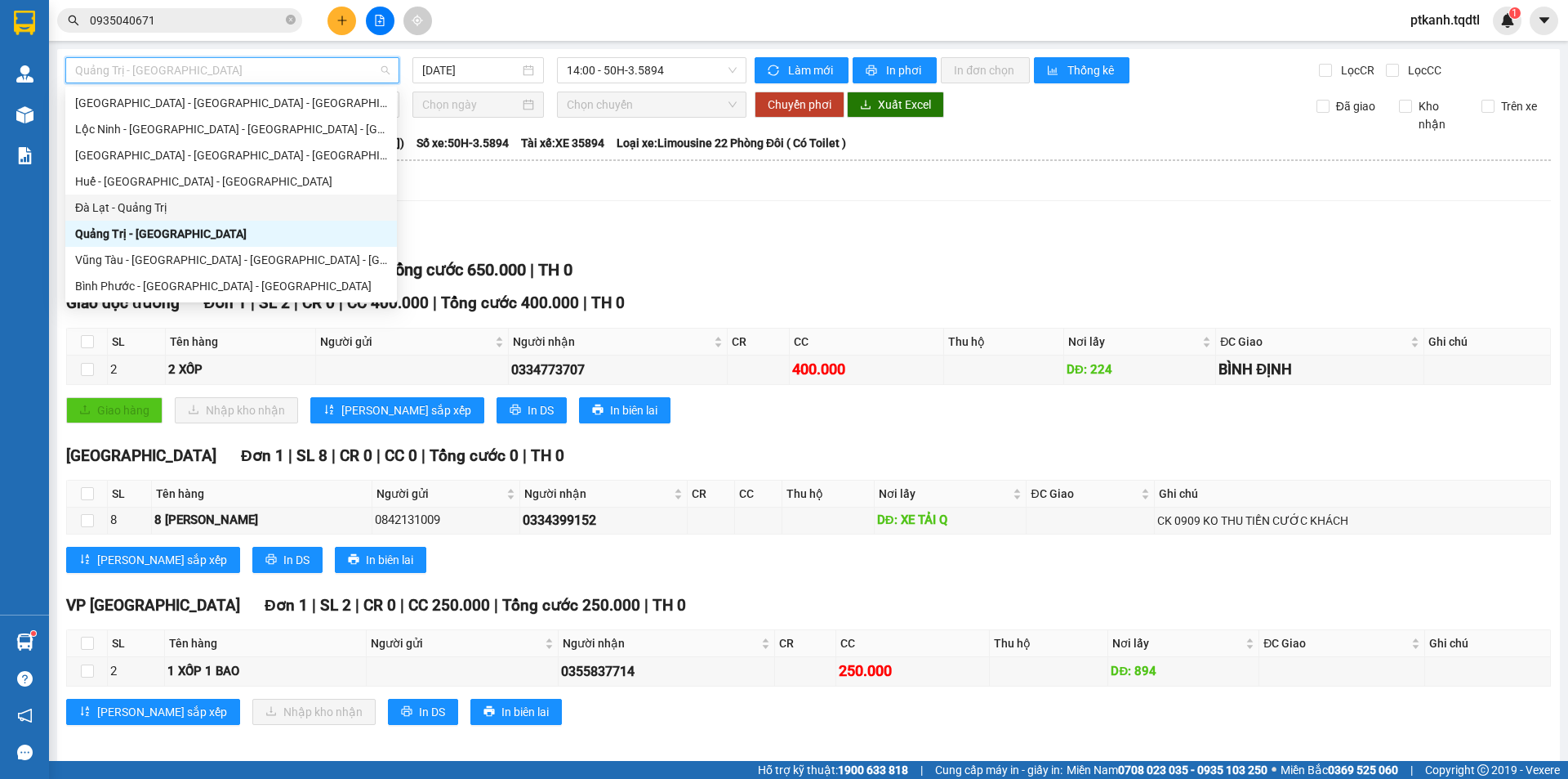
click at [273, 208] on div "Đà Lạt - Quảng Trị" at bounding box center [230, 208] width 312 height 18
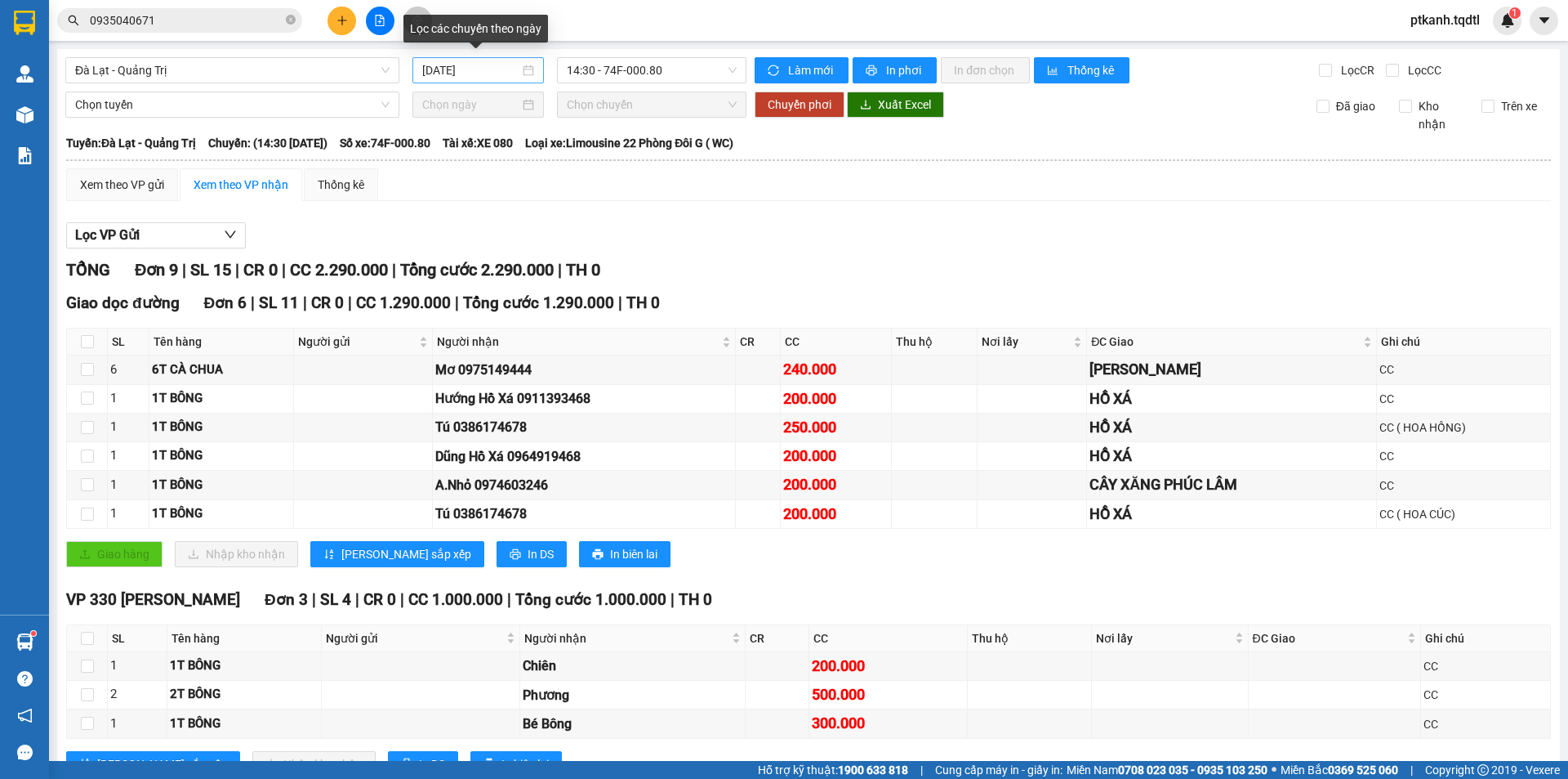
click at [533, 72] on div "[DATE]" at bounding box center [478, 70] width 132 height 26
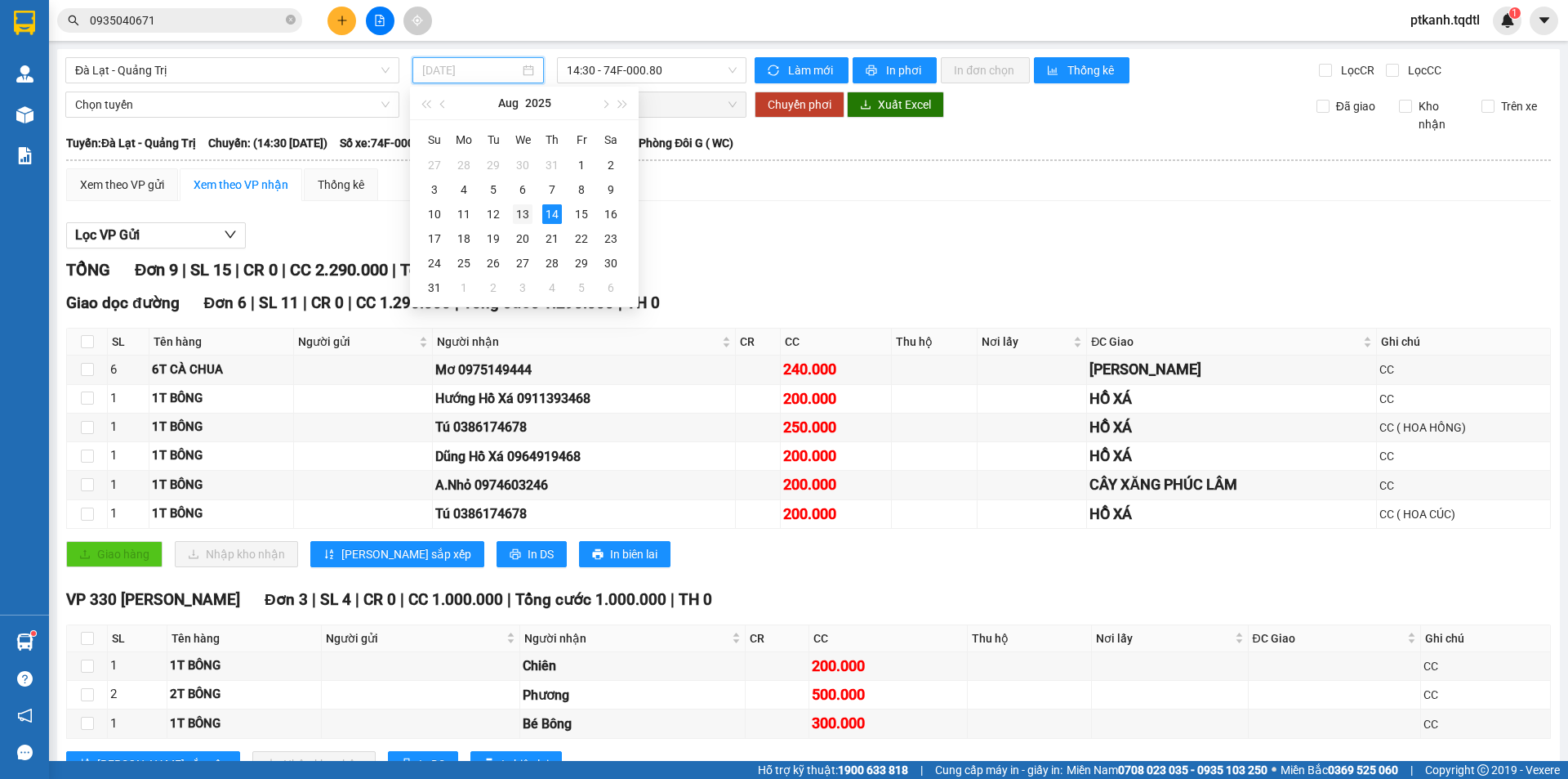
click at [524, 212] on div "13" at bounding box center [523, 214] width 20 height 20
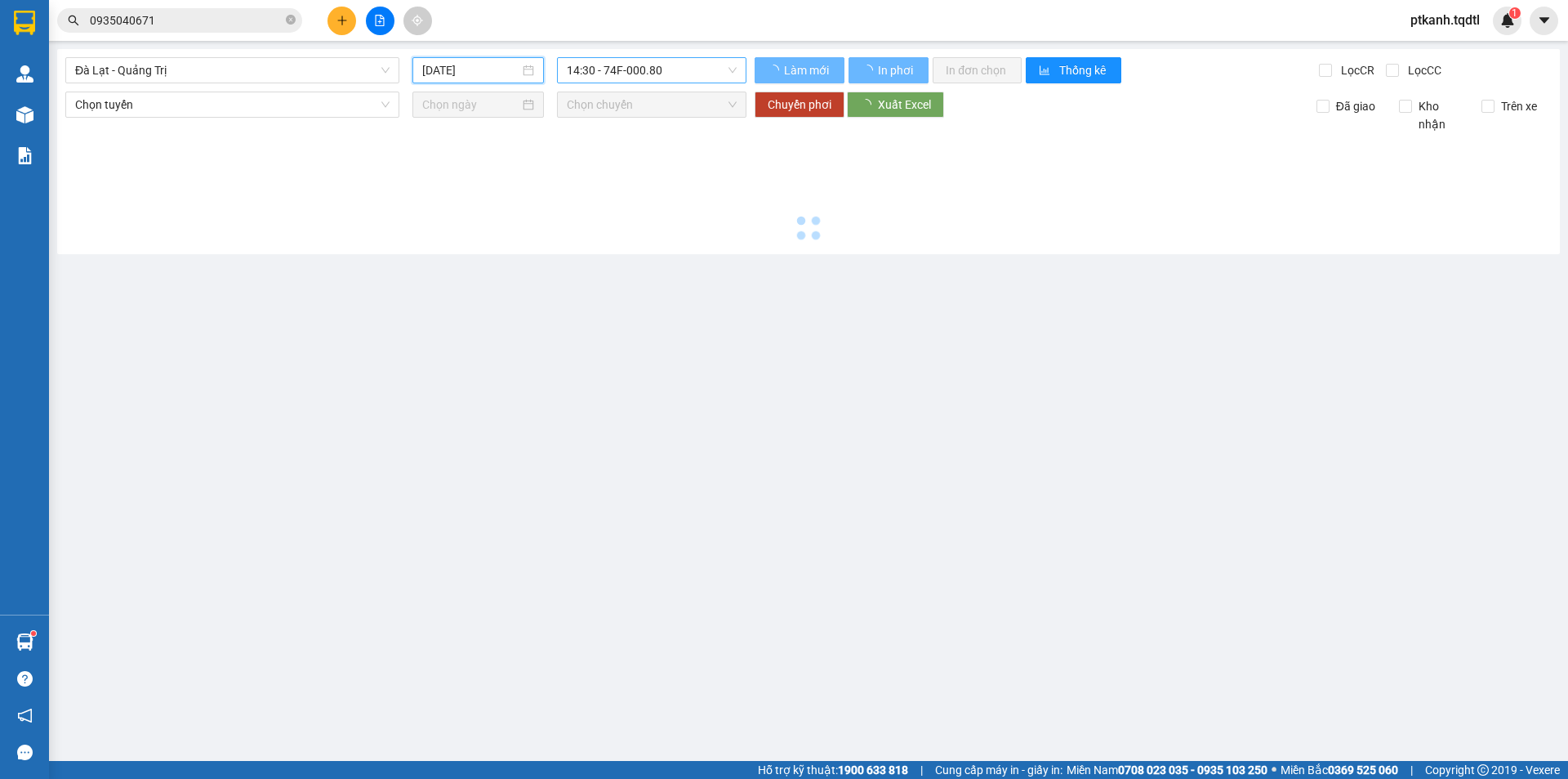
type input "[DATE]"
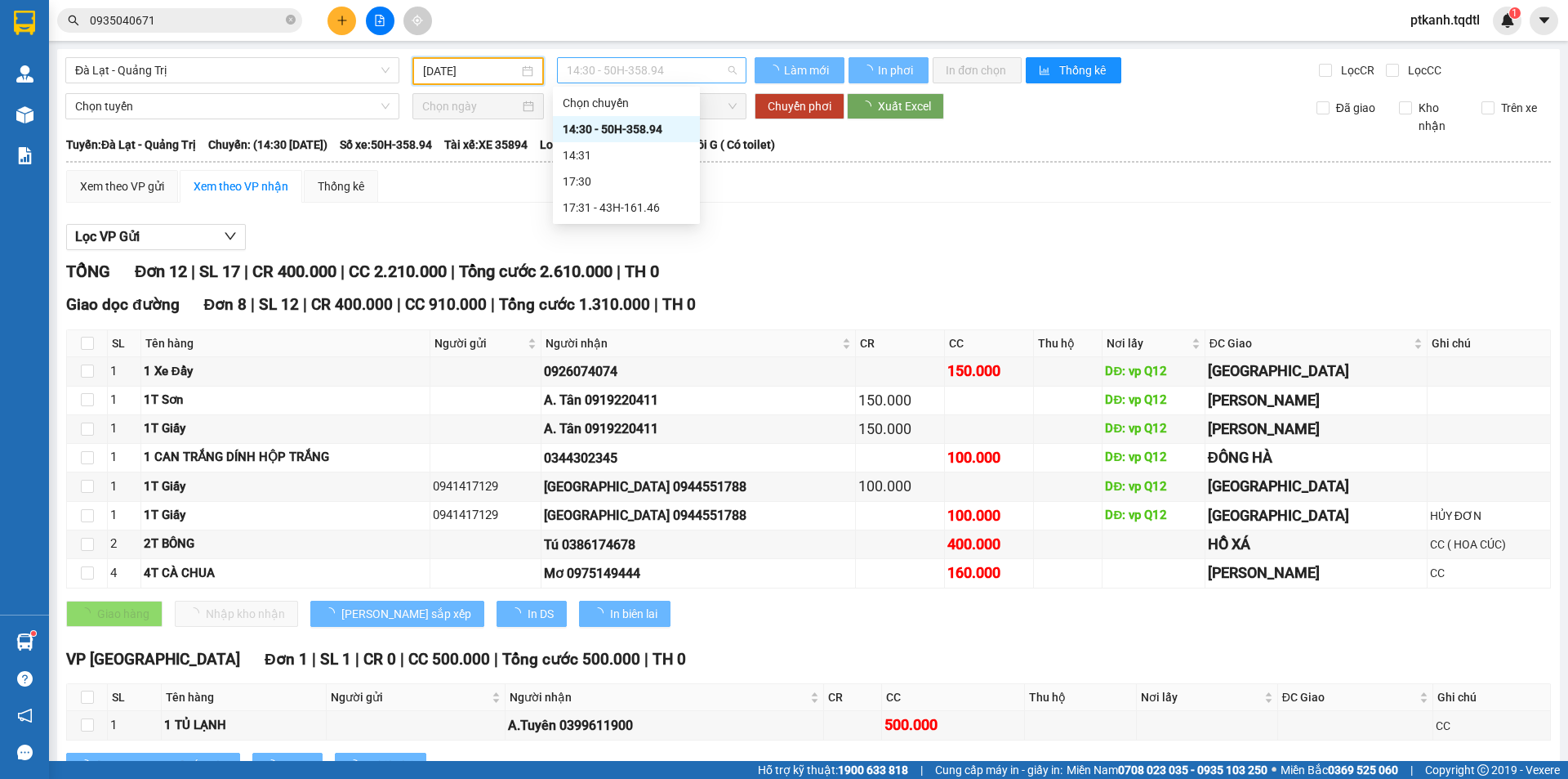
click at [686, 72] on span "14:30 - 50H-358.94" at bounding box center [652, 70] width 170 height 25
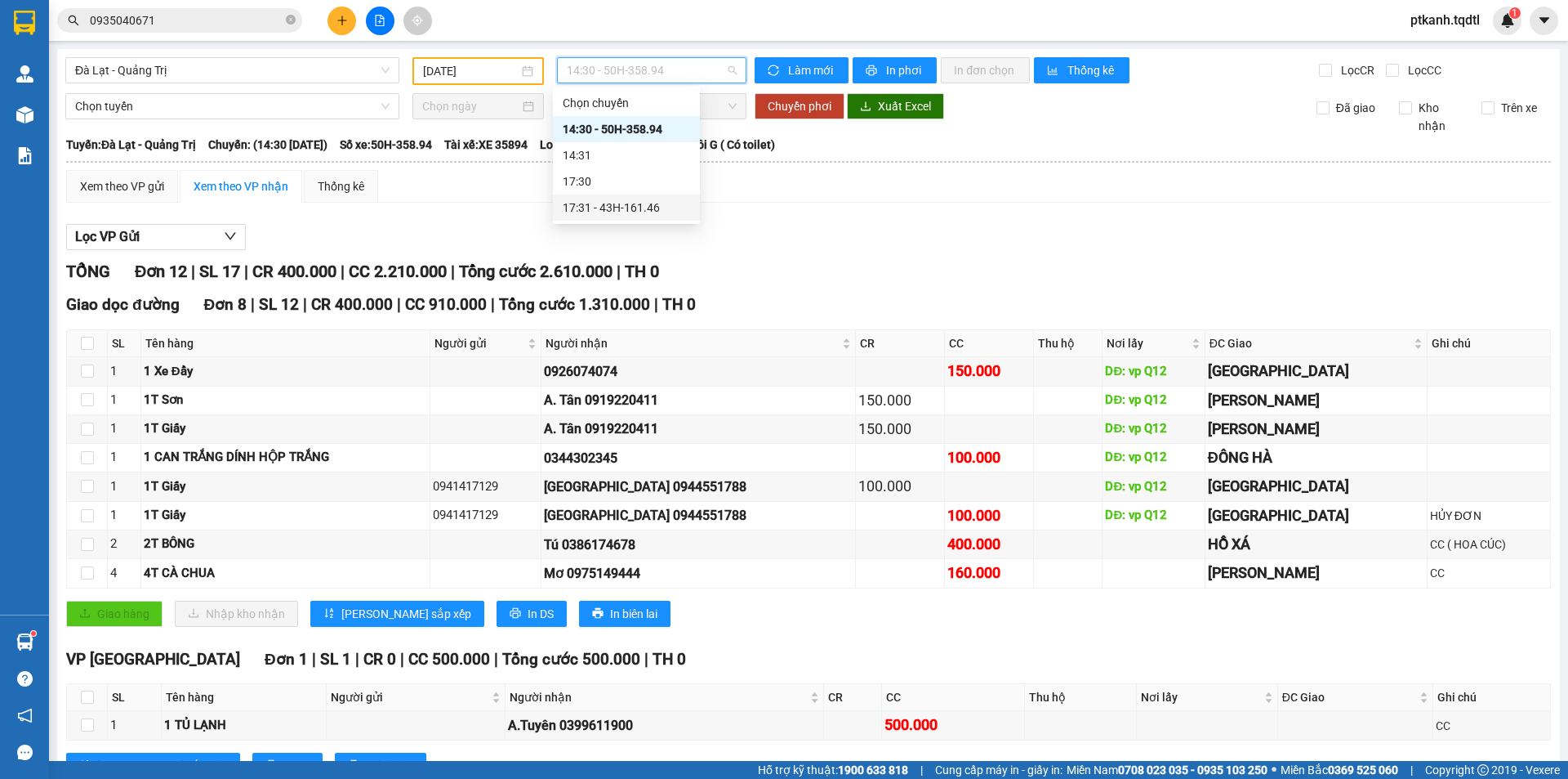
click at [641, 204] on div "17:31 - 43H-161.46" at bounding box center [626, 208] width 128 height 18
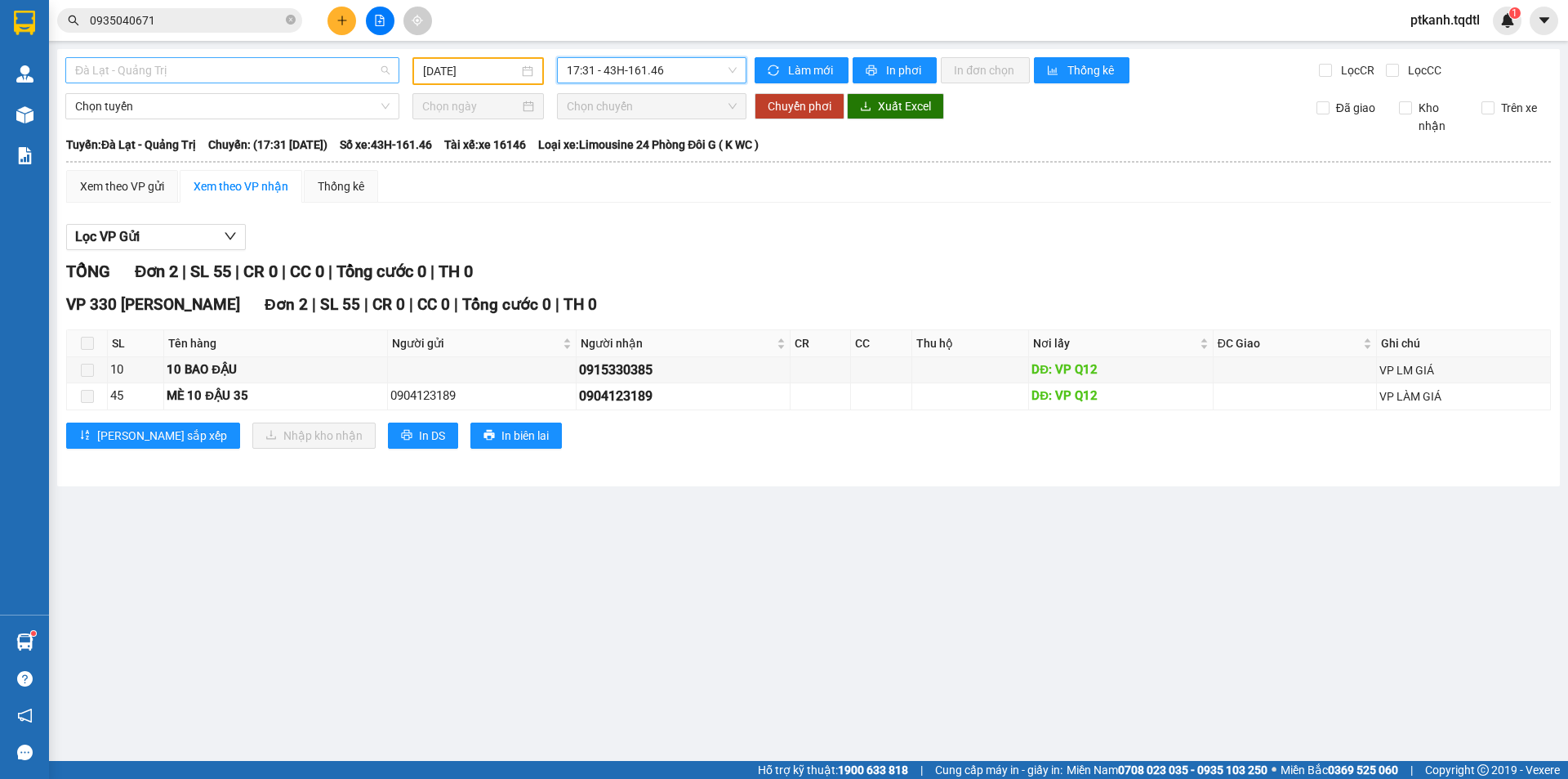
click at [384, 65] on span "Đà Lạt - Quảng Trị" at bounding box center [232, 70] width 314 height 25
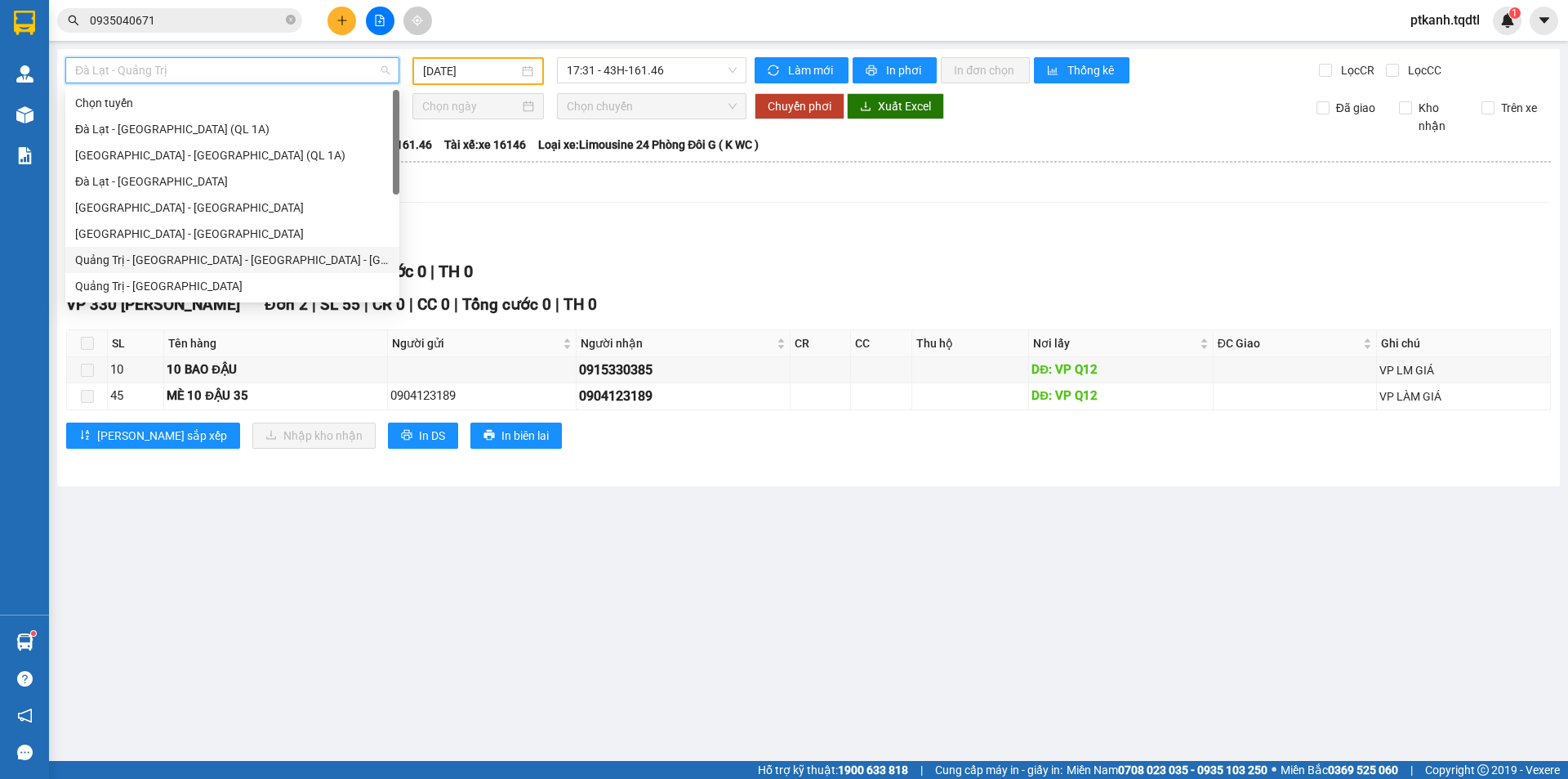
drag, startPoint x: 268, startPoint y: 261, endPoint x: 0, endPoint y: 121, distance: 302.4
click at [249, 256] on div "Quảng Trị - [GEOGRAPHIC_DATA] - [GEOGRAPHIC_DATA] - [GEOGRAPHIC_DATA]" at bounding box center [232, 260] width 314 height 18
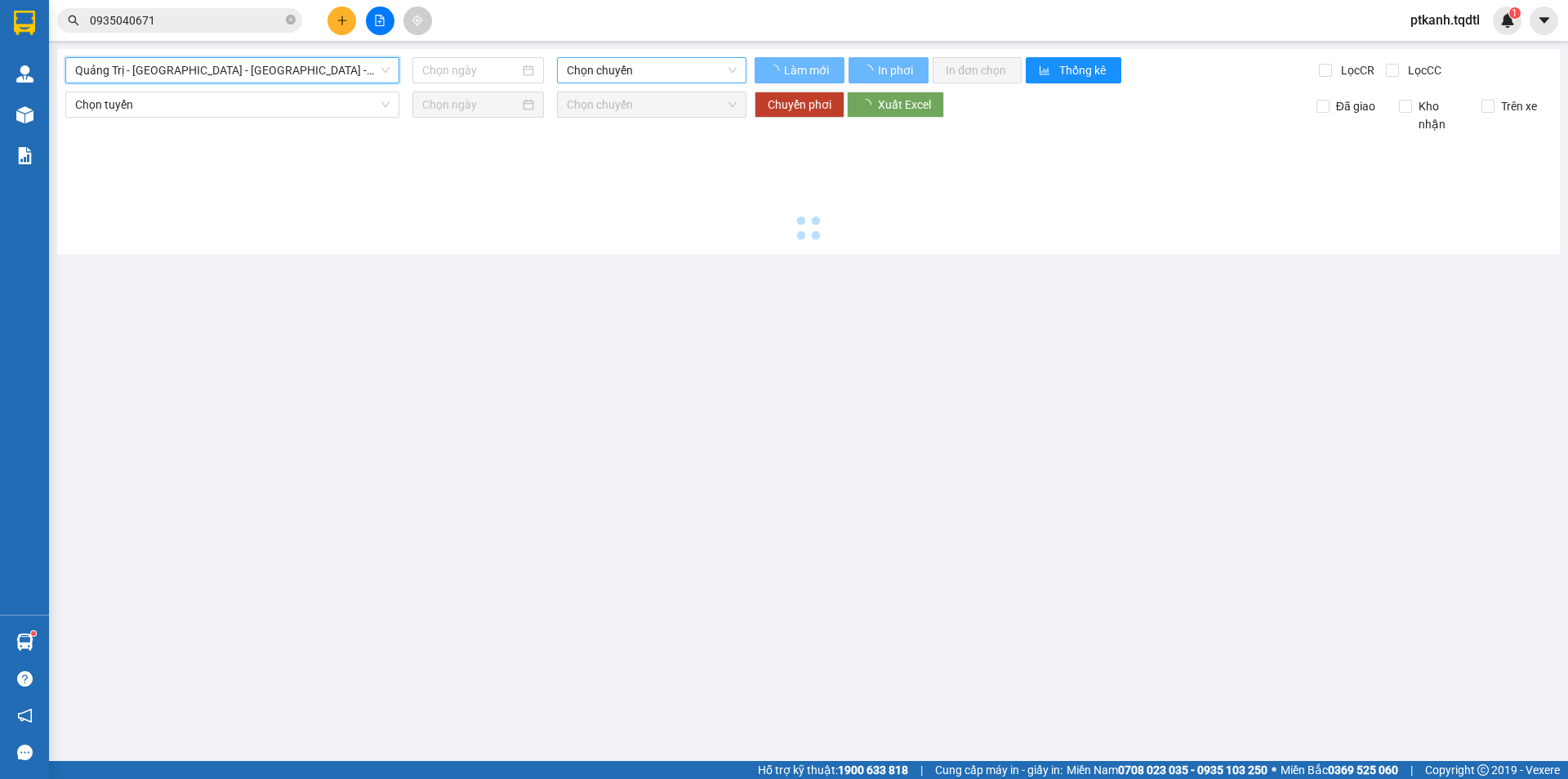
type input "[DATE]"
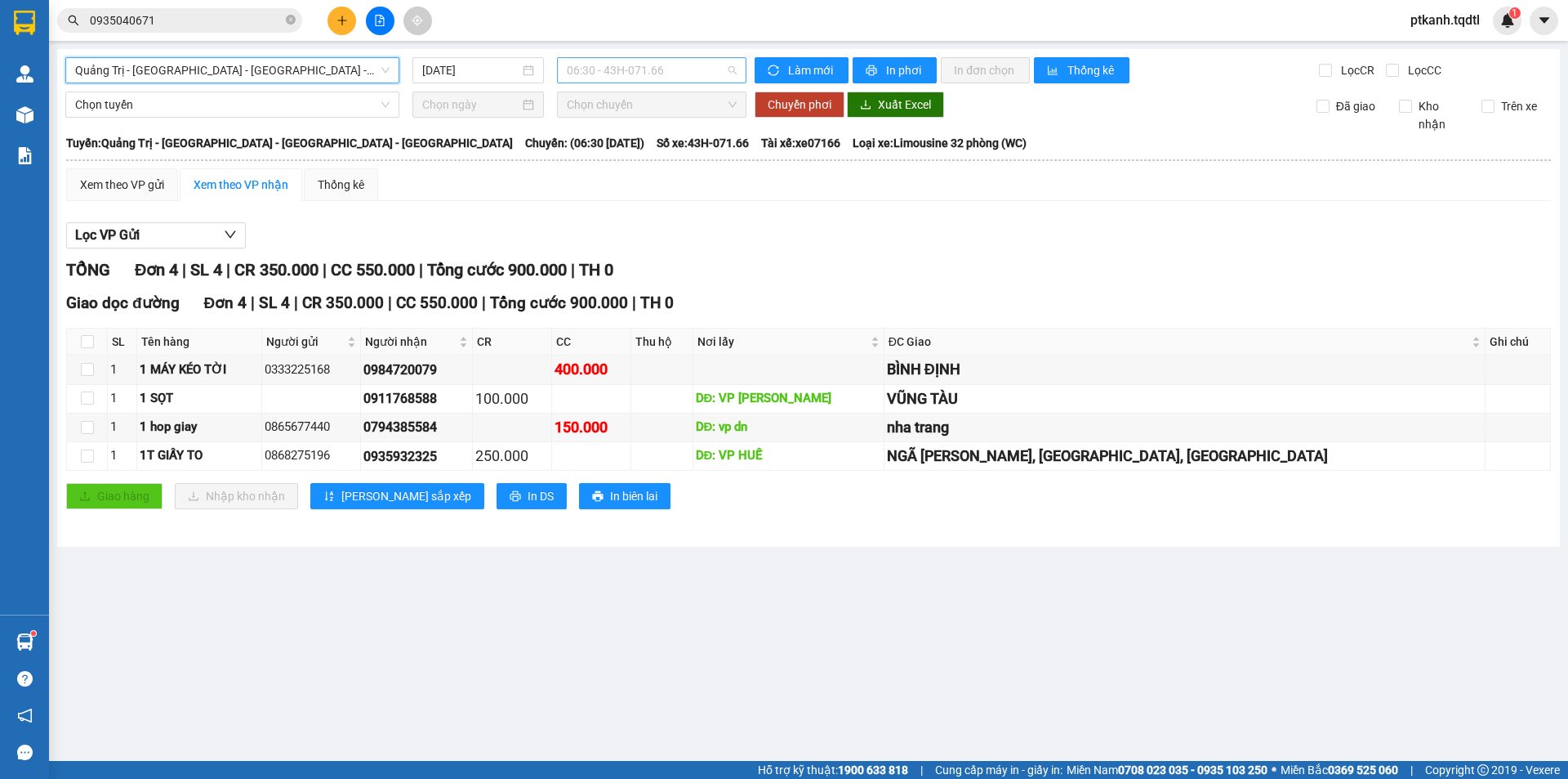
click at [680, 70] on span "06:30 - 43H-071.66" at bounding box center [652, 70] width 170 height 25
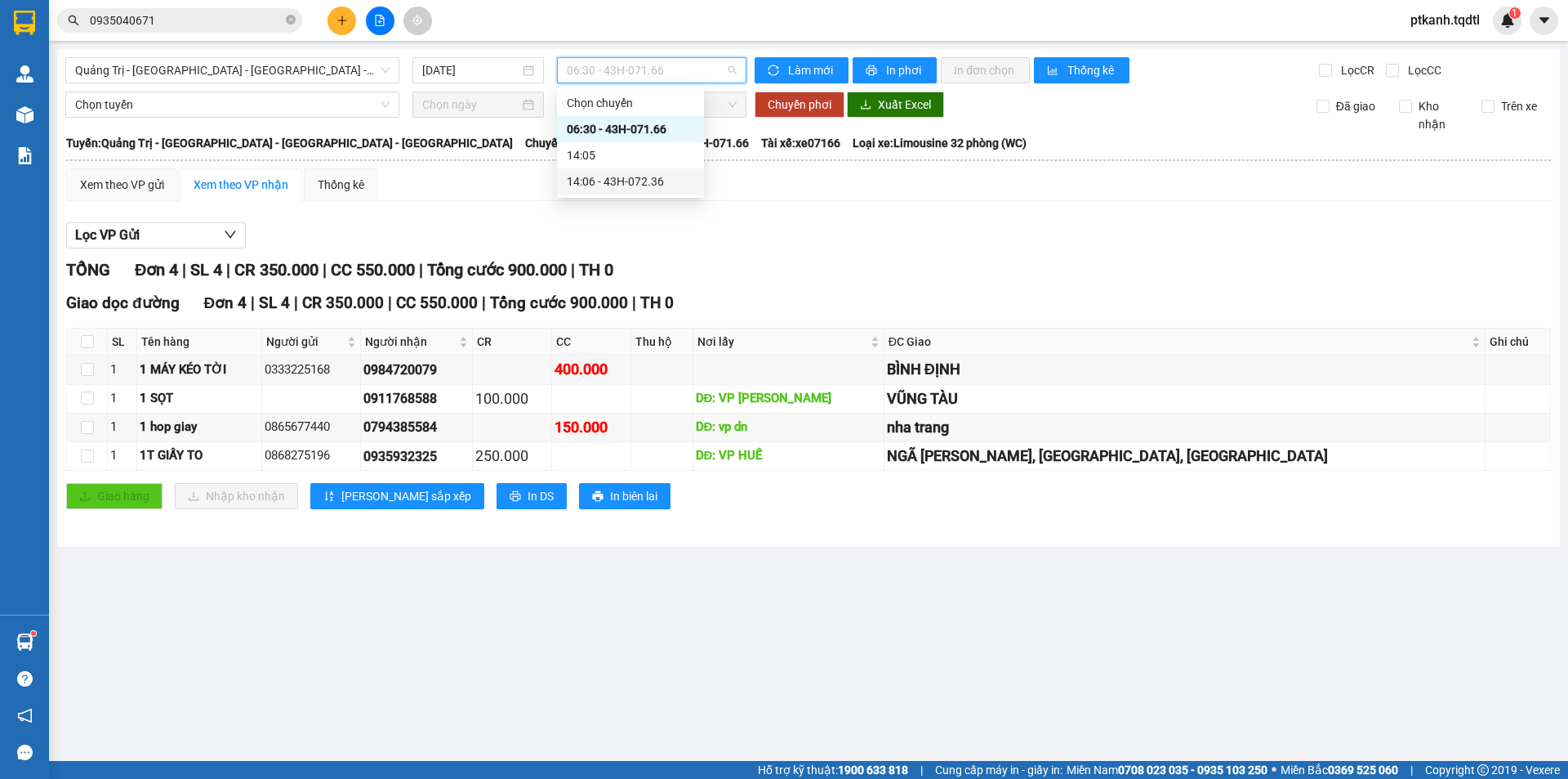
click at [654, 182] on div "14:06 - 43H-072.36" at bounding box center [630, 181] width 128 height 18
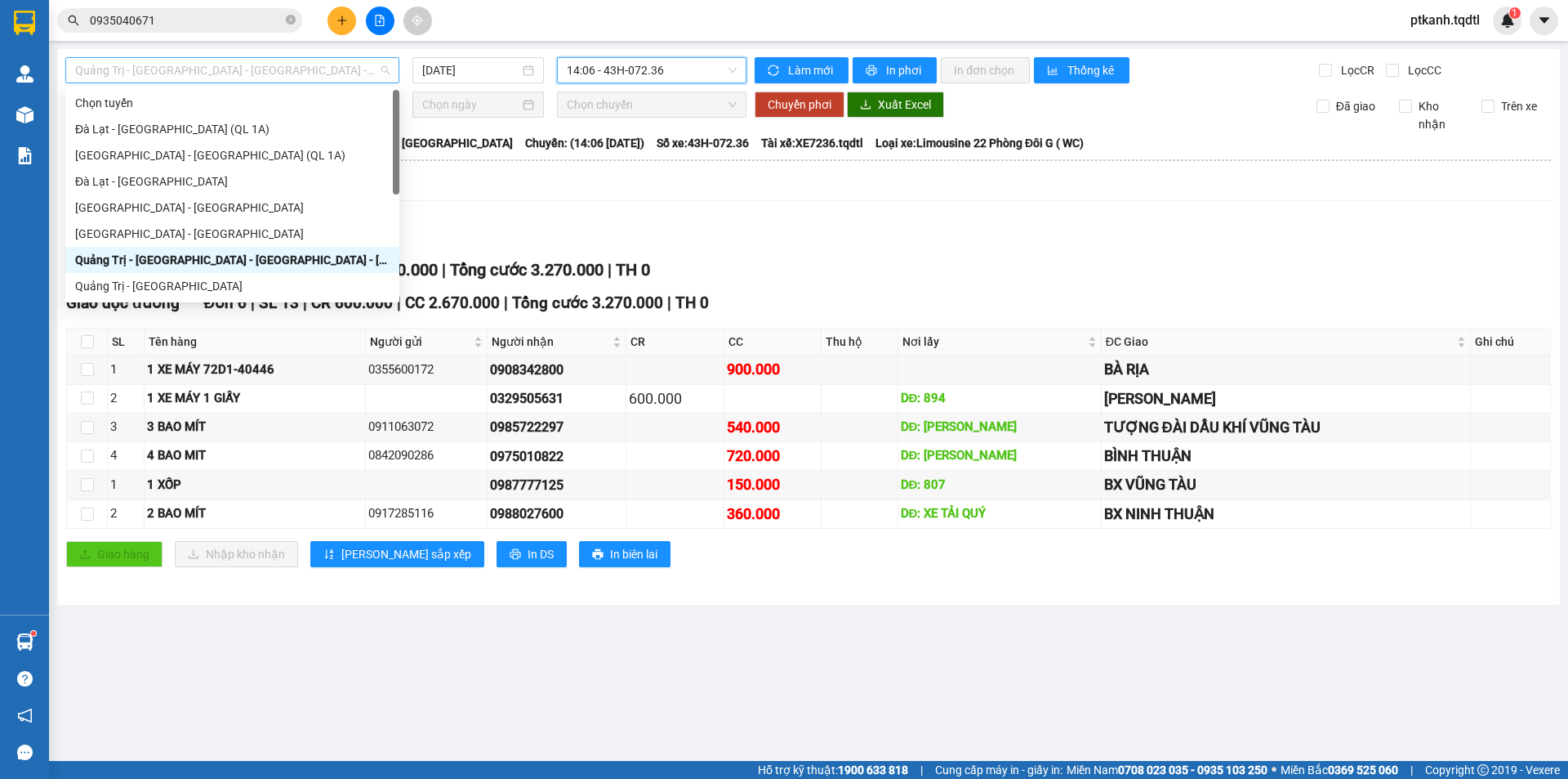
click at [389, 58] on span "Quảng Trị - [GEOGRAPHIC_DATA] - [GEOGRAPHIC_DATA] - [GEOGRAPHIC_DATA]" at bounding box center [232, 70] width 314 height 25
click at [303, 287] on div "Quảng Trị - [GEOGRAPHIC_DATA]" at bounding box center [232, 286] width 314 height 18
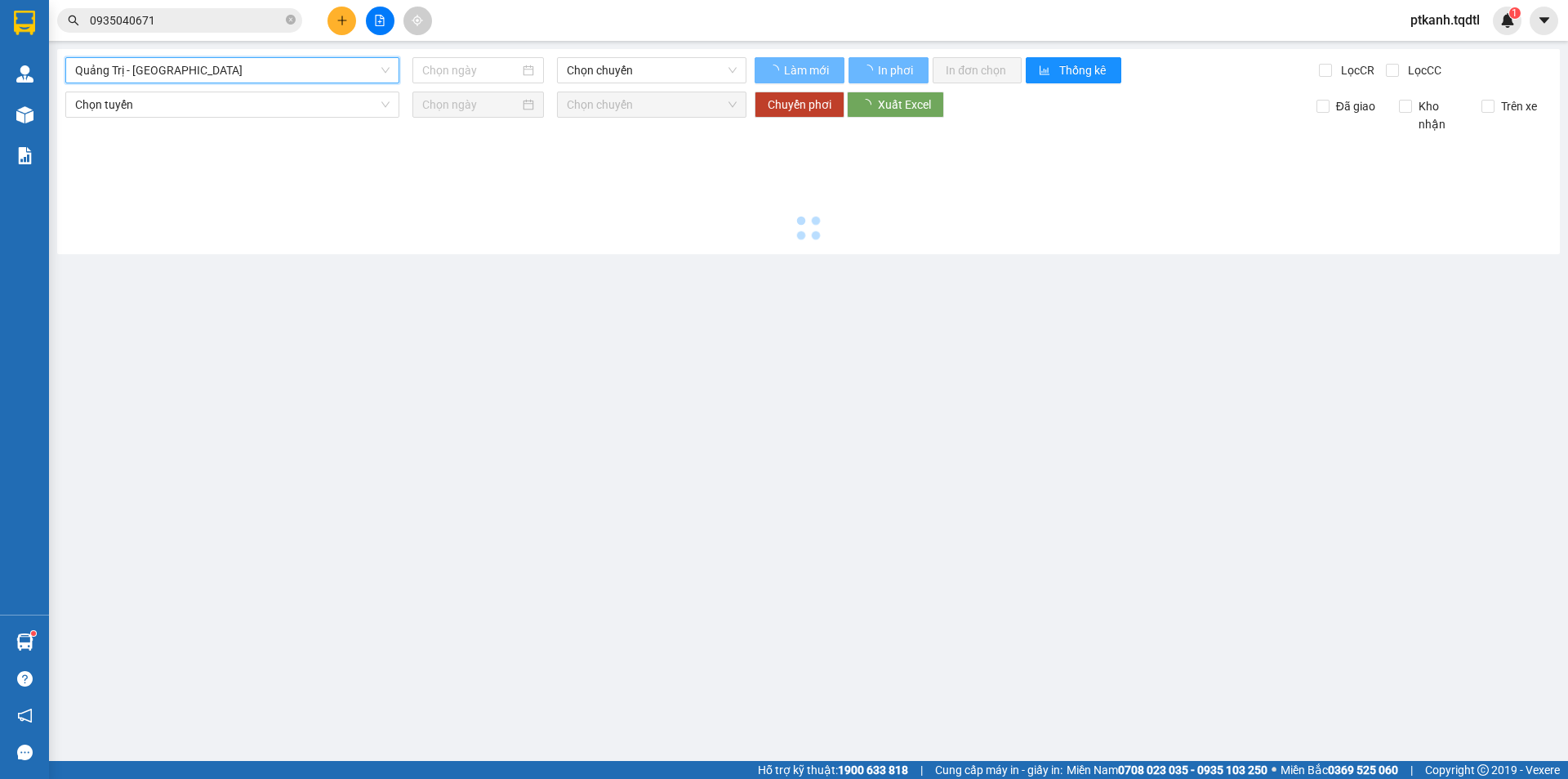
type input "[DATE]"
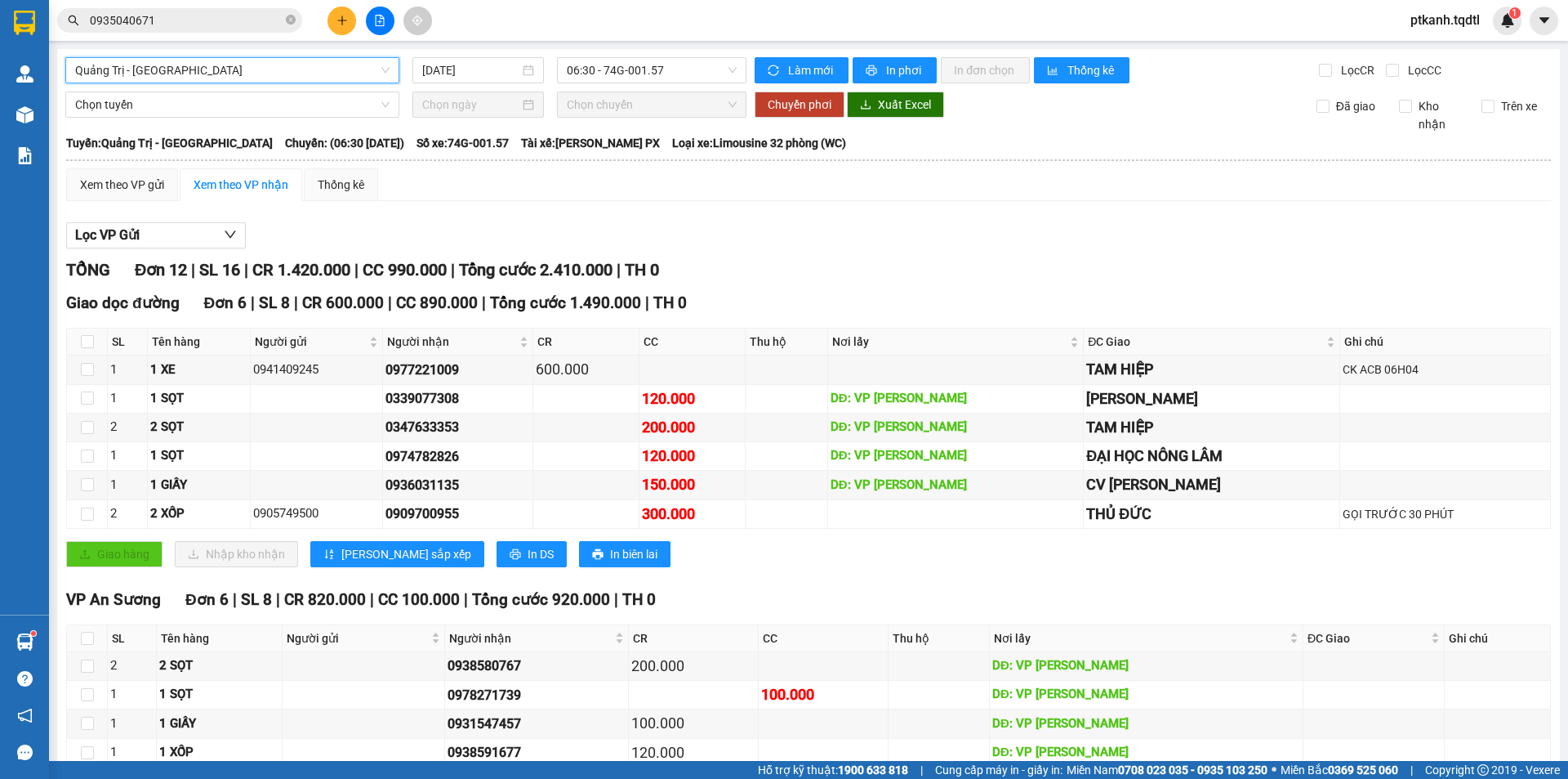
drag, startPoint x: 706, startPoint y: 68, endPoint x: 719, endPoint y: 96, distance: 30.9
click at [707, 68] on span "06:30 - 74G-001.57" at bounding box center [652, 70] width 170 height 25
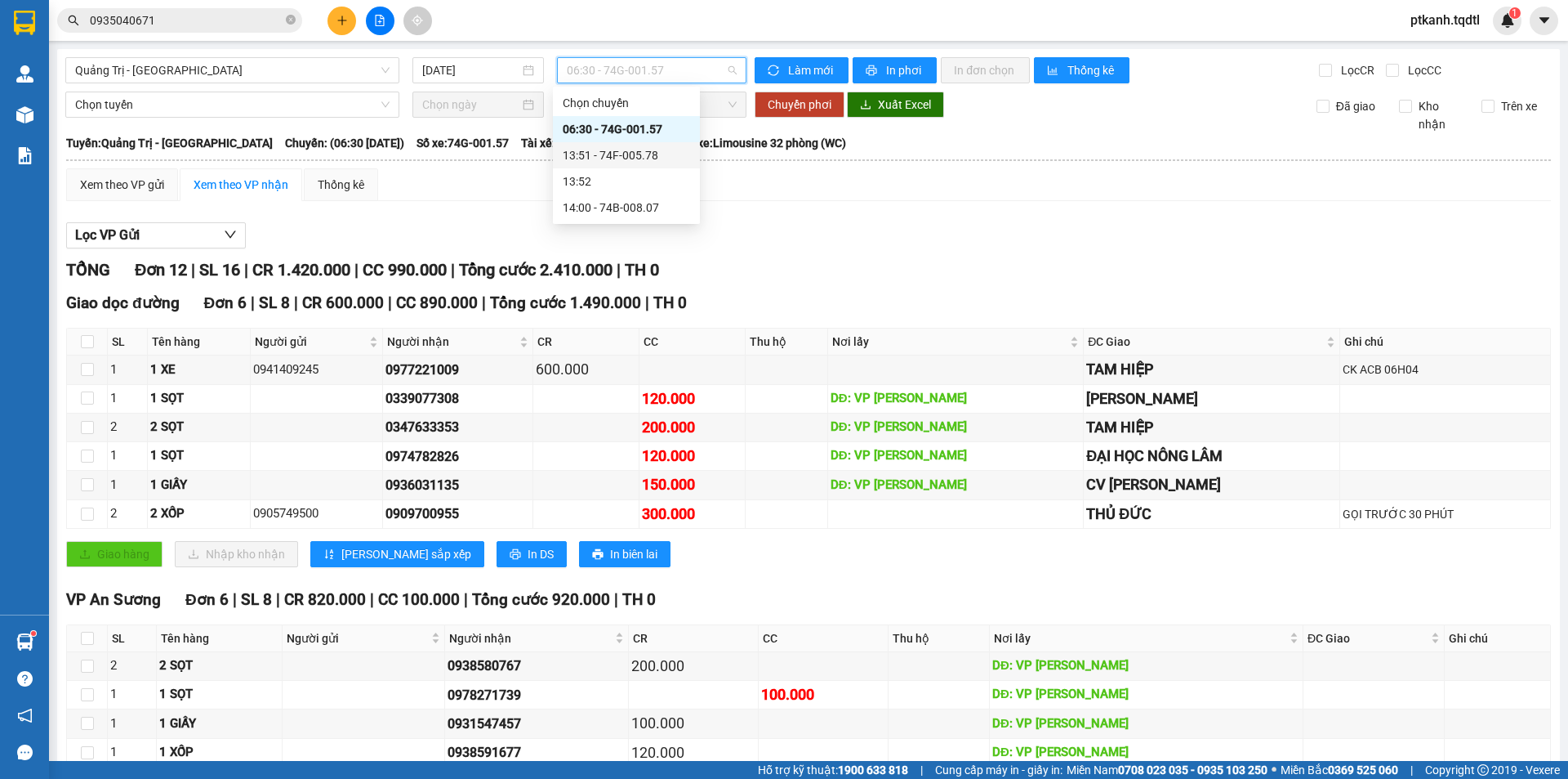
click at [658, 156] on div "13:51 - 74F-005.78" at bounding box center [626, 156] width 128 height 18
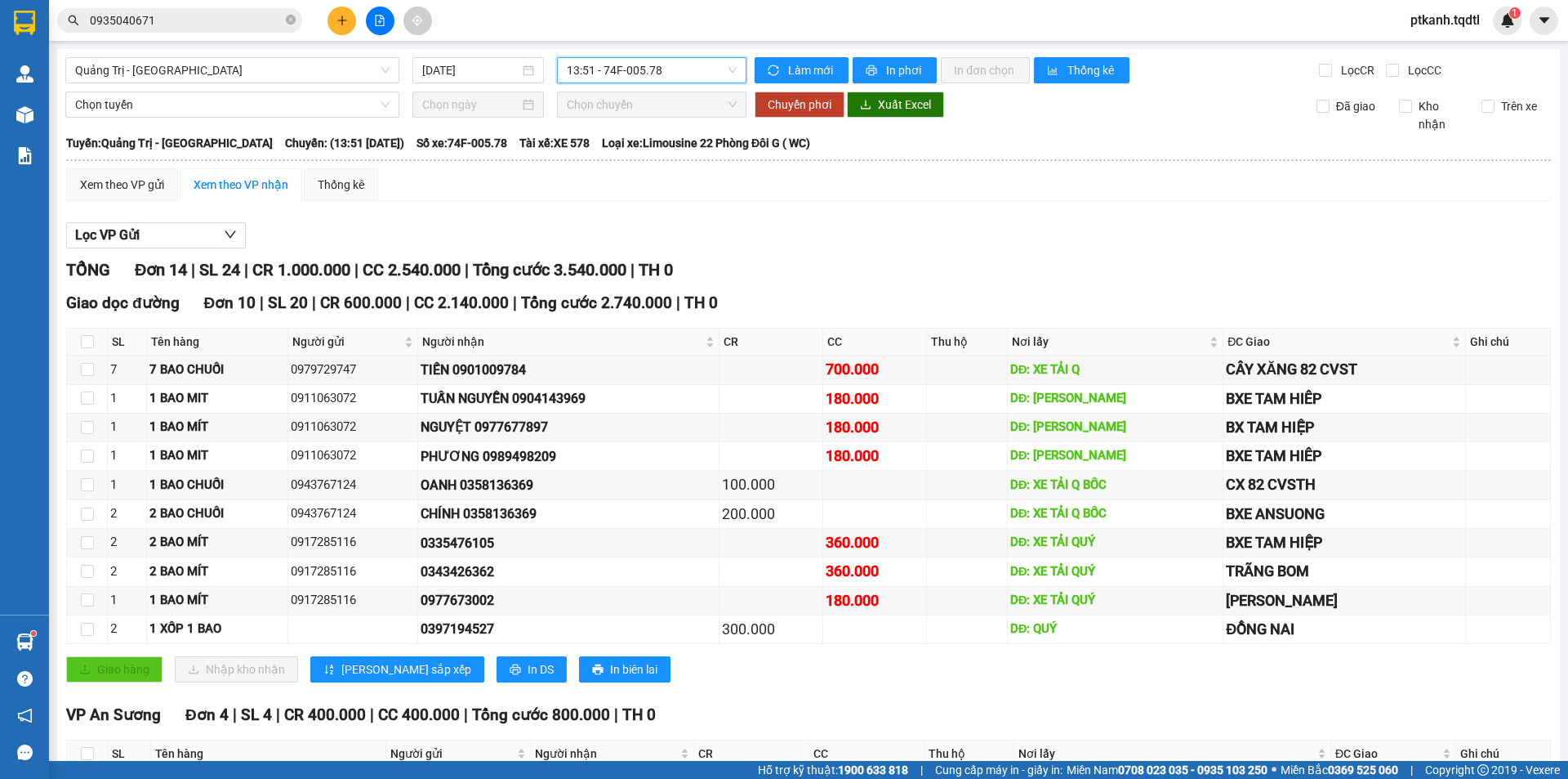
click at [696, 69] on span "13:51 - 74F-005.78" at bounding box center [652, 70] width 170 height 25
drag, startPoint x: 665, startPoint y: 203, endPoint x: 759, endPoint y: 302, distance: 136.5
click at [664, 203] on div "14:00 - 74B-008.07" at bounding box center [626, 208] width 128 height 18
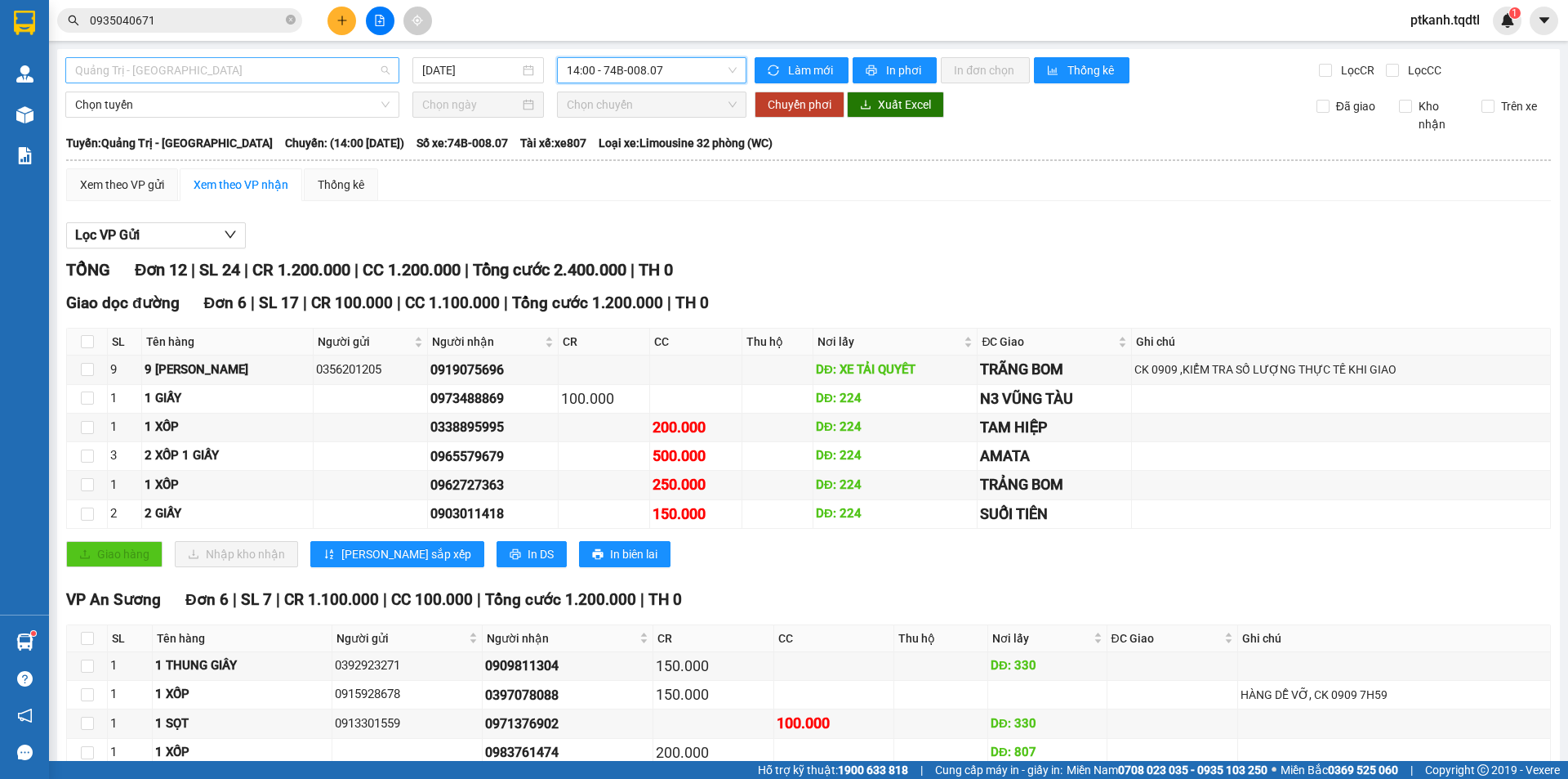
click at [394, 71] on div "Quảng Trị - [GEOGRAPHIC_DATA]" at bounding box center [232, 70] width 334 height 26
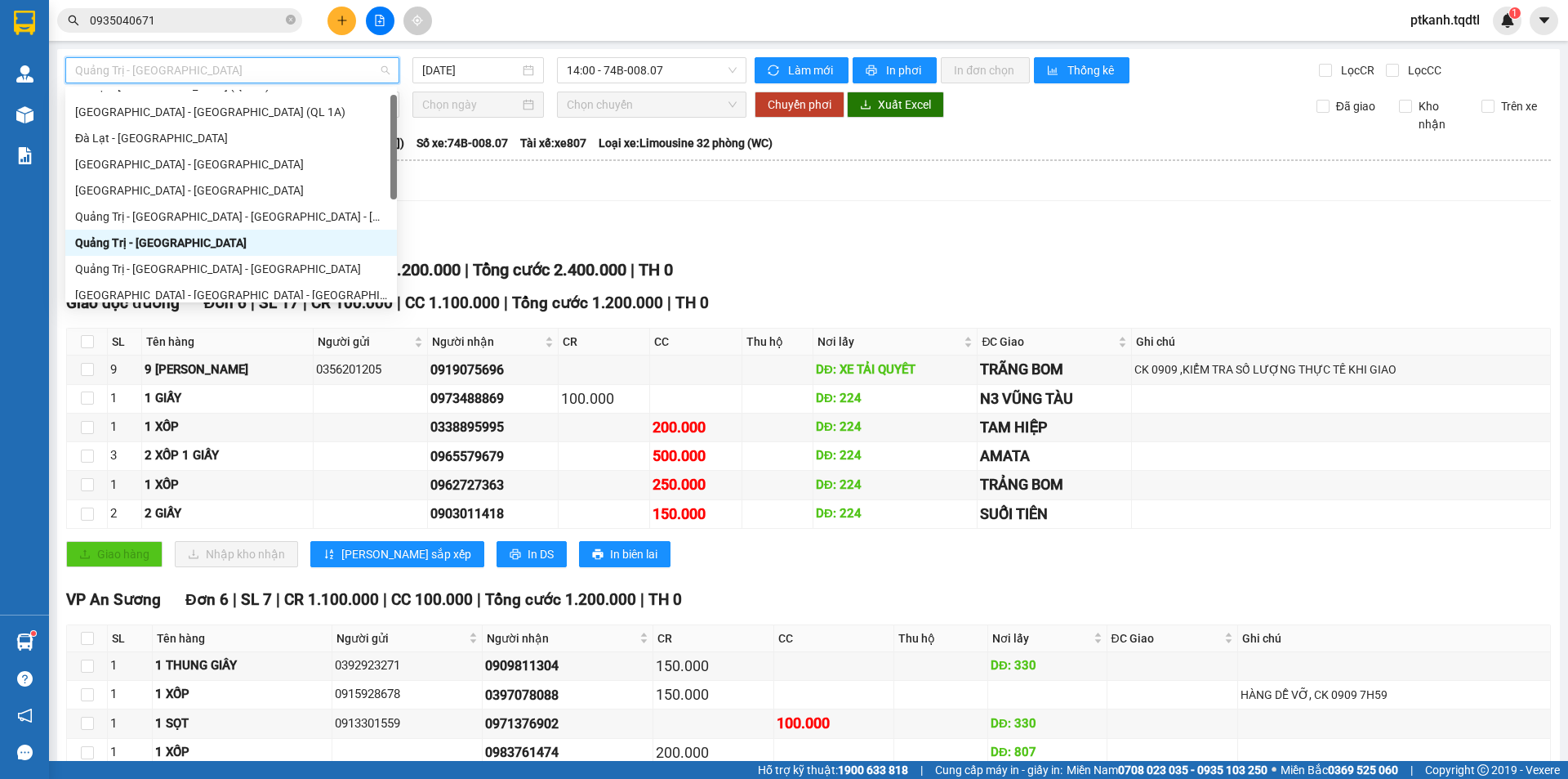
scroll to position [56, 0]
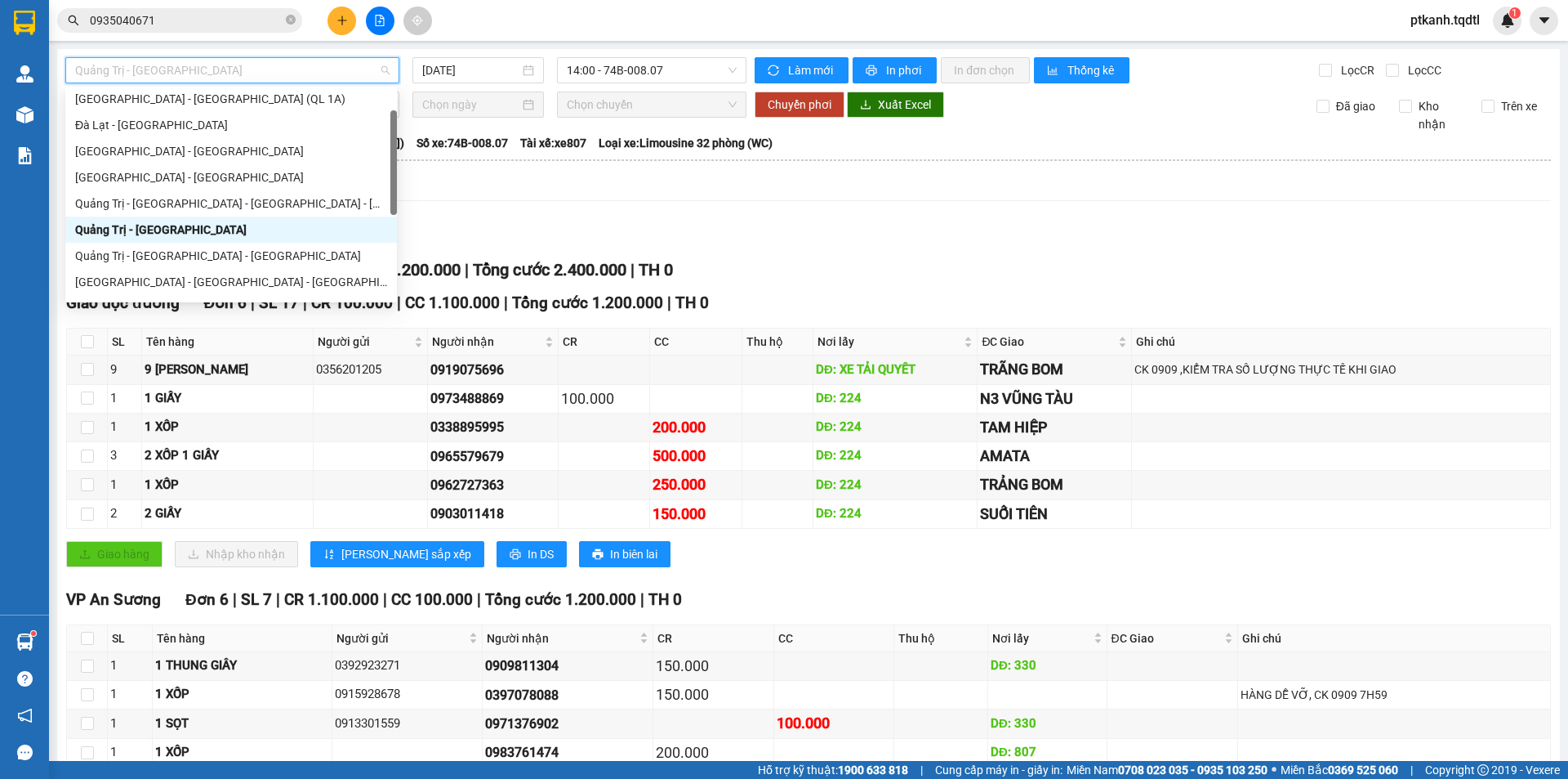
drag, startPoint x: 393, startPoint y: 147, endPoint x: 389, endPoint y: 167, distance: 20.4
click at [389, 167] on div "[GEOGRAPHIC_DATA] - [GEOGRAPHIC_DATA] (QL 1A) [GEOGRAPHIC_DATA] - [GEOGRAPHIC_D…" at bounding box center [230, 194] width 332 height 209
click at [336, 250] on div "Quảng Trị - [GEOGRAPHIC_DATA] - [GEOGRAPHIC_DATA]" at bounding box center [230, 256] width 312 height 18
type input "[DATE]"
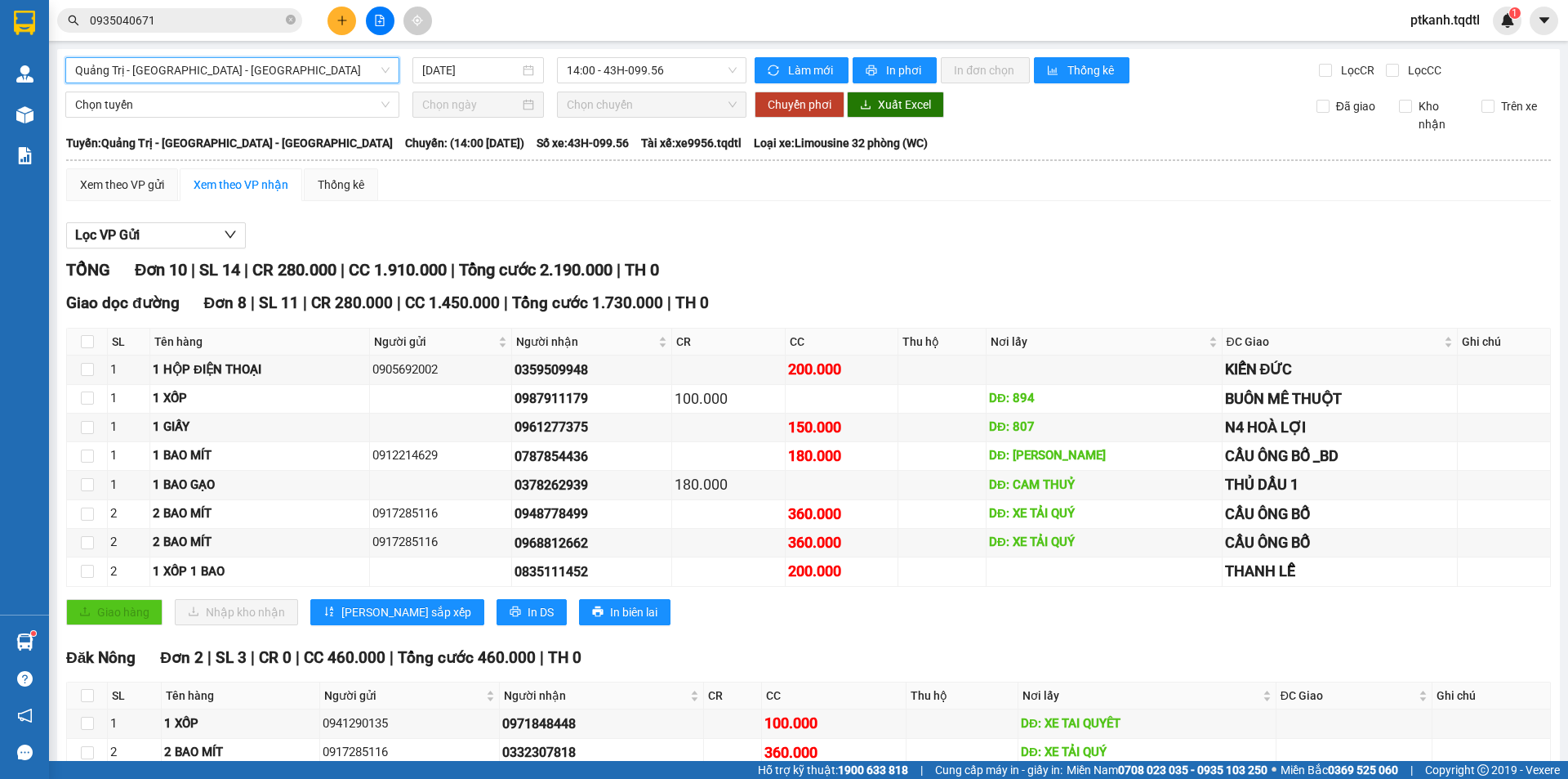
click at [382, 72] on span "Quảng Trị - [GEOGRAPHIC_DATA] - [GEOGRAPHIC_DATA]" at bounding box center [232, 70] width 314 height 25
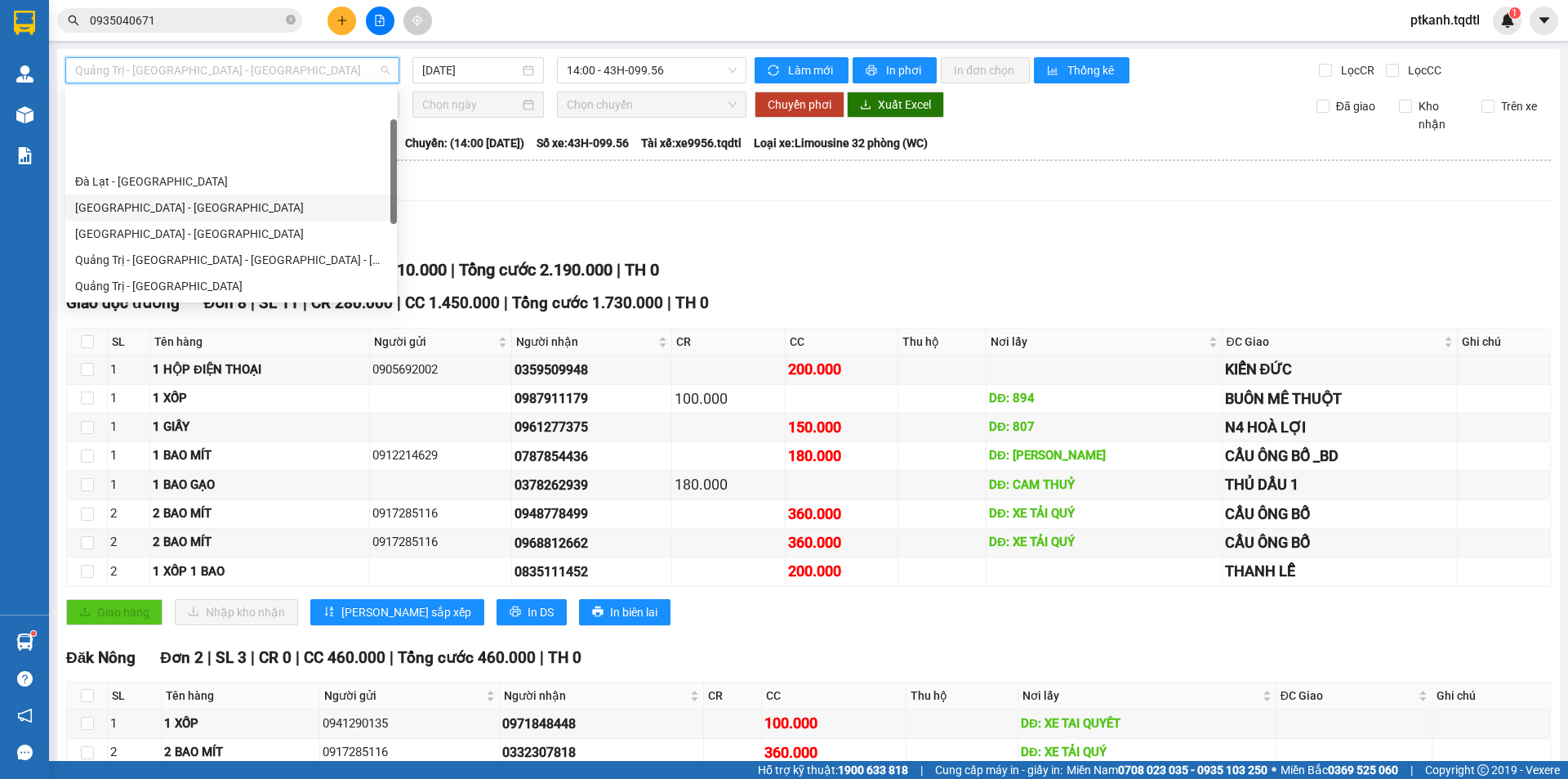
scroll to position [163, 0]
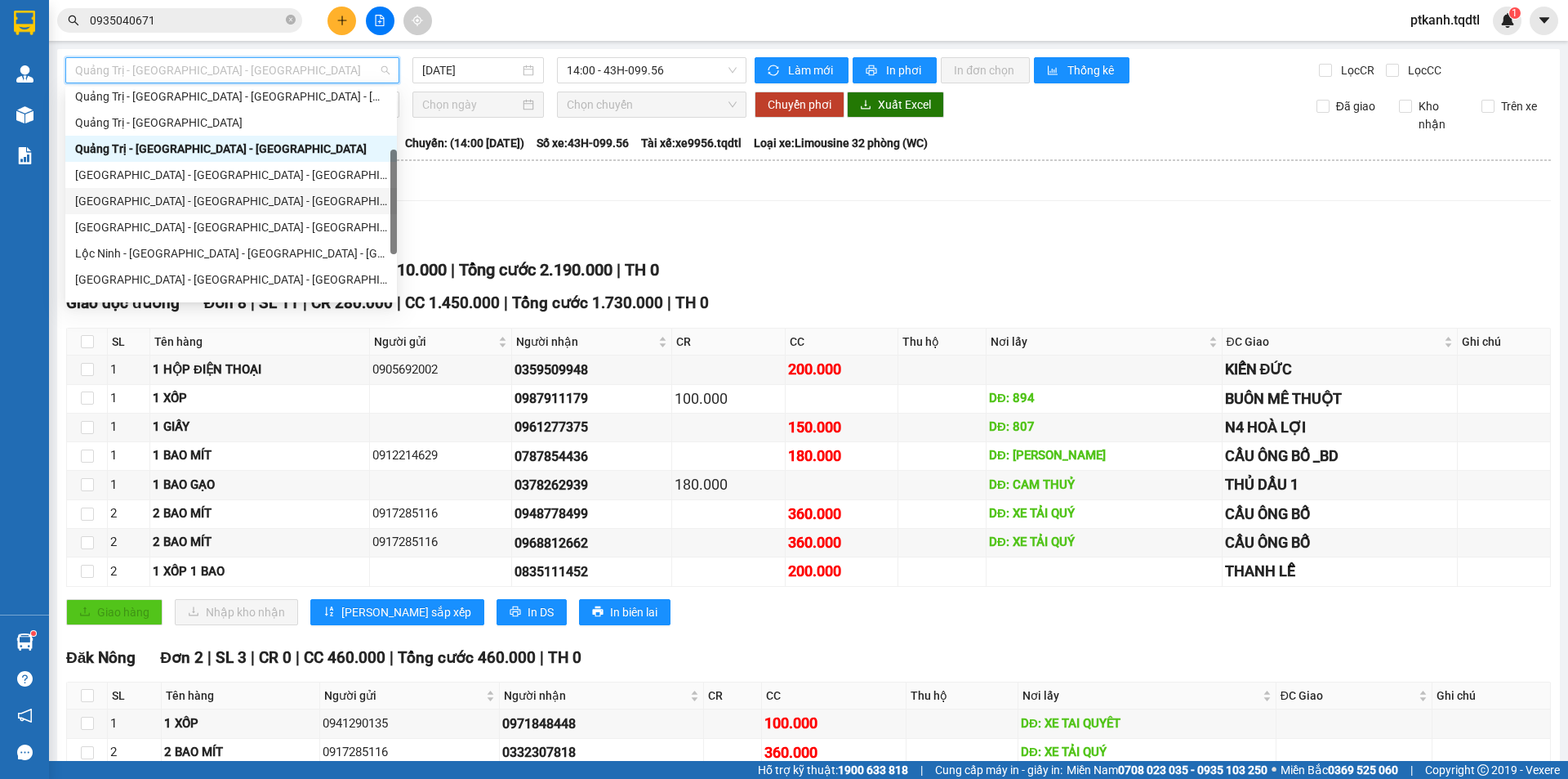
click at [235, 203] on div "[GEOGRAPHIC_DATA] - [GEOGRAPHIC_DATA] - [GEOGRAPHIC_DATA]" at bounding box center [230, 201] width 312 height 18
type input "[DATE]"
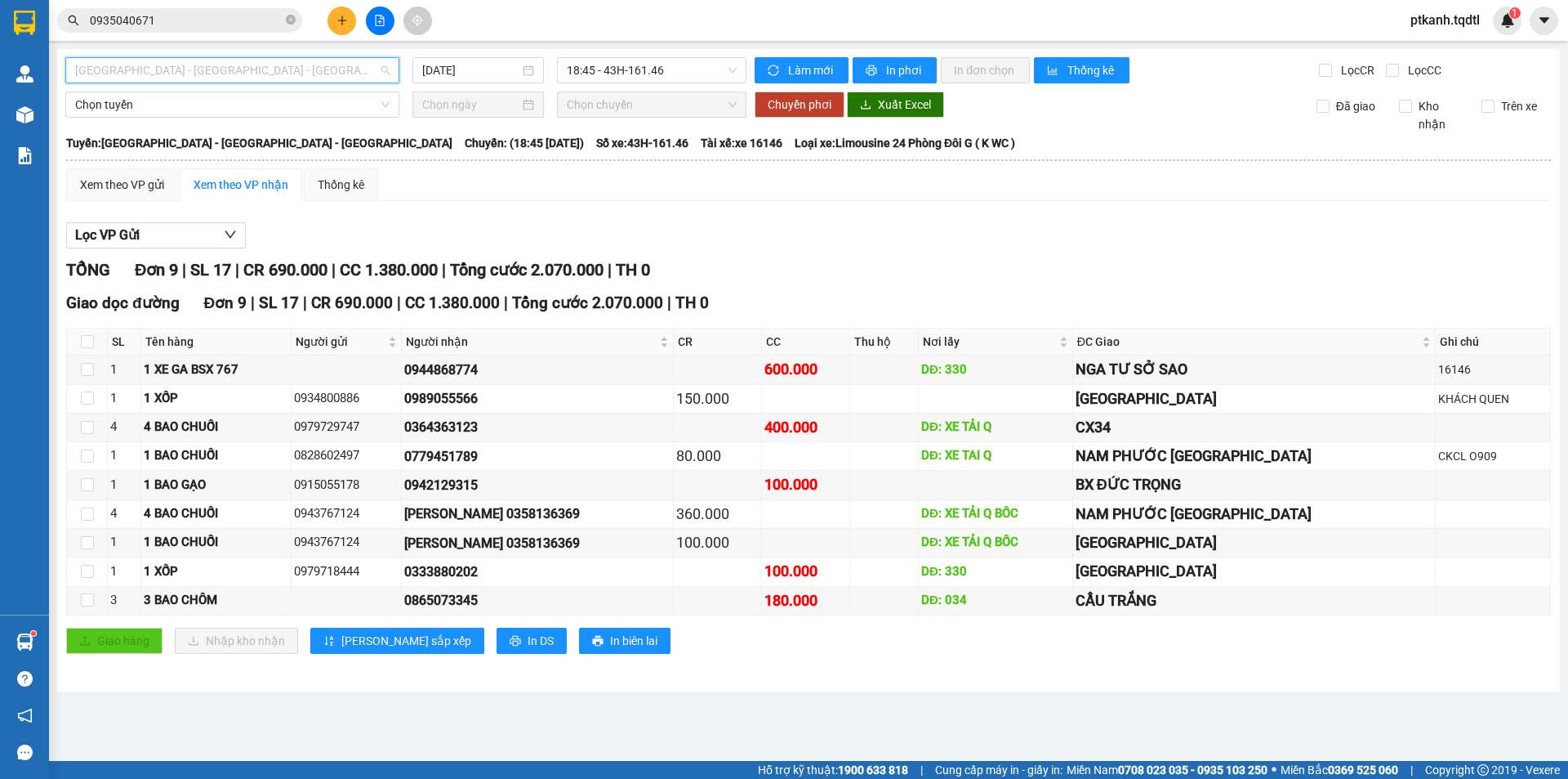
click at [386, 63] on span "[GEOGRAPHIC_DATA] - [GEOGRAPHIC_DATA] - [GEOGRAPHIC_DATA]" at bounding box center [232, 70] width 314 height 25
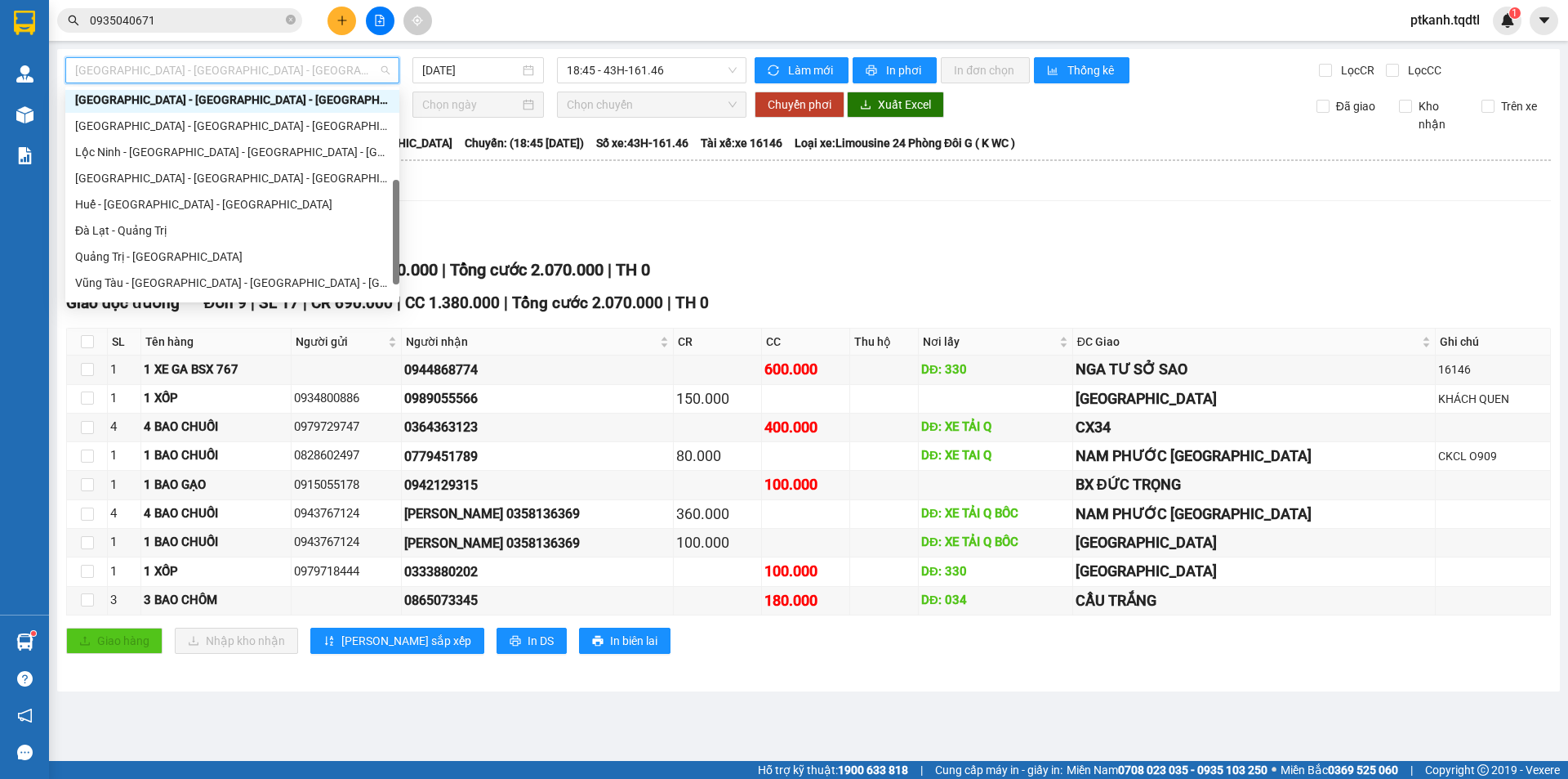
scroll to position [287, 0]
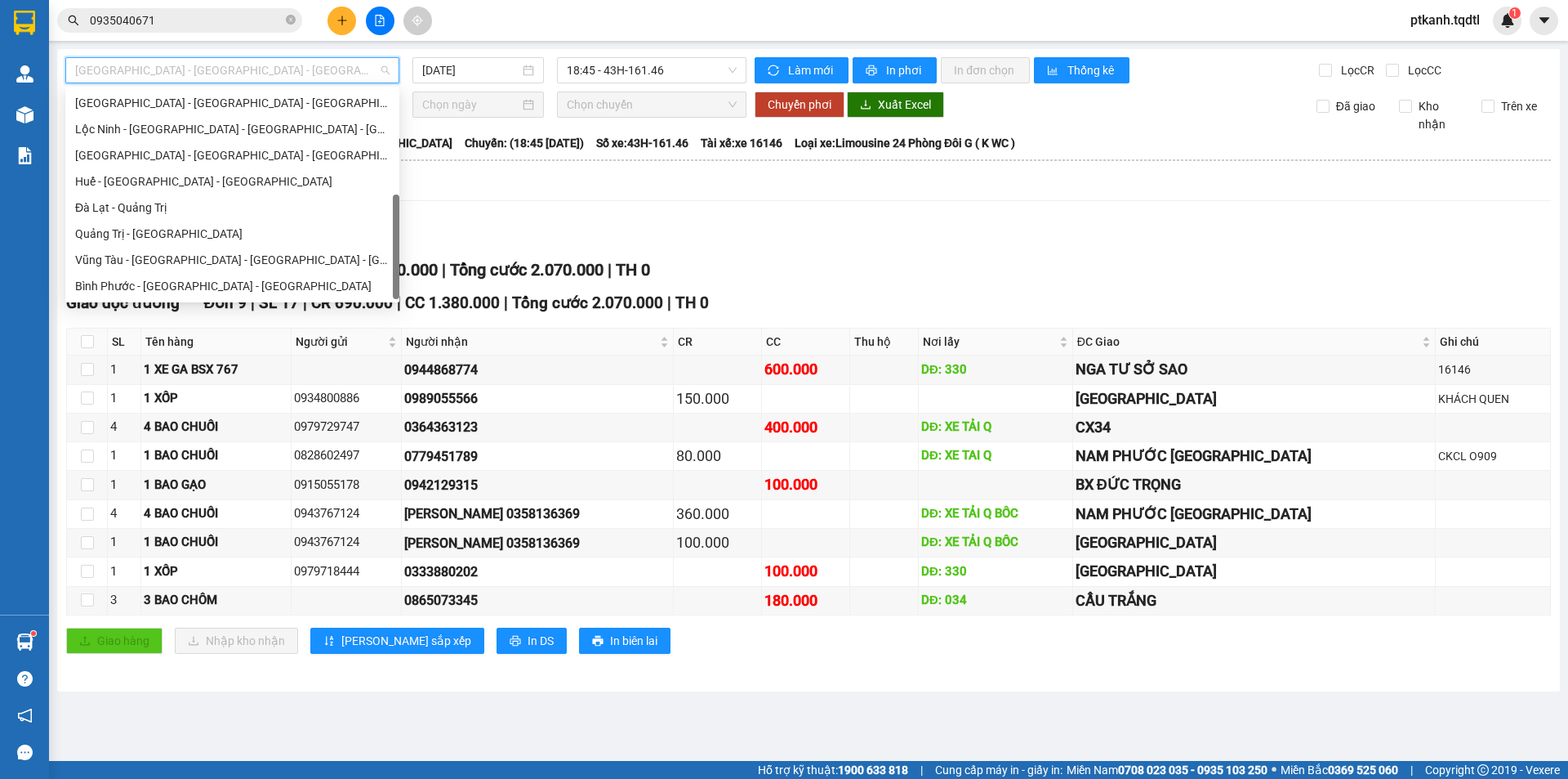
drag, startPoint x: 398, startPoint y: 166, endPoint x: 380, endPoint y: 250, distance: 85.9
click at [395, 239] on div at bounding box center [396, 246] width 7 height 105
drag, startPoint x: 281, startPoint y: 240, endPoint x: 700, endPoint y: 100, distance: 441.8
click at [282, 238] on div "Quảng Trị - [GEOGRAPHIC_DATA]" at bounding box center [232, 234] width 314 height 18
type input "[DATE]"
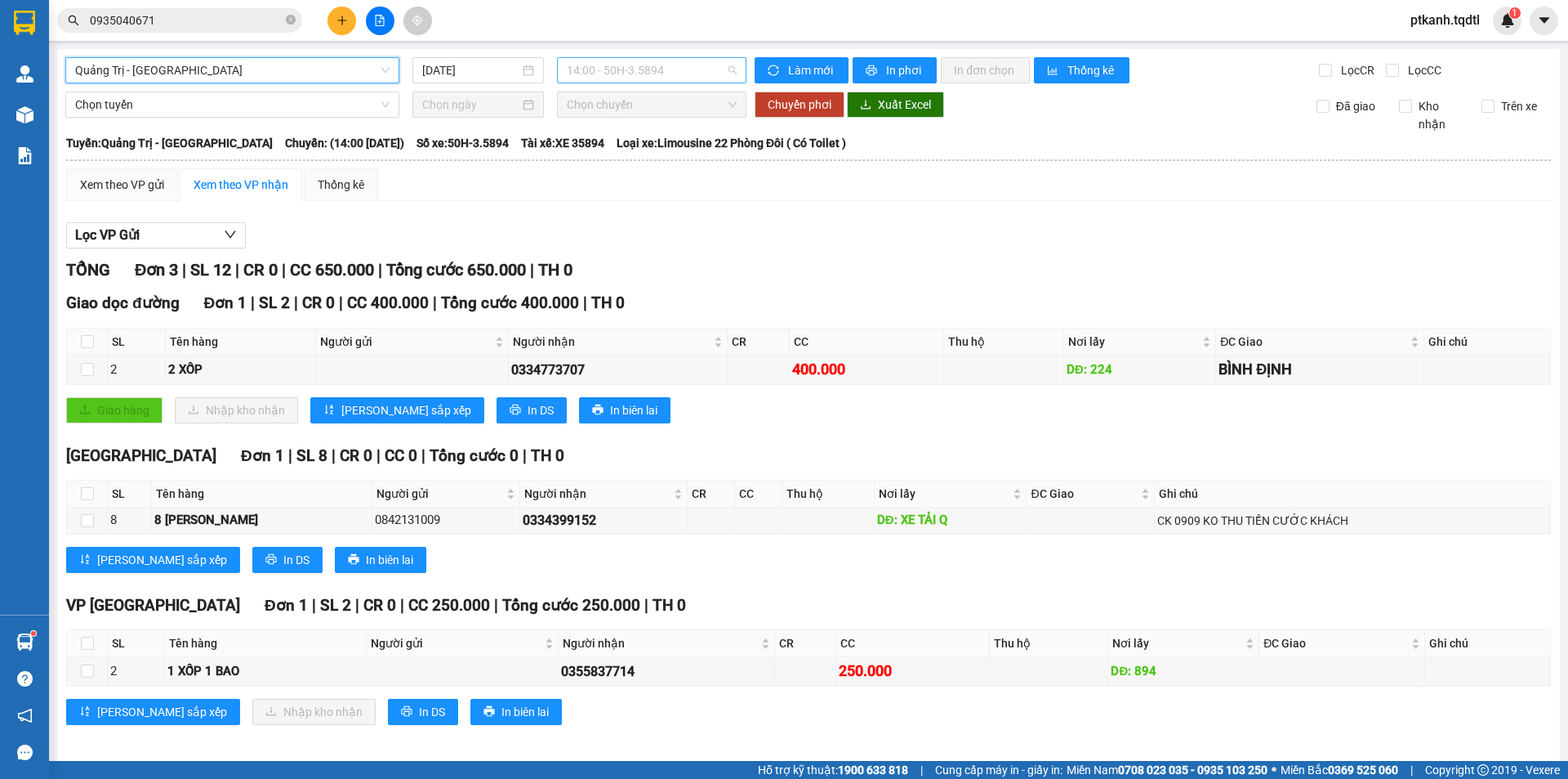
click at [714, 75] on span "14:00 - 50H-3.5894" at bounding box center [652, 70] width 170 height 25
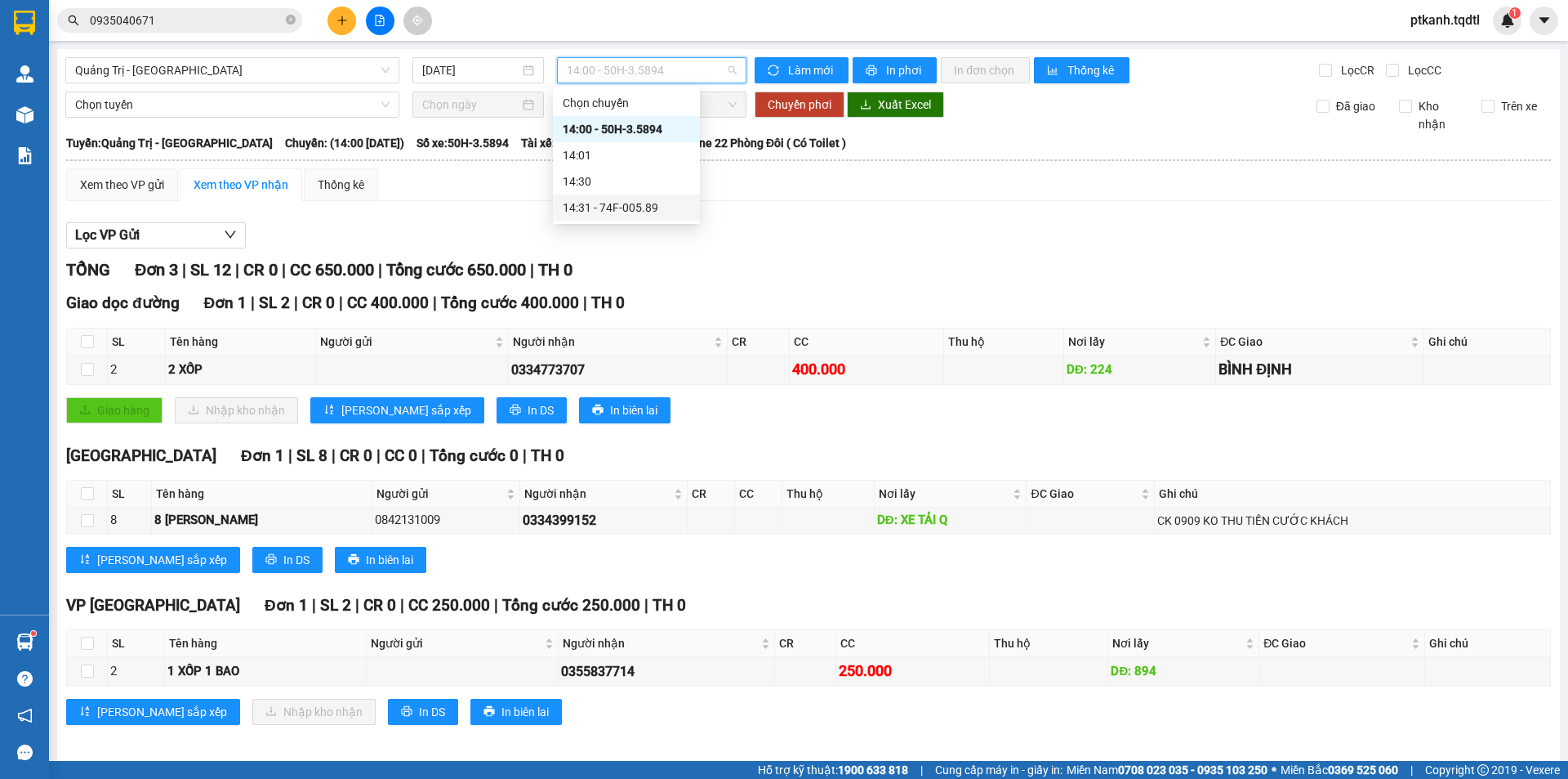
click at [654, 204] on div "14:31 - 74F-005.89" at bounding box center [626, 208] width 128 height 18
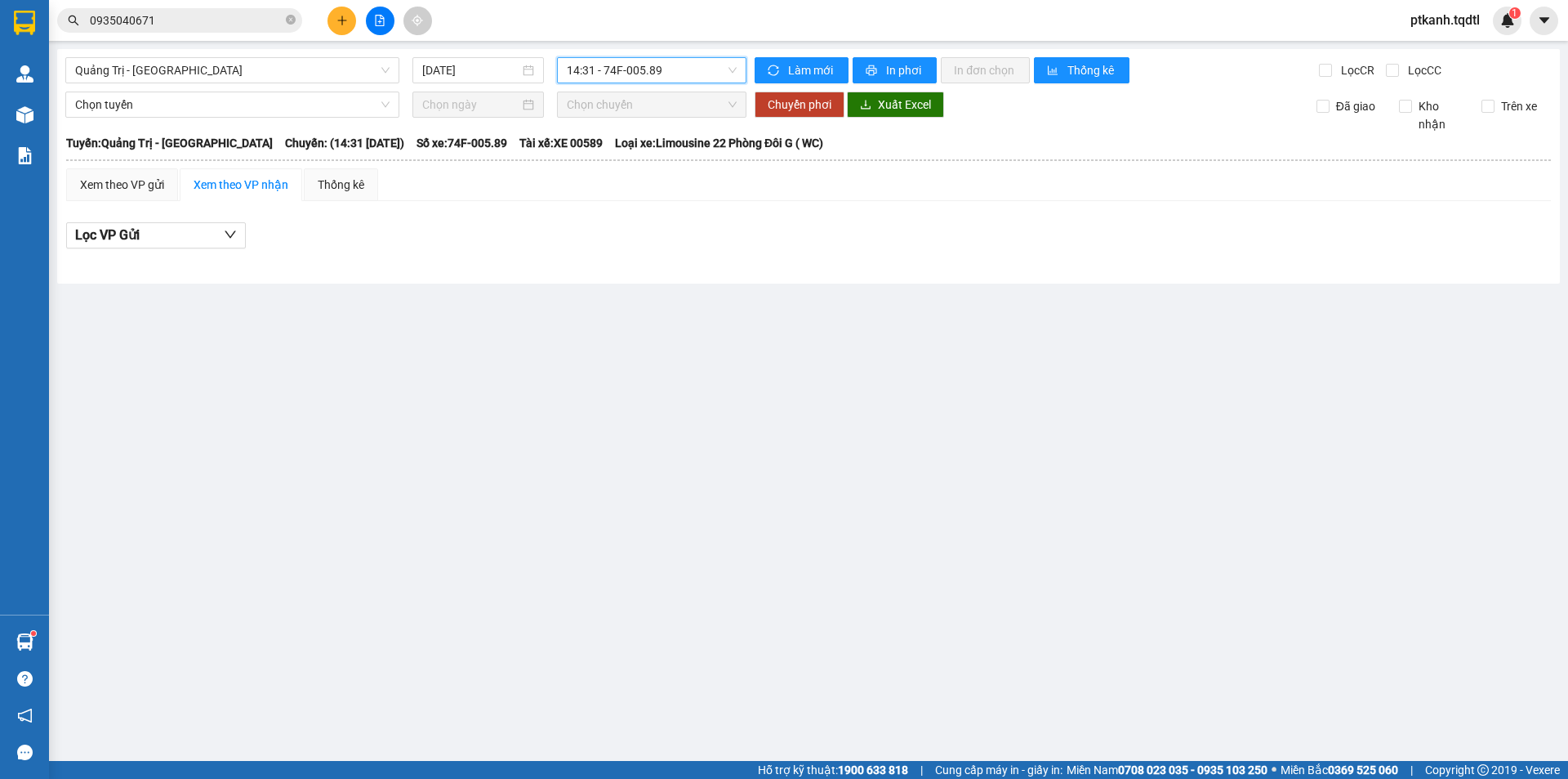
click at [704, 79] on span "14:31 - 74F-005.89" at bounding box center [652, 70] width 170 height 25
click at [666, 131] on div "14:00 - 50H-3.5894" at bounding box center [630, 129] width 128 height 18
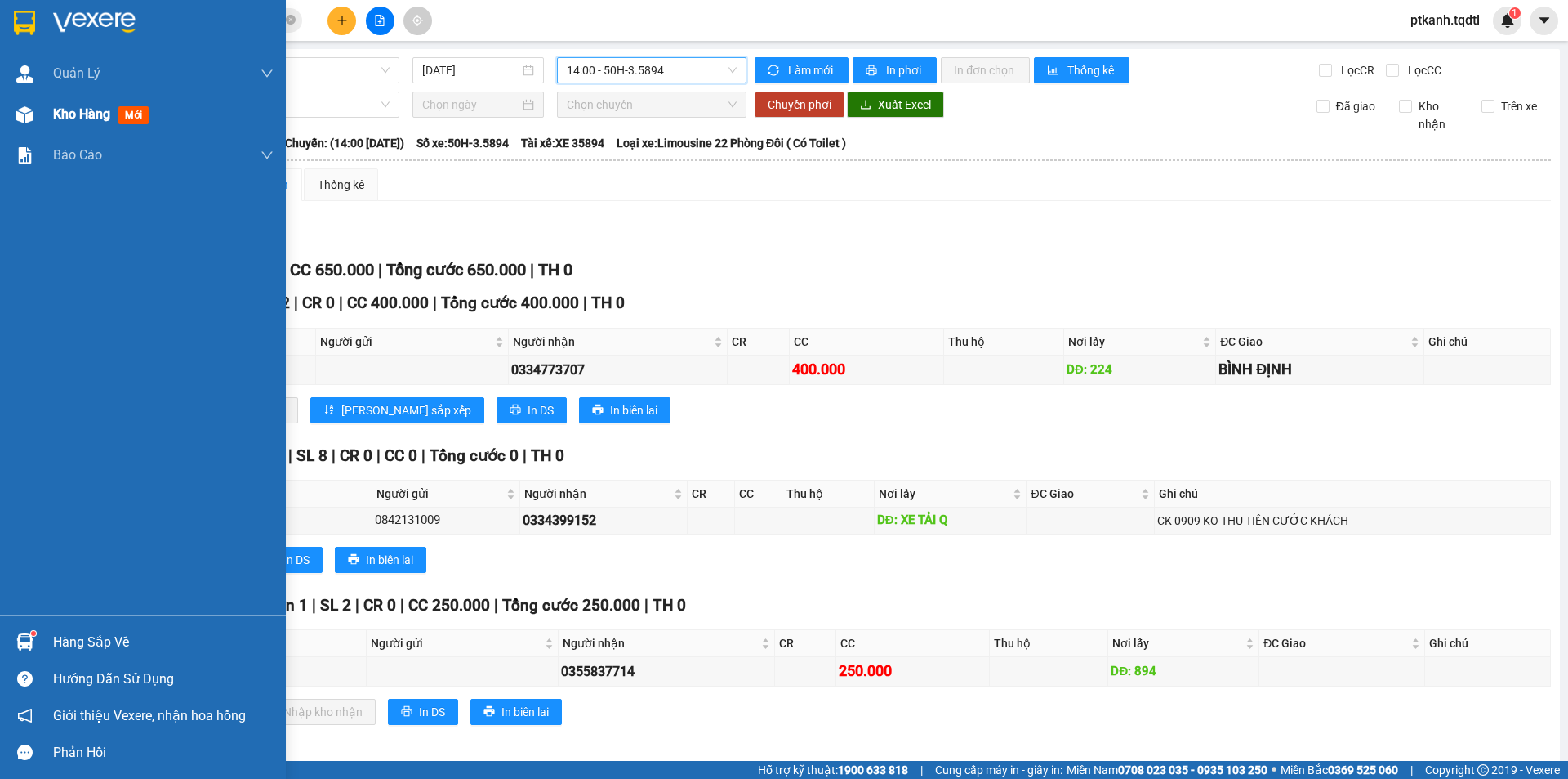
click at [70, 109] on span "Kho hàng" at bounding box center [81, 114] width 57 height 16
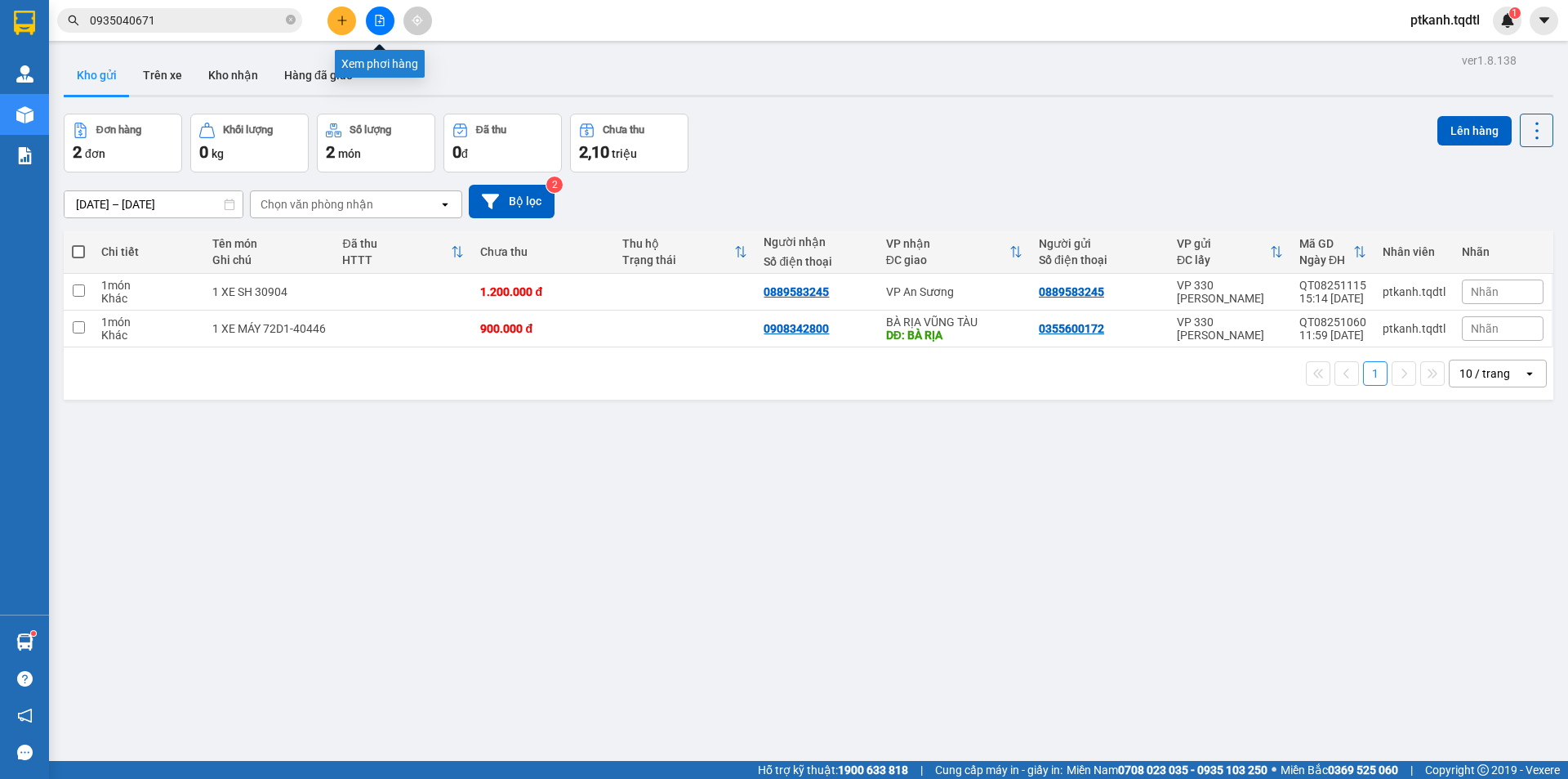
click at [384, 19] on icon "file-add" at bounding box center [379, 21] width 9 height 12
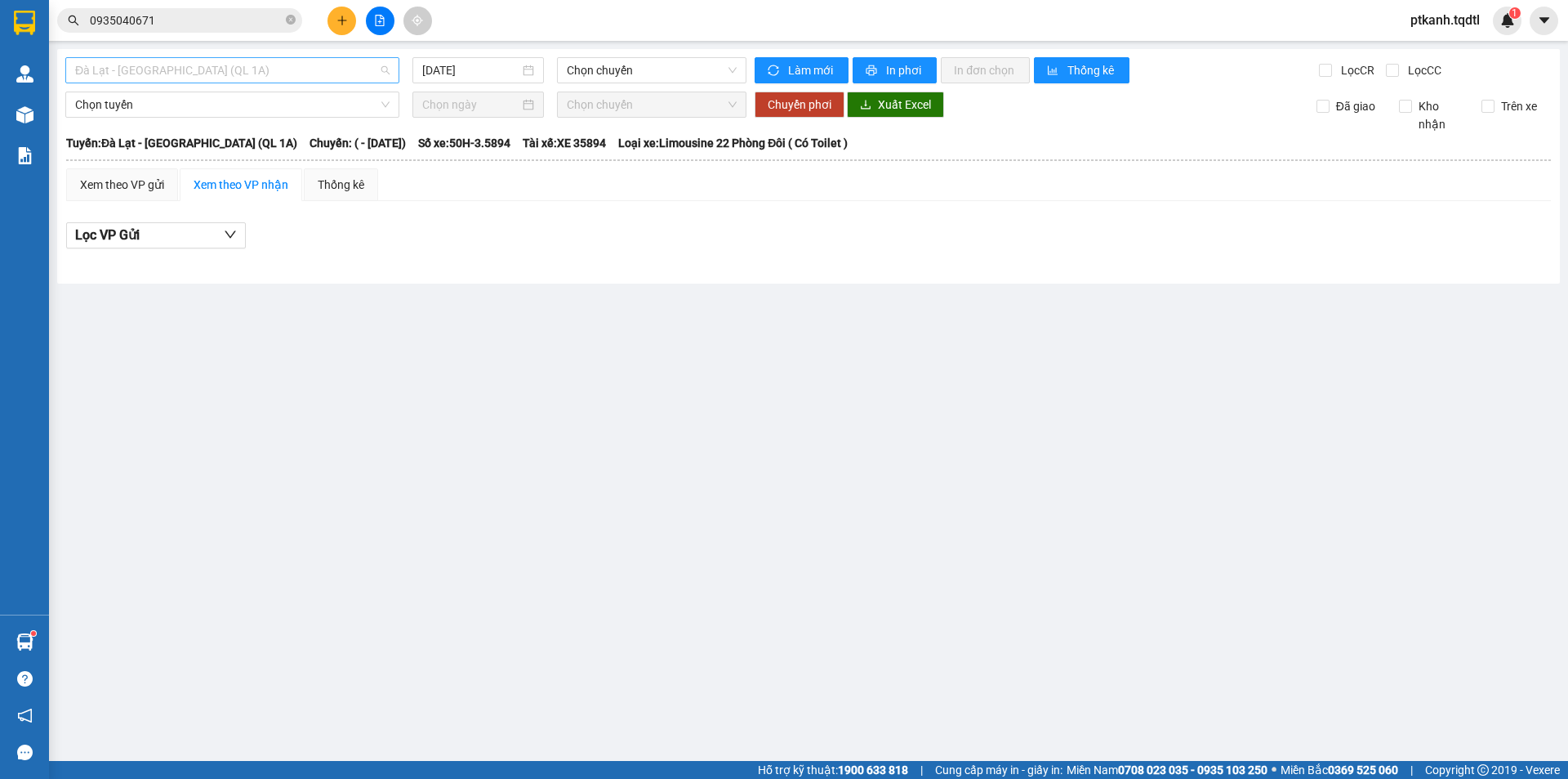
drag, startPoint x: 389, startPoint y: 68, endPoint x: 426, endPoint y: 176, distance: 114.2
click at [389, 68] on span "Đà Lạt - [GEOGRAPHIC_DATA] (QL 1A)" at bounding box center [232, 70] width 314 height 25
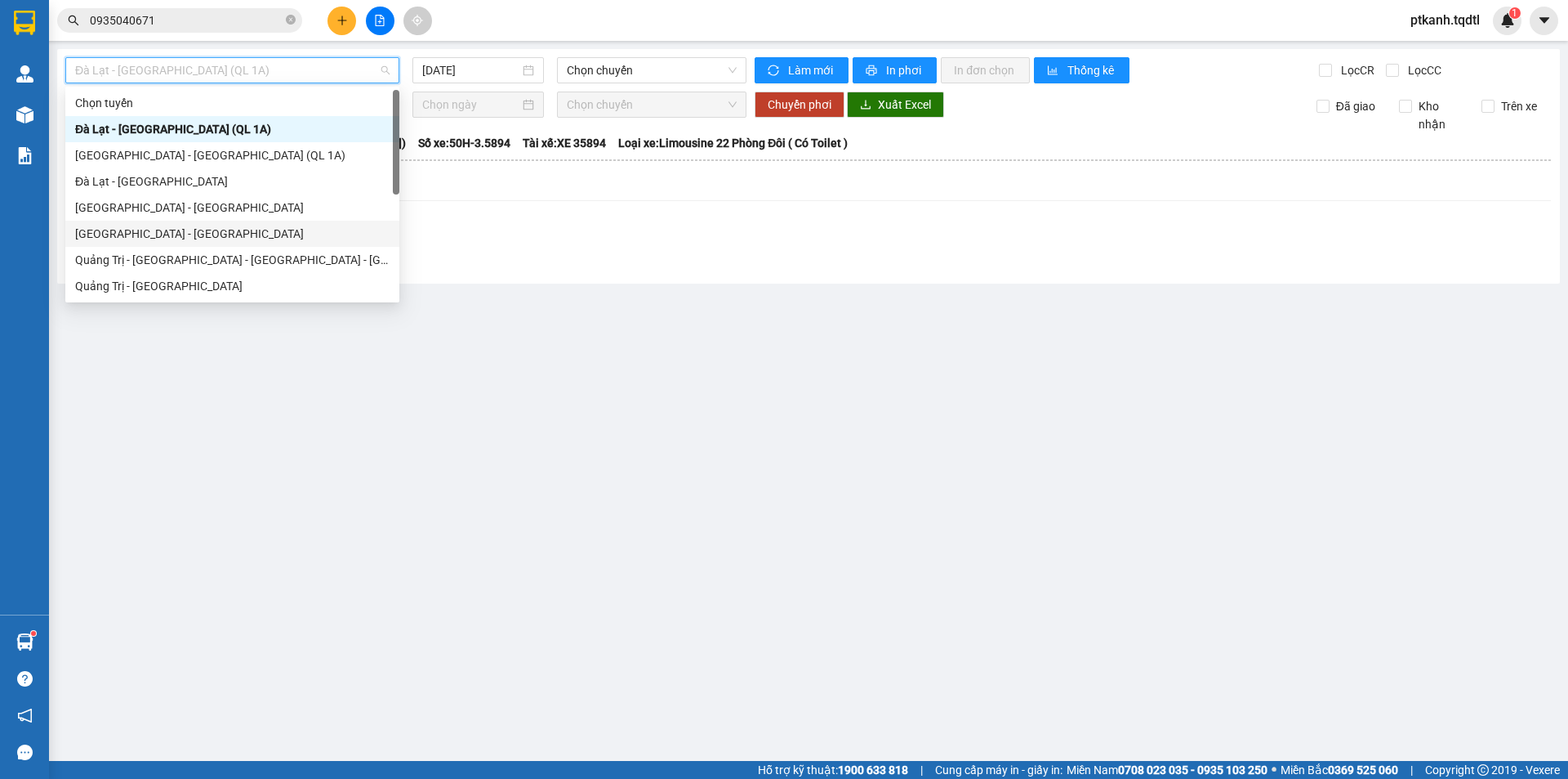
scroll to position [163, 0]
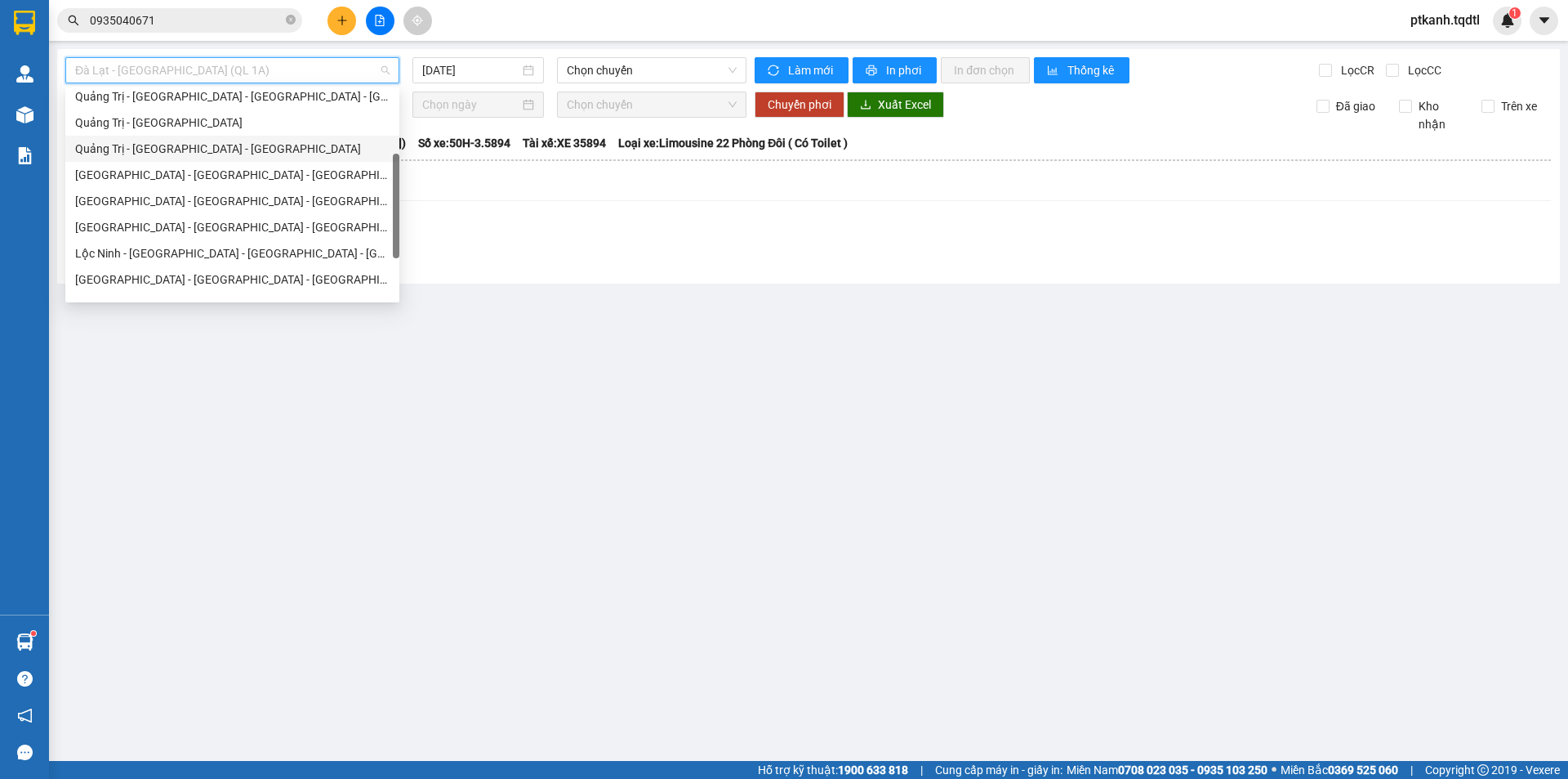
click at [294, 149] on div "Quảng Trị - [GEOGRAPHIC_DATA] - [GEOGRAPHIC_DATA]" at bounding box center [232, 149] width 314 height 18
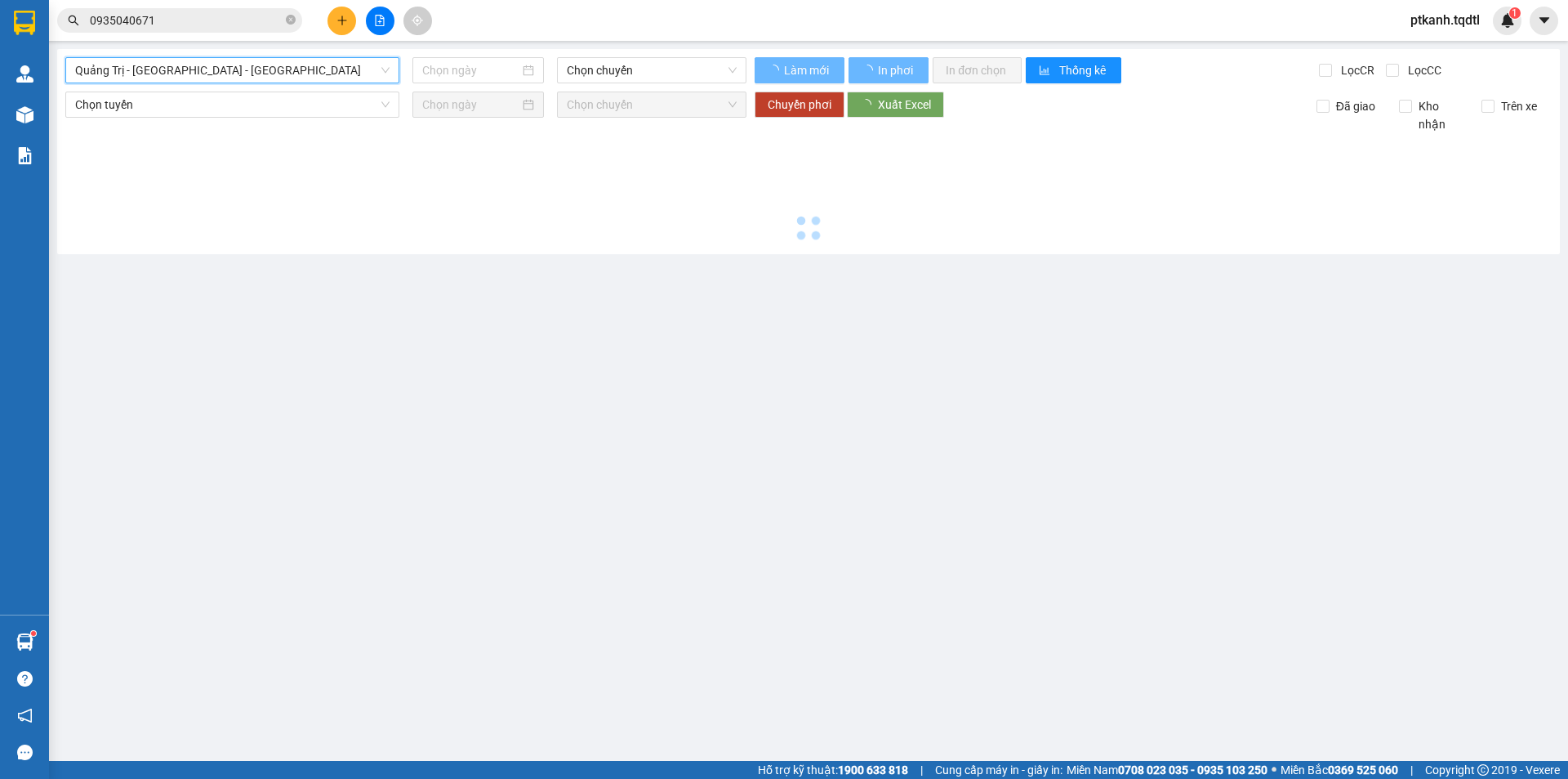
type input "[DATE]"
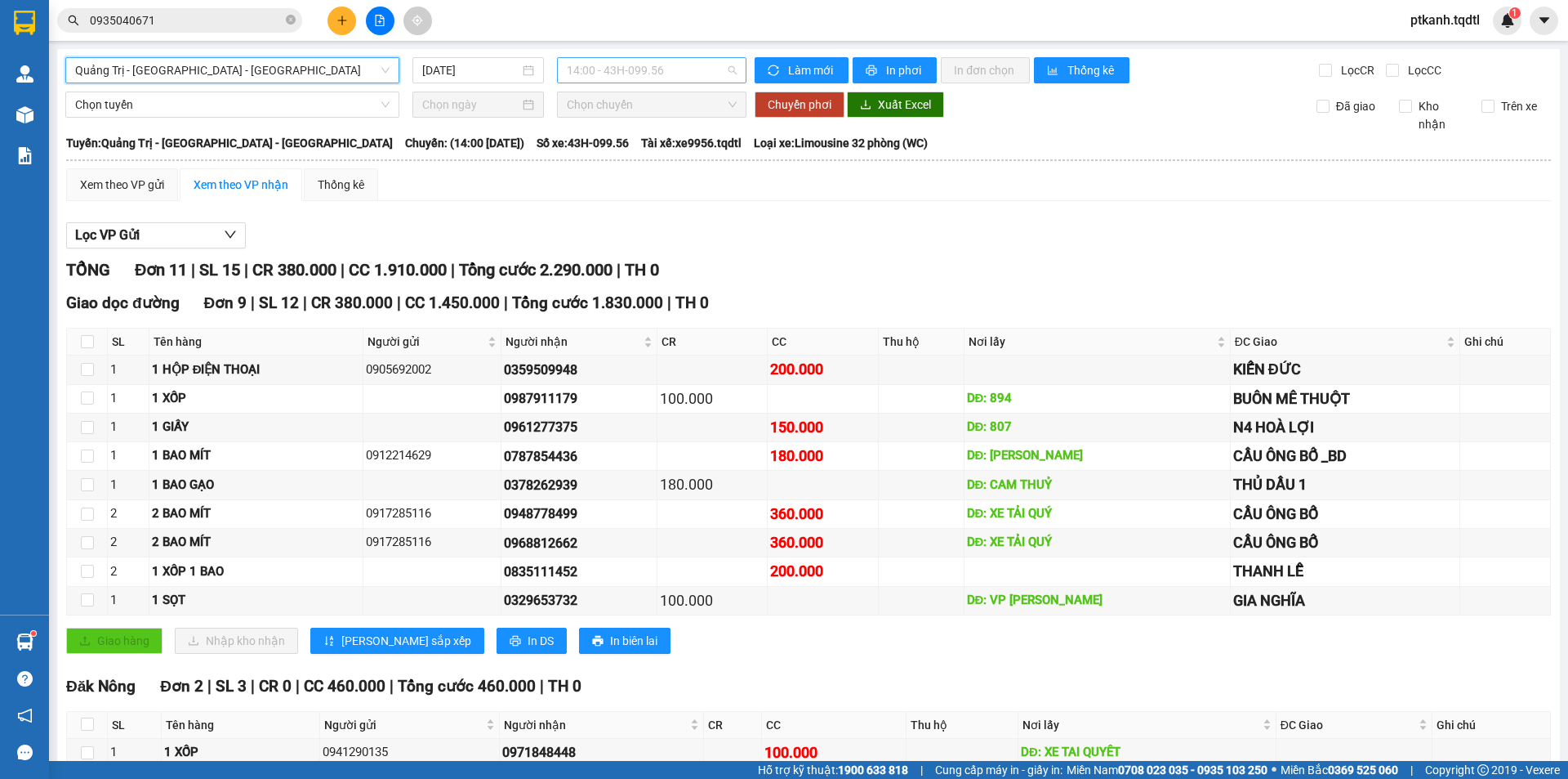
click at [693, 67] on span "14:00 - 43H-099.56" at bounding box center [652, 70] width 170 height 25
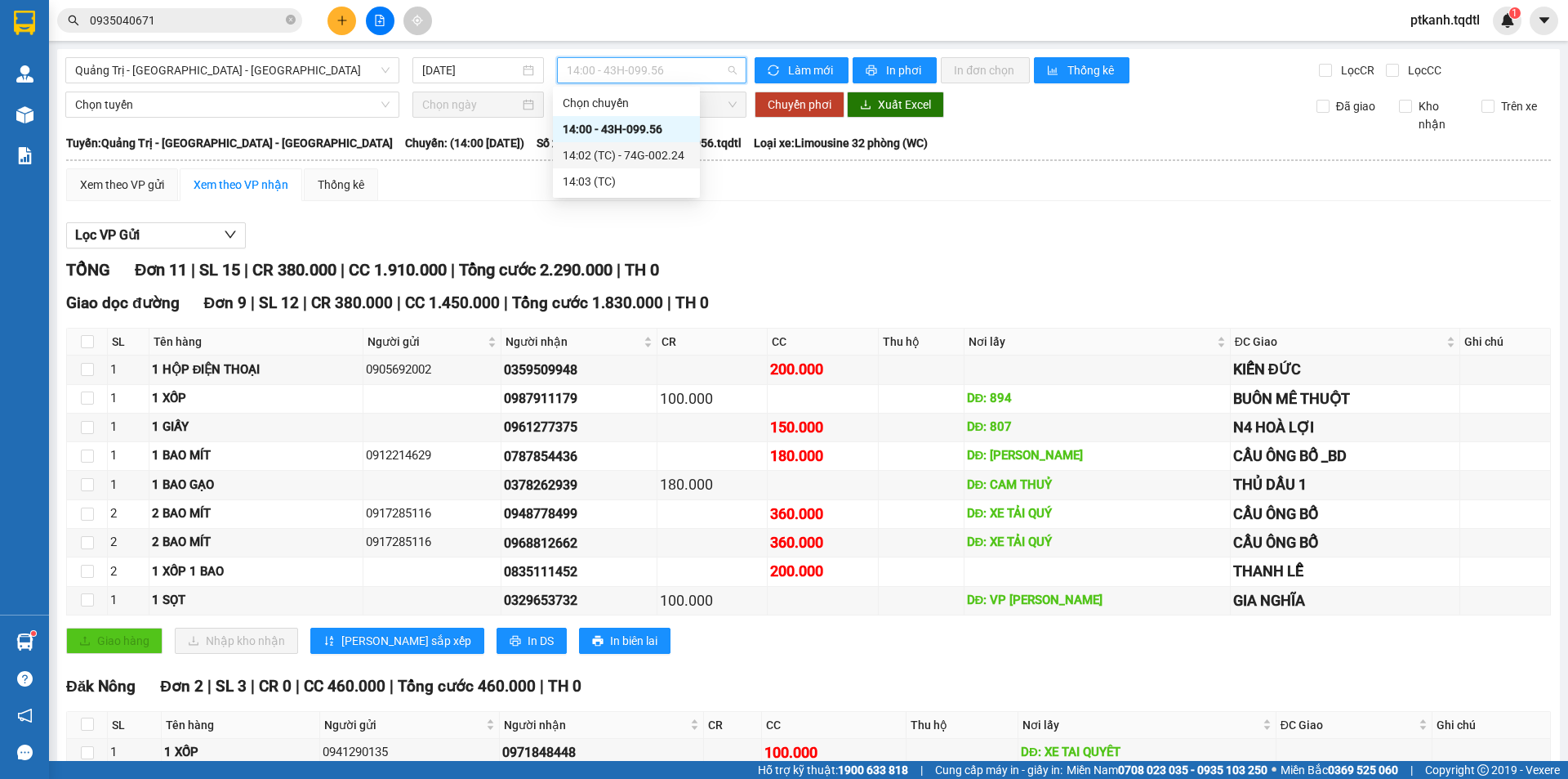
click at [658, 154] on div "14:02 (TC) - 74G-002.24" at bounding box center [626, 156] width 128 height 18
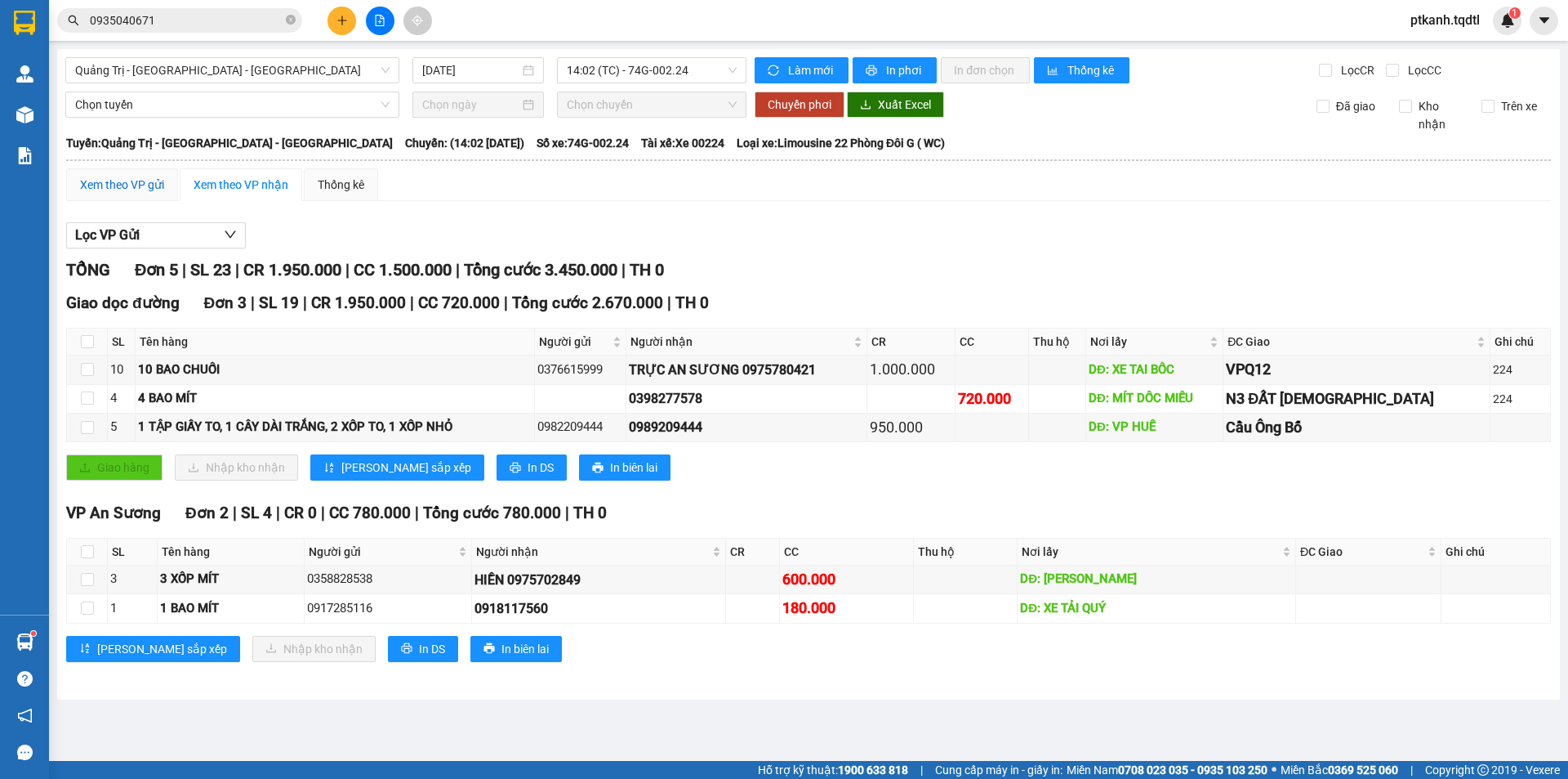
click at [125, 180] on div "Xem theo VP gửi" at bounding box center [122, 184] width 84 height 18
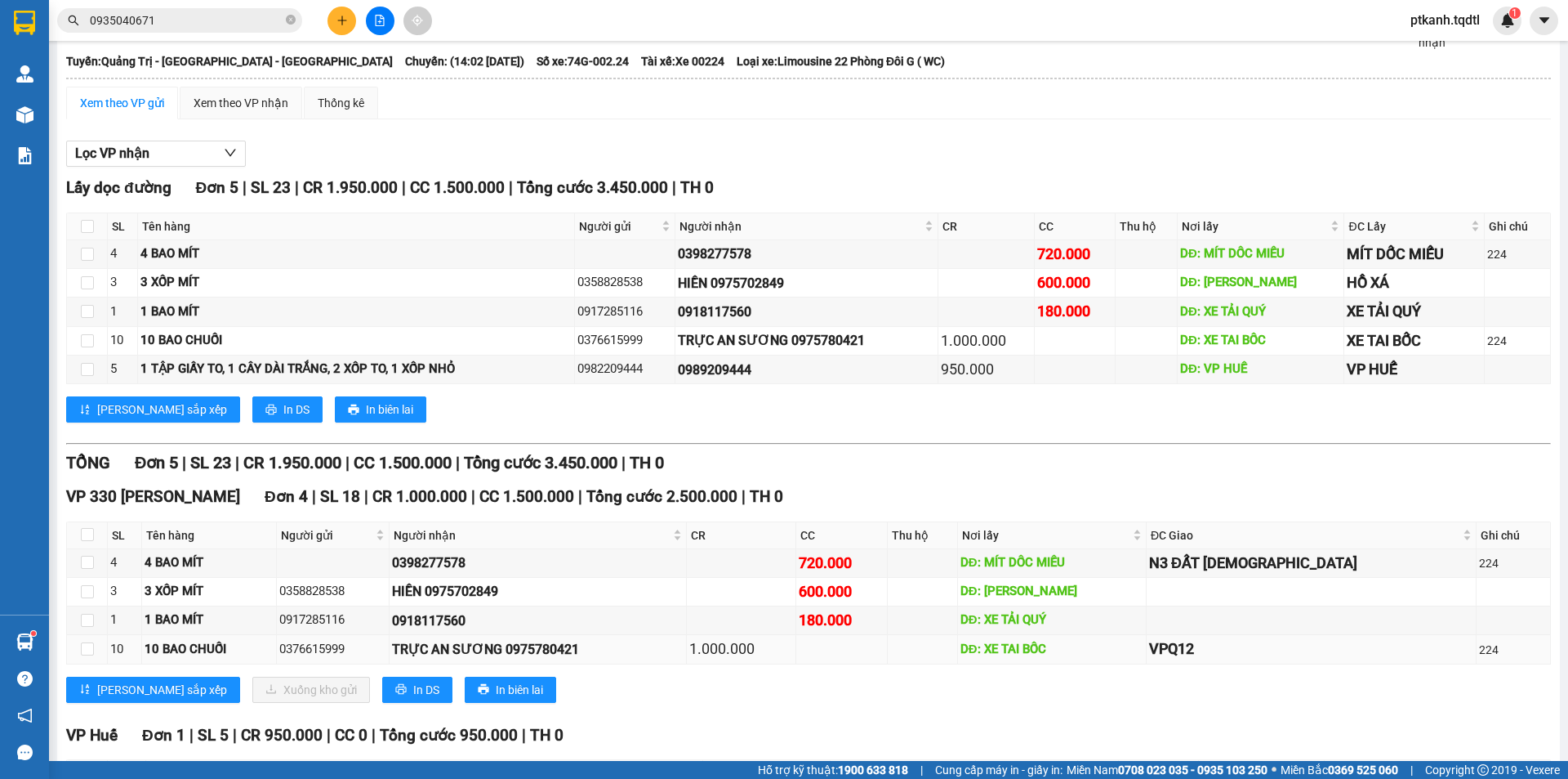
scroll to position [163, 0]
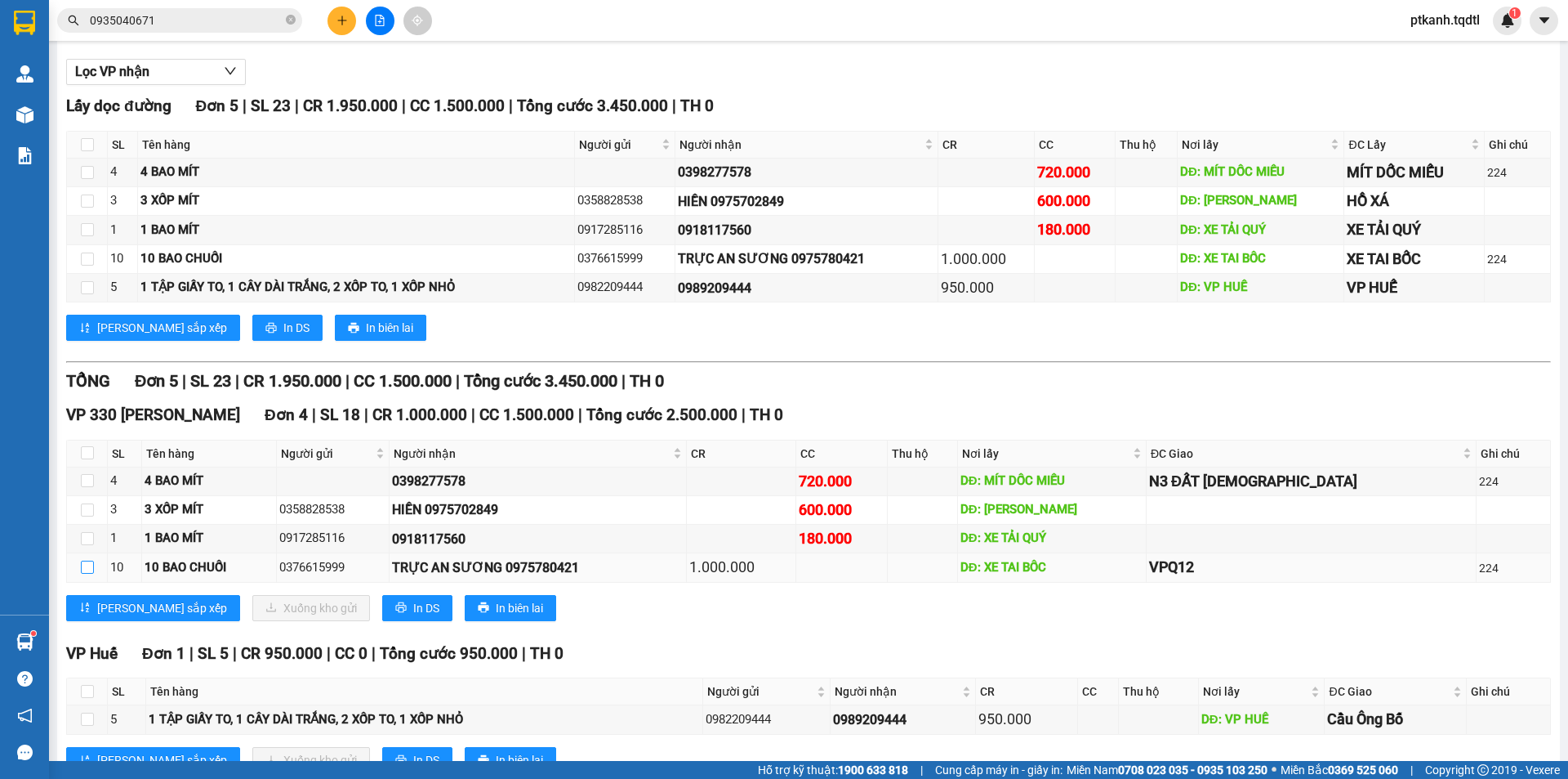
click at [88, 566] on input "checkbox" at bounding box center [87, 567] width 13 height 13
checkbox input "true"
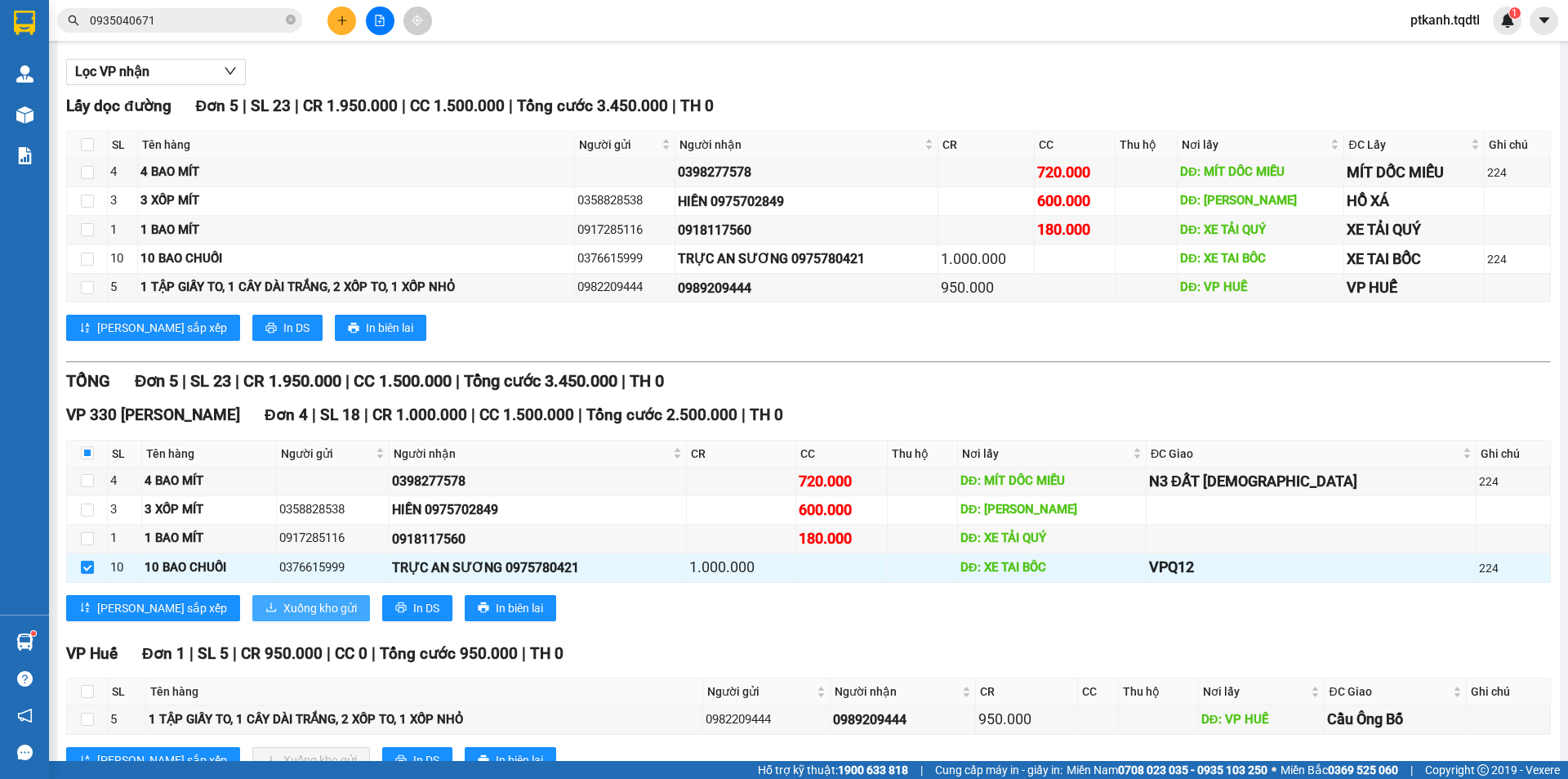
drag, startPoint x: 244, startPoint y: 604, endPoint x: 234, endPoint y: 601, distance: 10.4
click at [283, 603] on span "Xuống kho gửi" at bounding box center [319, 608] width 73 height 18
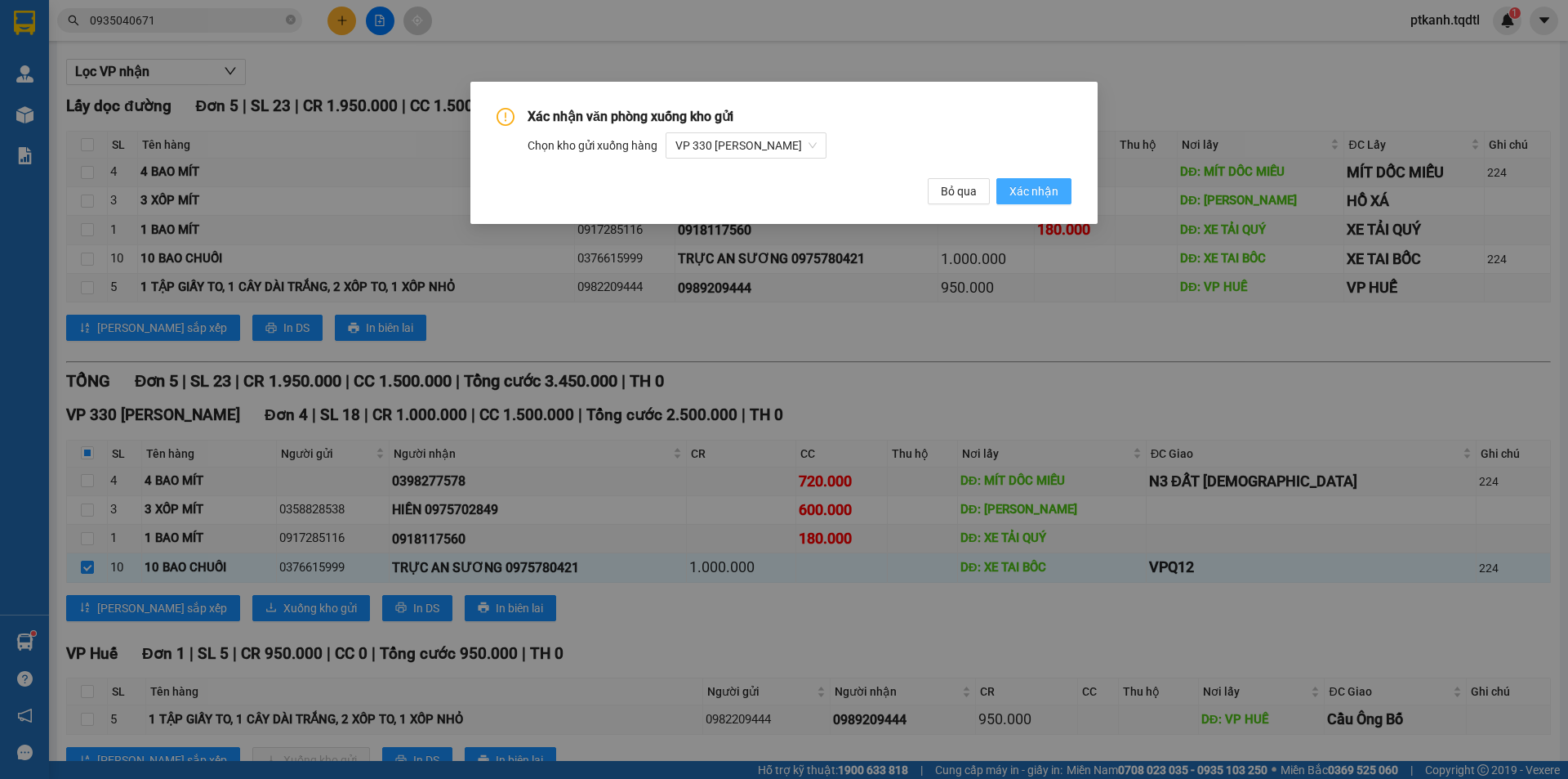
click at [1030, 189] on span "Xác nhận" at bounding box center [1034, 191] width 49 height 18
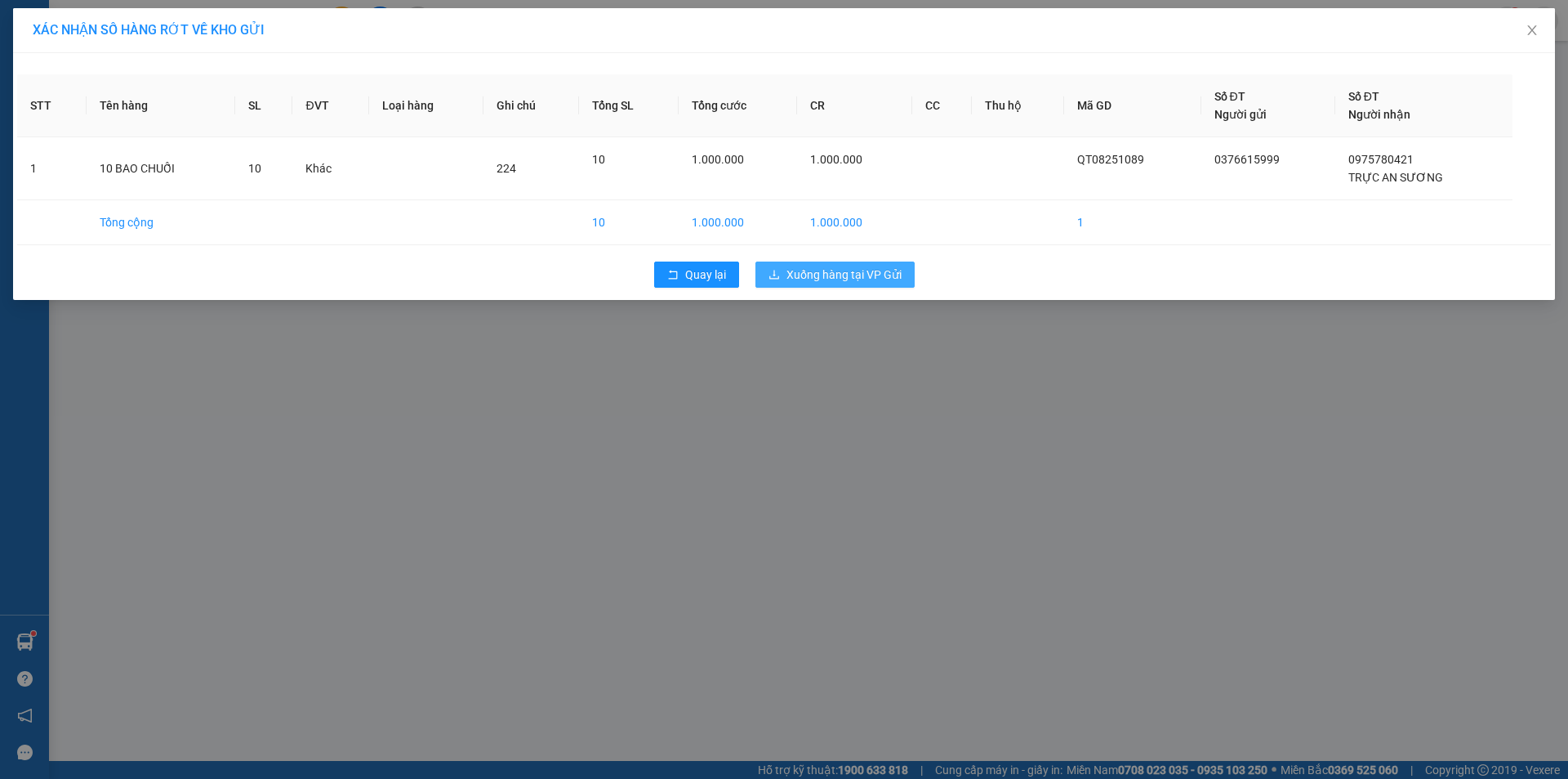
click at [864, 263] on button "Xuống hàng tại VP Gửi" at bounding box center [835, 274] width 159 height 26
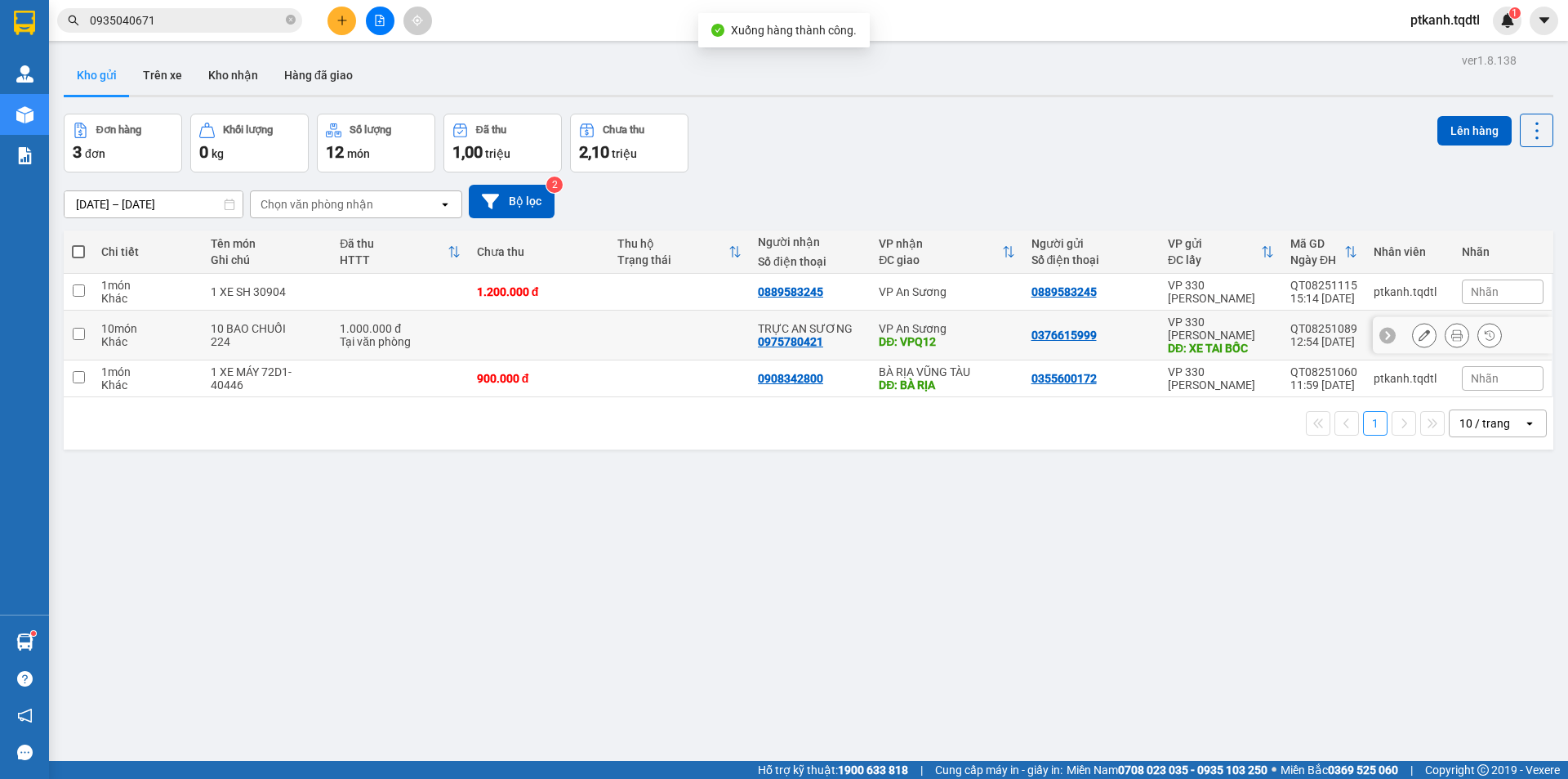
click at [1418, 329] on icon at bounding box center [1424, 335] width 12 height 12
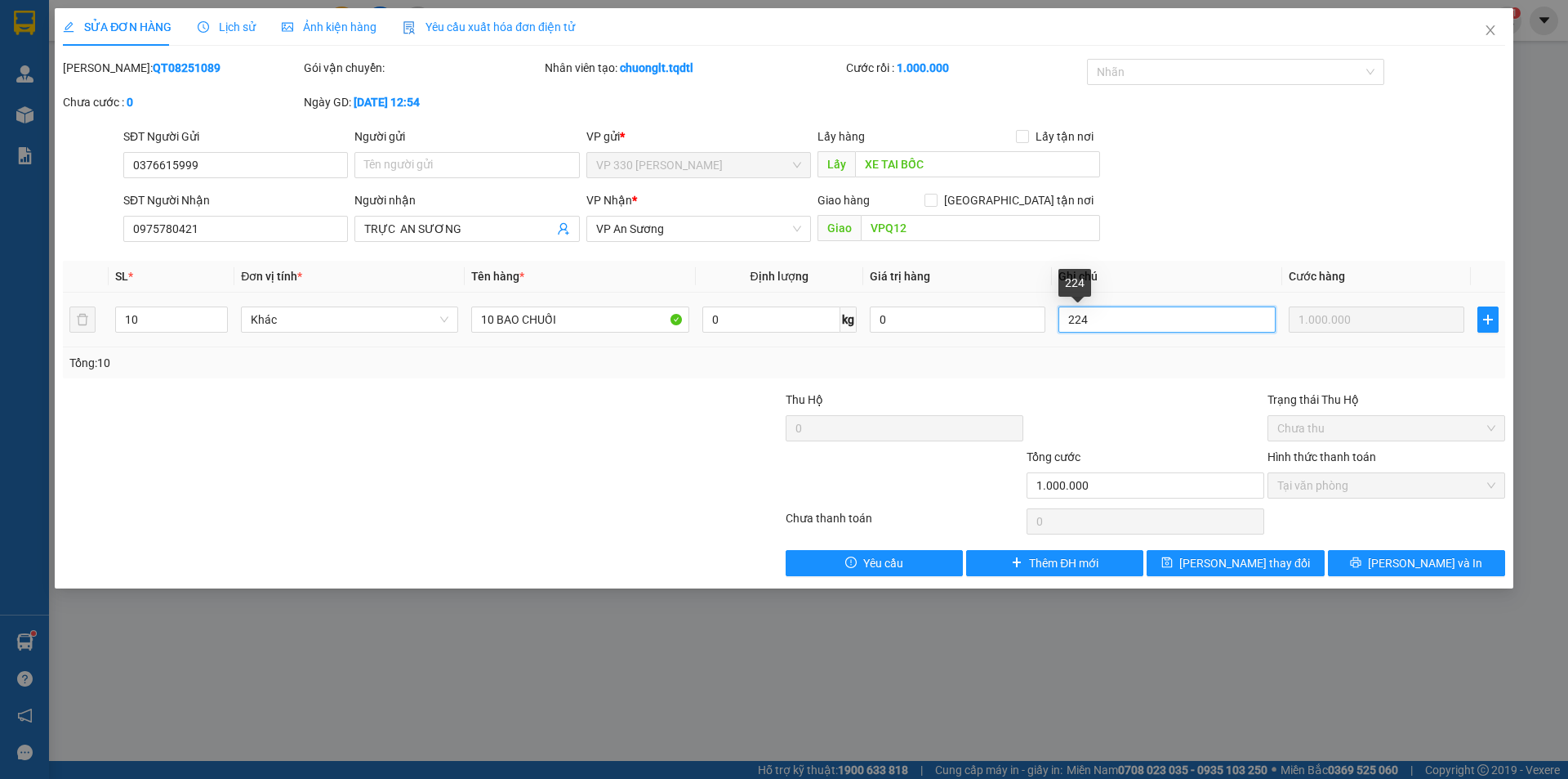
click at [1153, 321] on input "224" at bounding box center [1167, 320] width 217 height 26
type input "224 , GIAO CHƯƠNG"
click at [1246, 567] on span "[PERSON_NAME] thay đổi" at bounding box center [1245, 563] width 131 height 18
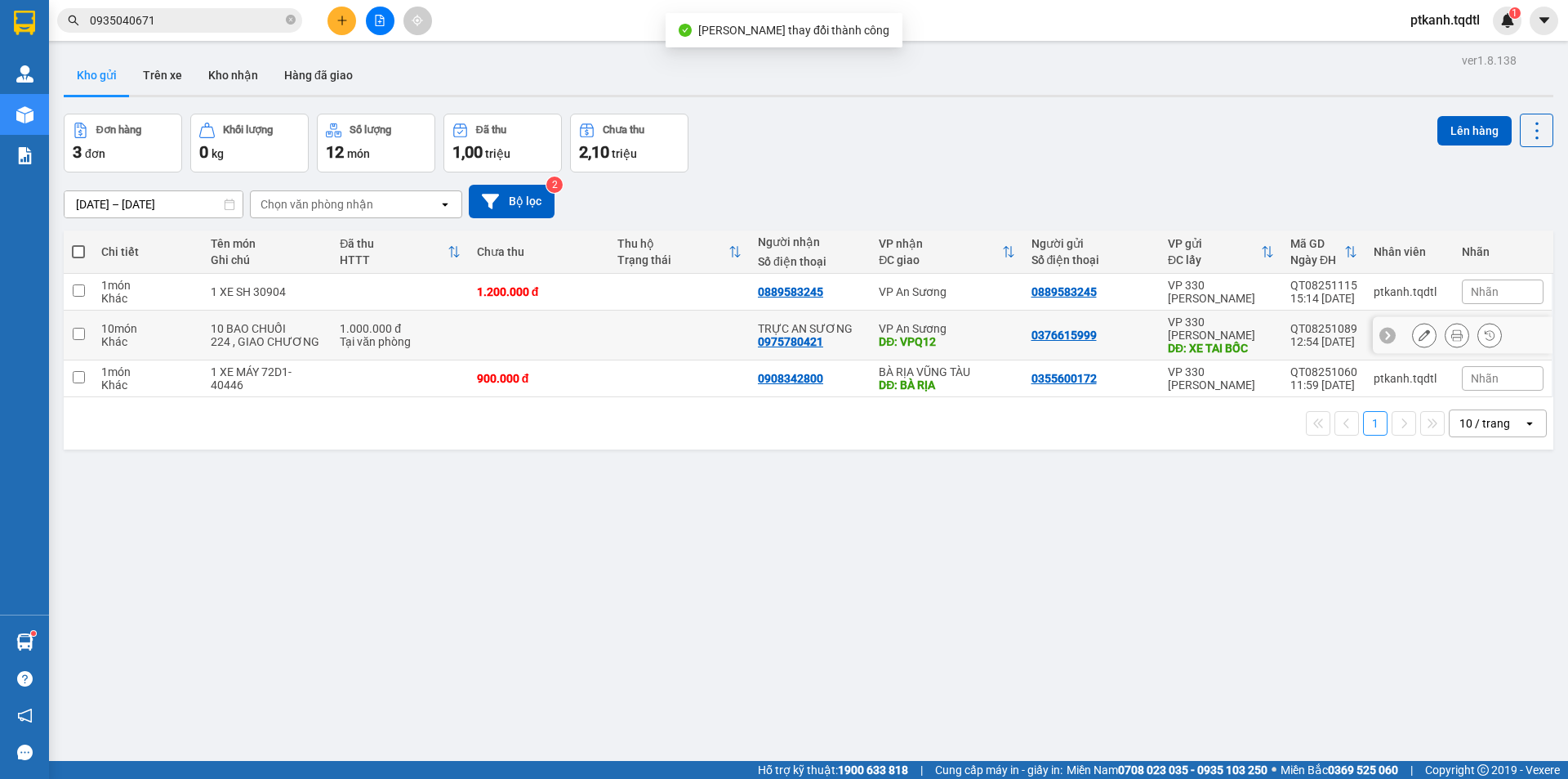
drag, startPoint x: 703, startPoint y: 324, endPoint x: 693, endPoint y: 324, distance: 10.0
click at [693, 324] on td at bounding box center [679, 335] width 141 height 50
checkbox input "true"
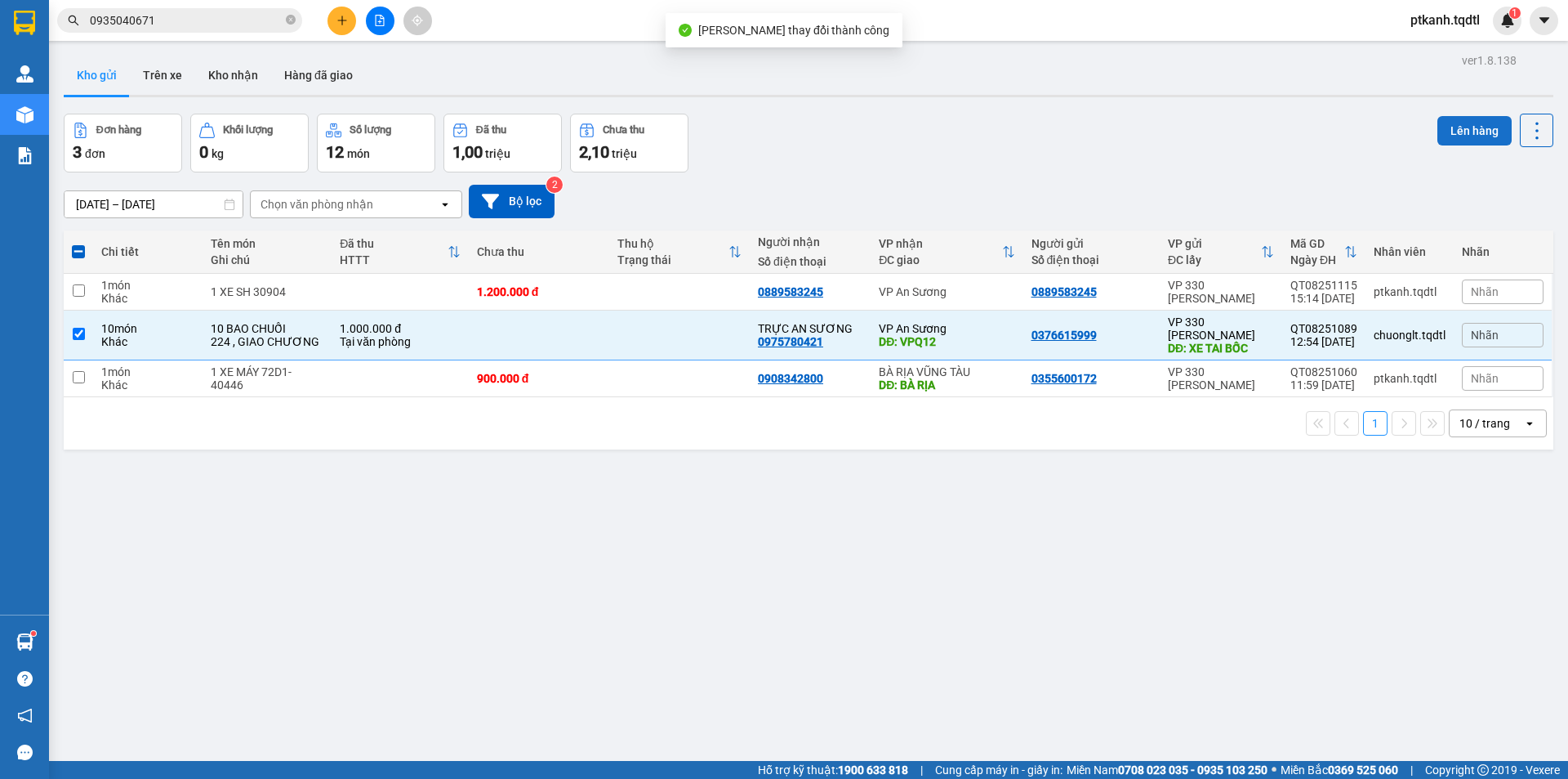
click at [1448, 136] on button "Lên hàng" at bounding box center [1474, 131] width 74 height 30
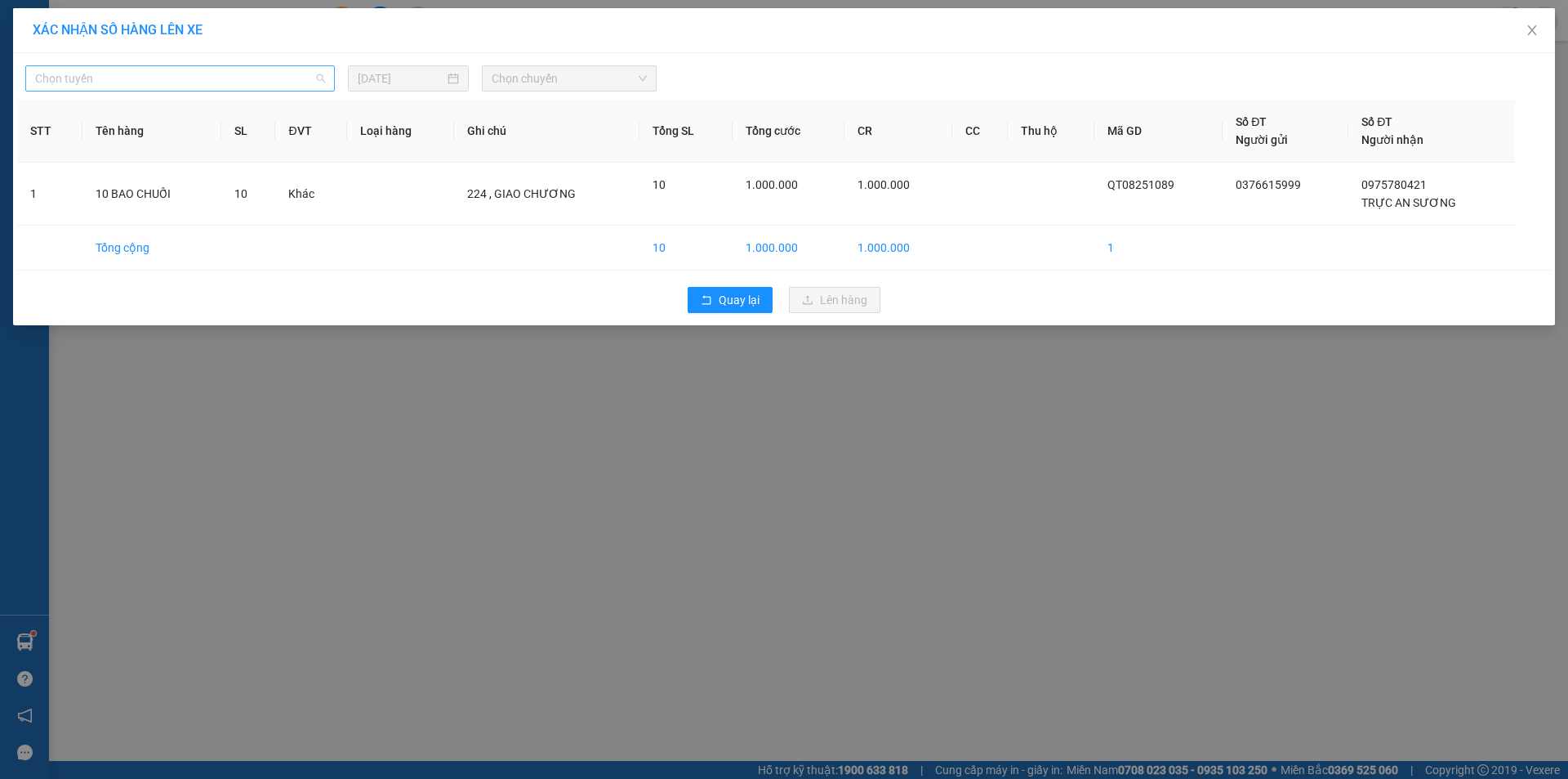
click at [328, 84] on div "Chọn tuyến" at bounding box center [180, 78] width 309 height 26
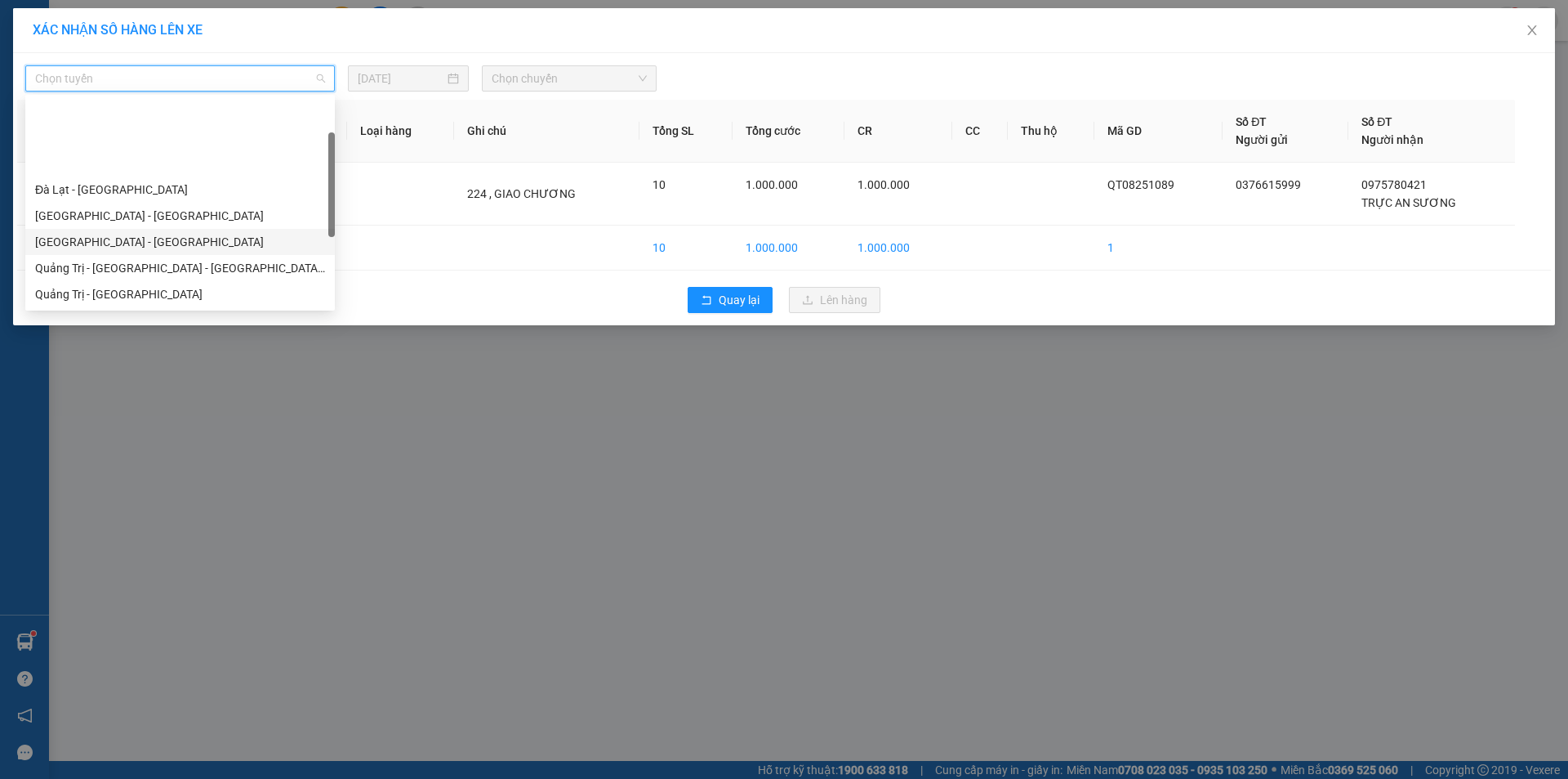
scroll to position [82, 0]
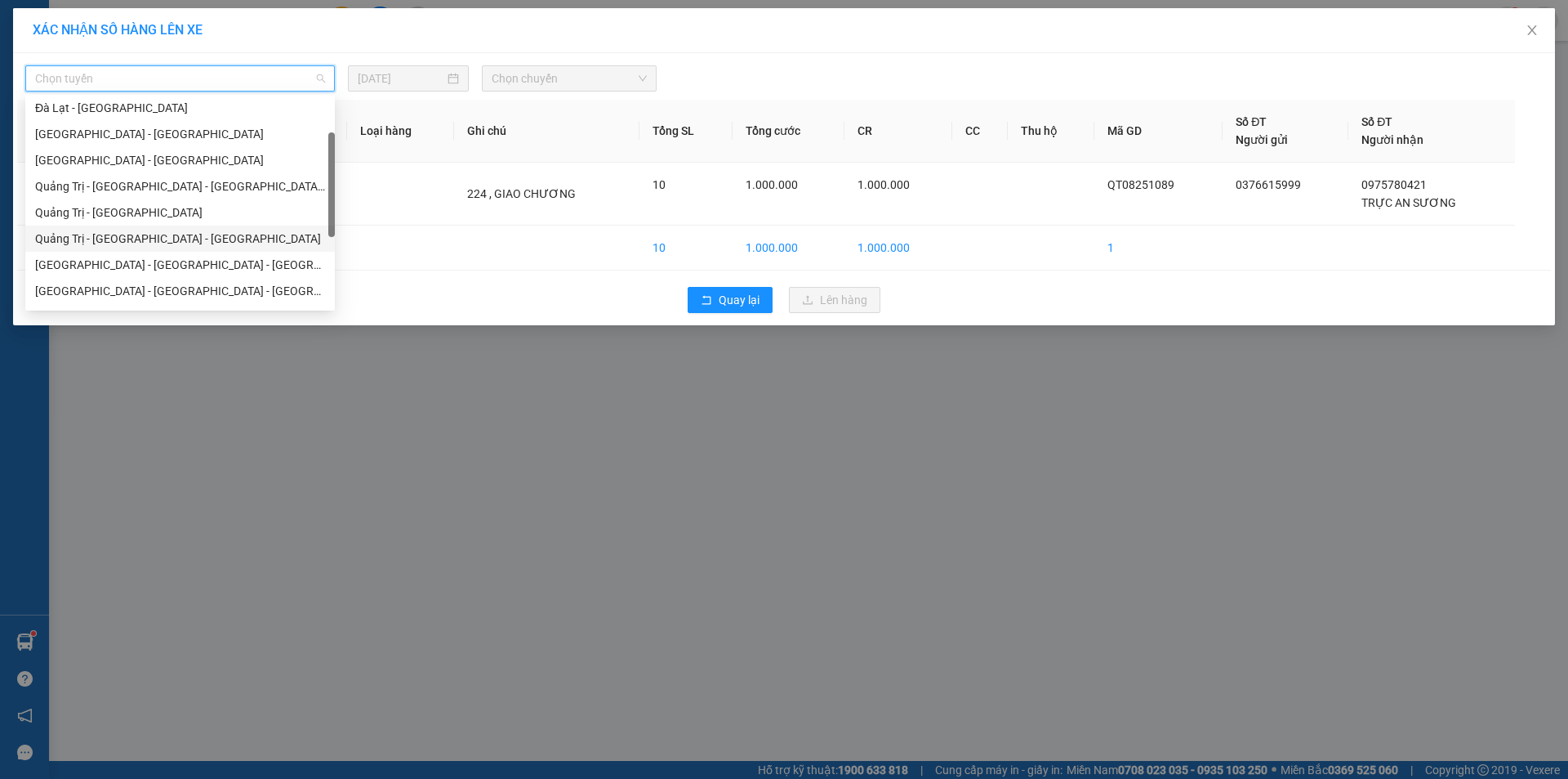
click at [236, 240] on div "Quảng Trị - [GEOGRAPHIC_DATA] - [GEOGRAPHIC_DATA]" at bounding box center [180, 239] width 290 height 18
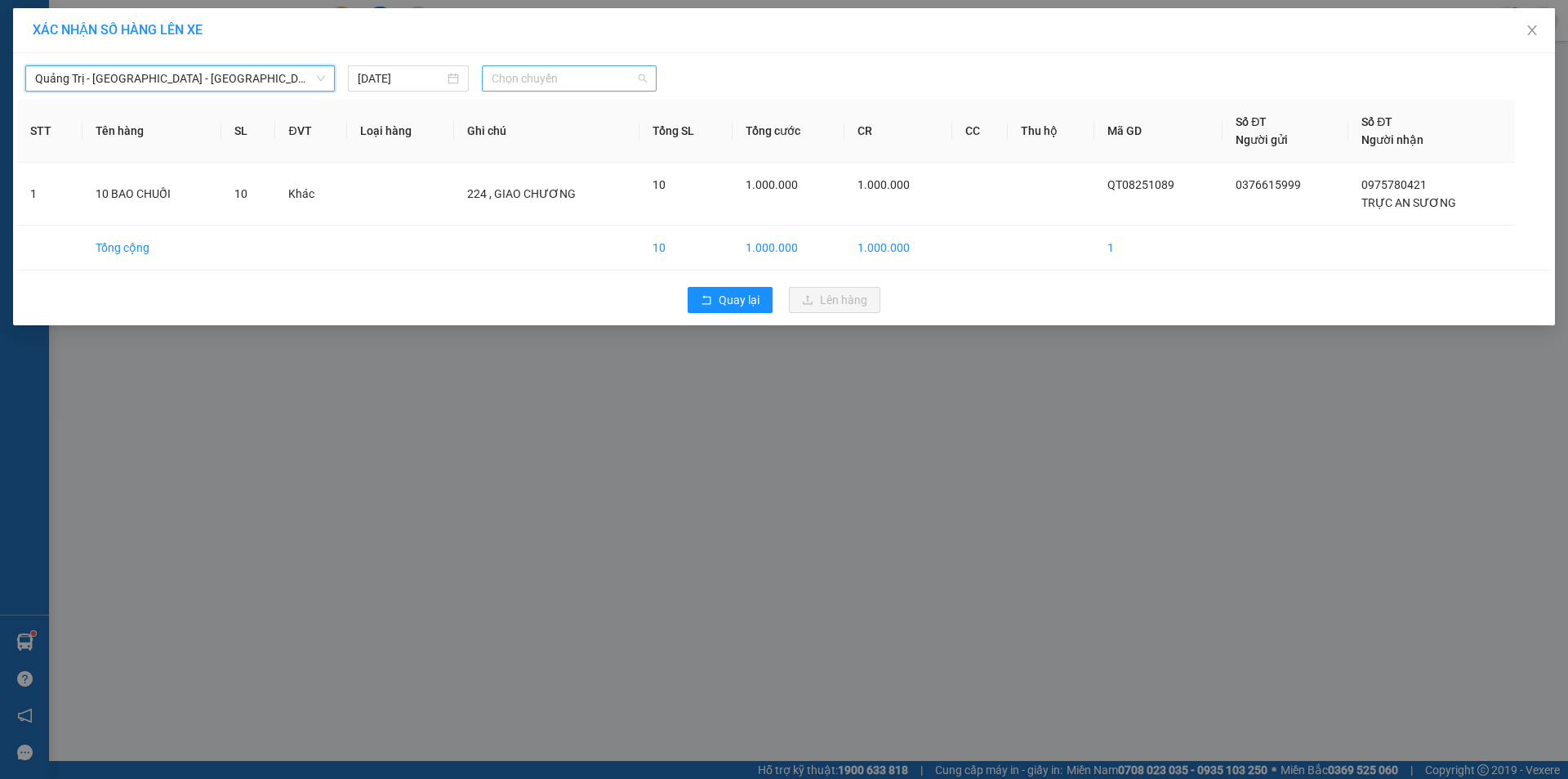
drag, startPoint x: 563, startPoint y: 76, endPoint x: 653, endPoint y: 125, distance: 102.5
click at [565, 77] on span "Chọn chuyến" at bounding box center [569, 78] width 156 height 25
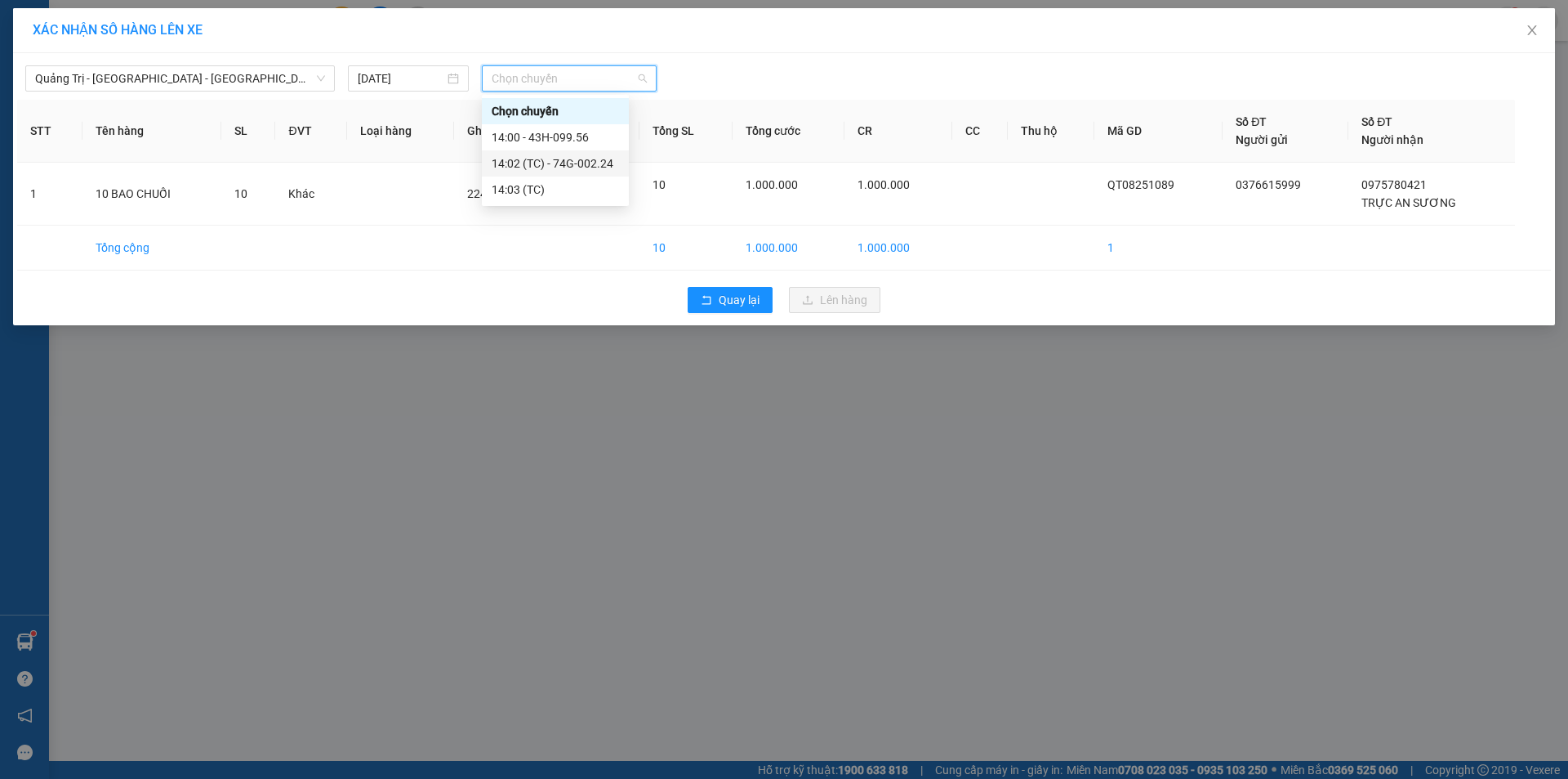
click at [561, 159] on div "14:02 (TC) - 74G-002.24" at bounding box center [555, 164] width 128 height 18
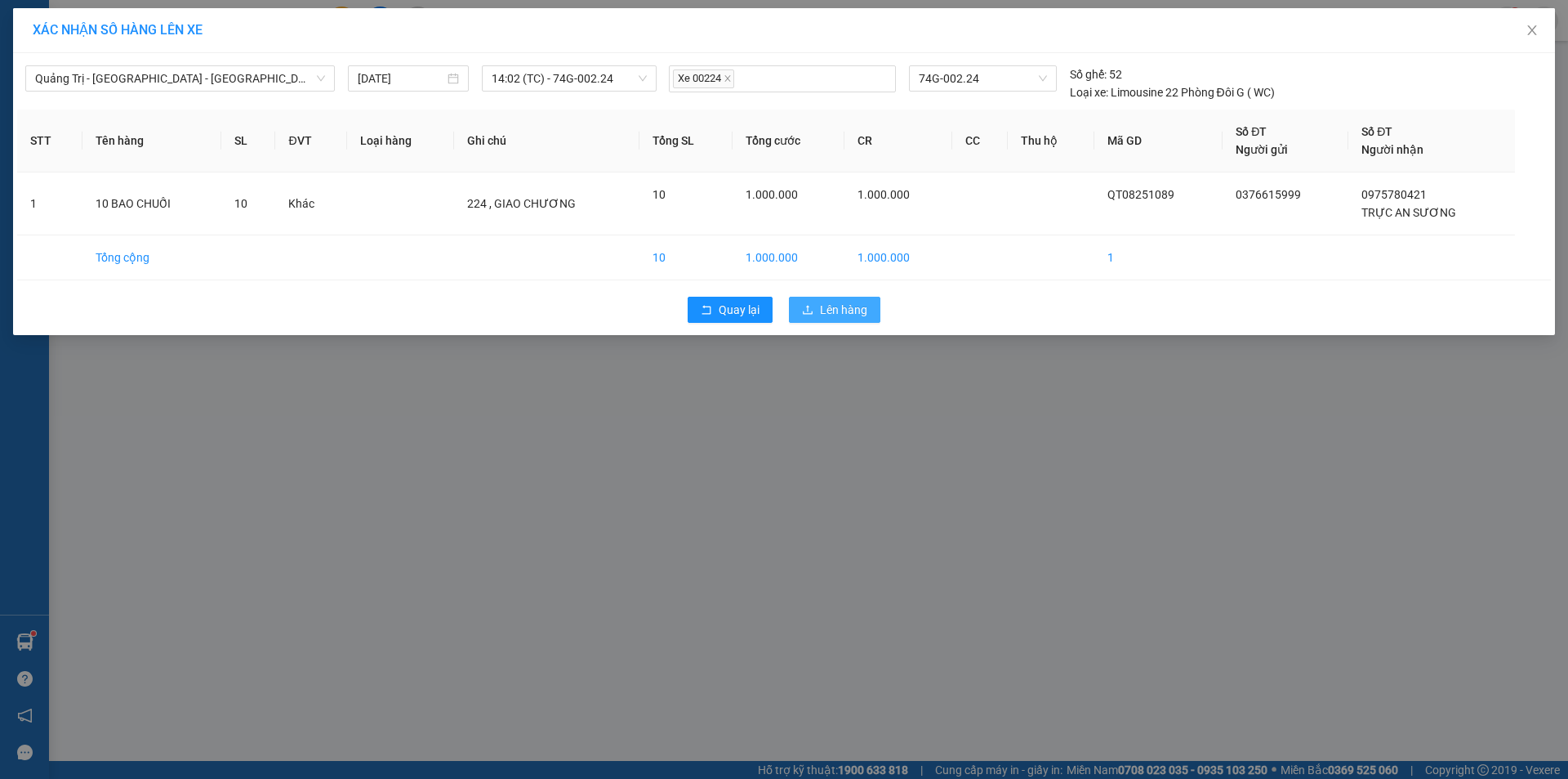
drag, startPoint x: 845, startPoint y: 300, endPoint x: 593, endPoint y: 329, distance: 253.7
click at [844, 301] on button "Lên hàng" at bounding box center [834, 310] width 91 height 26
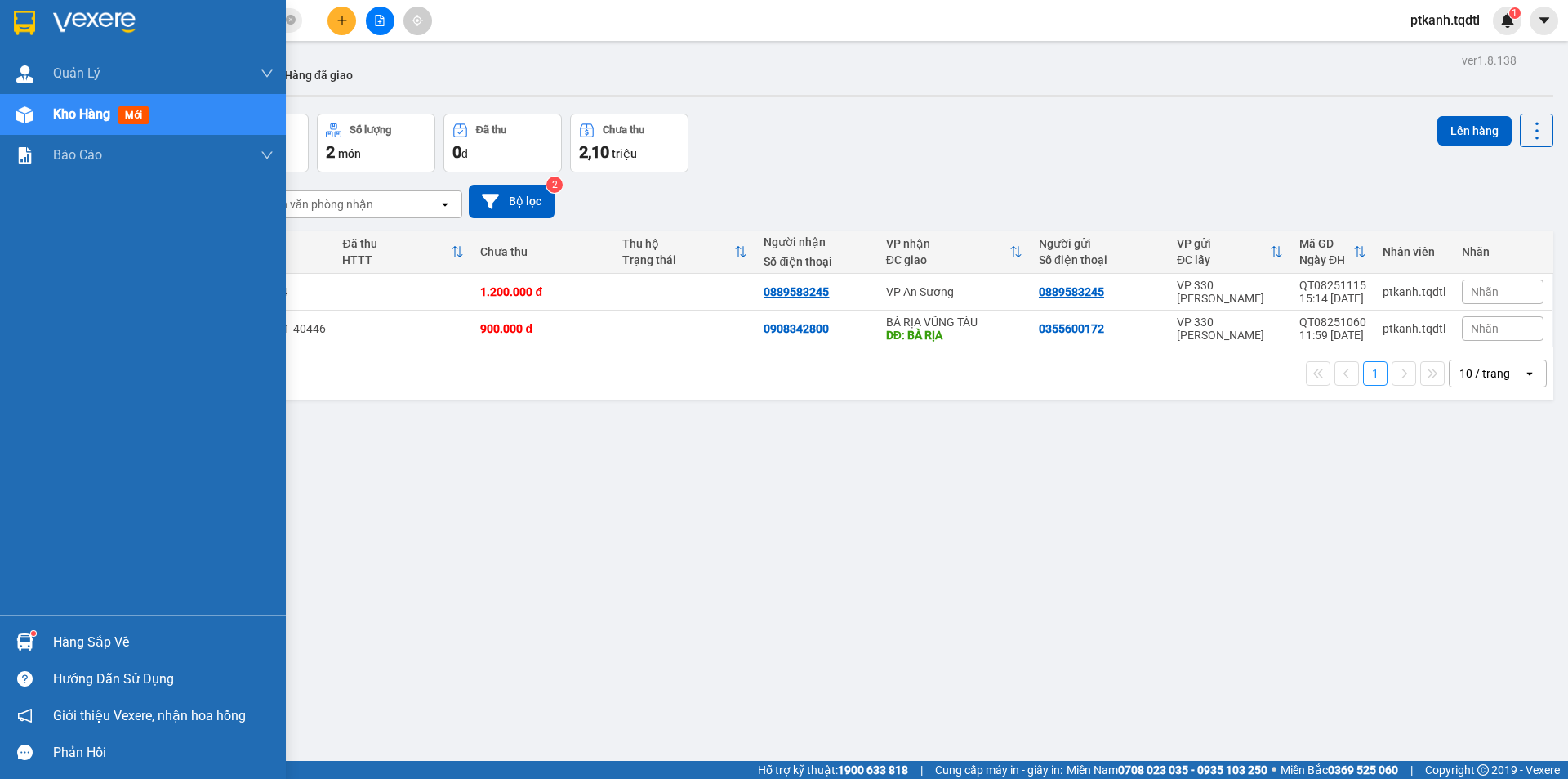
click at [63, 636] on div "Hàng sắp về" at bounding box center [163, 642] width 221 height 25
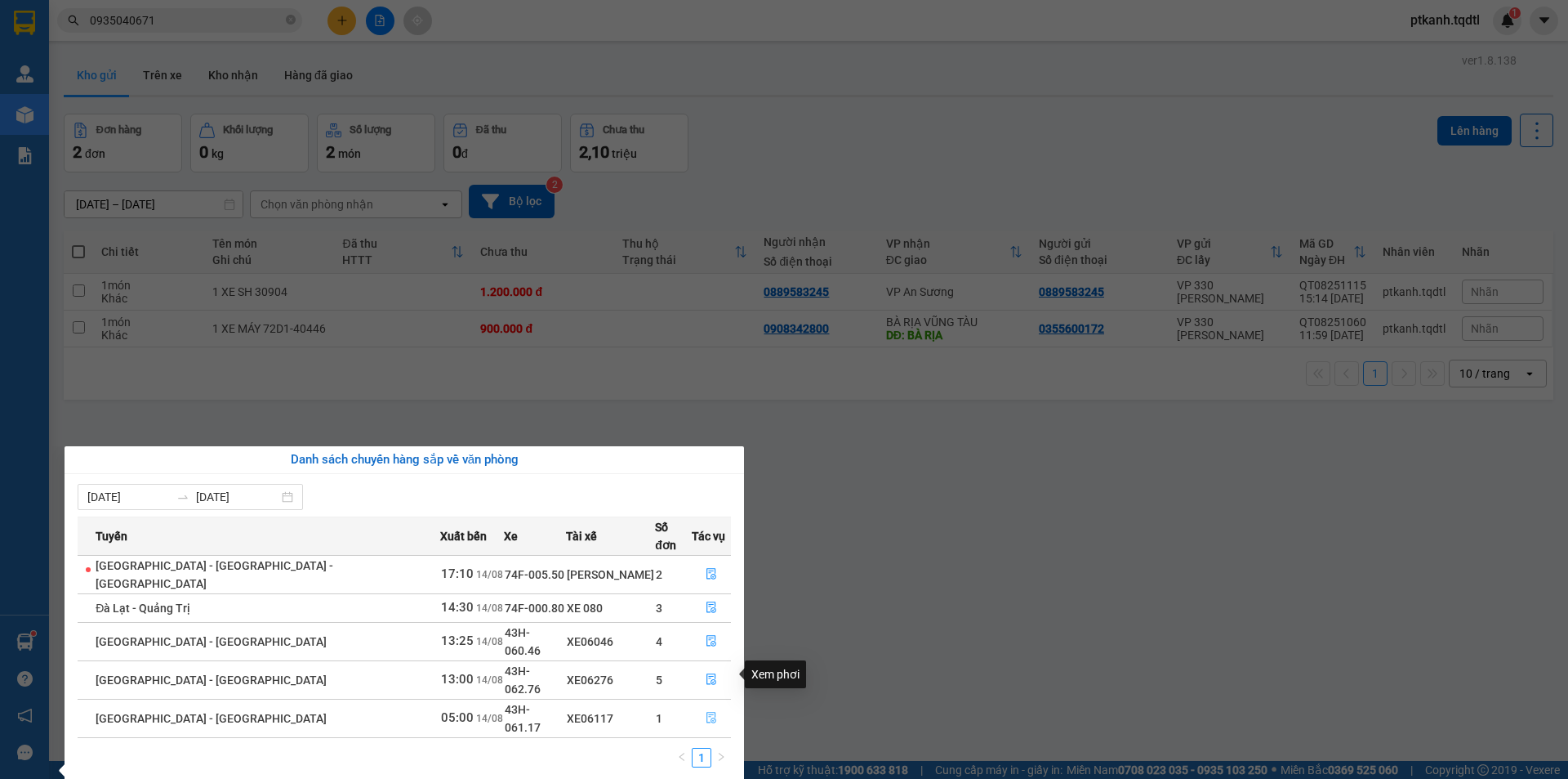
click at [705, 711] on icon "file-done" at bounding box center [711, 717] width 12 height 12
